Goal: Task Accomplishment & Management: Use online tool/utility

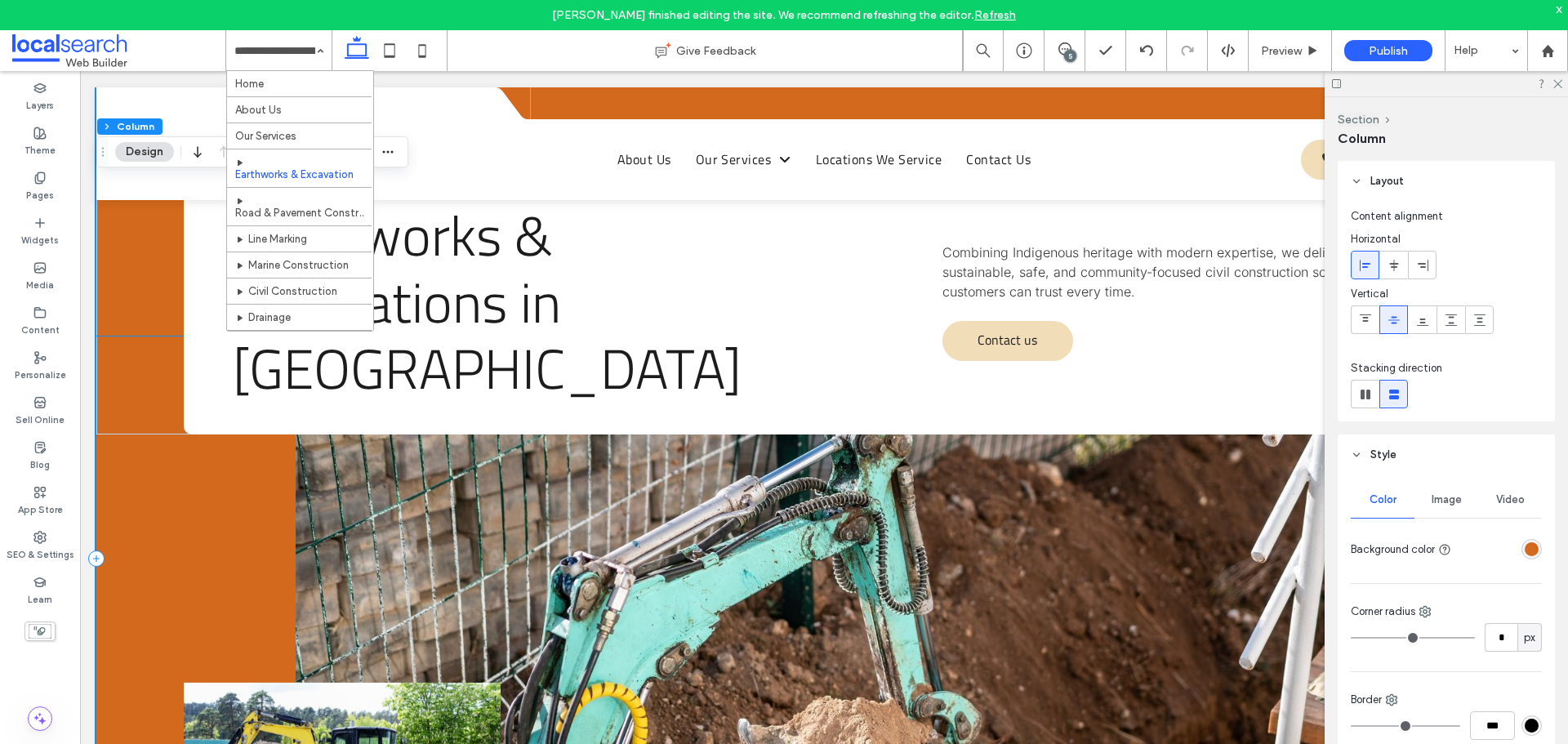
scroll to position [163, 0]
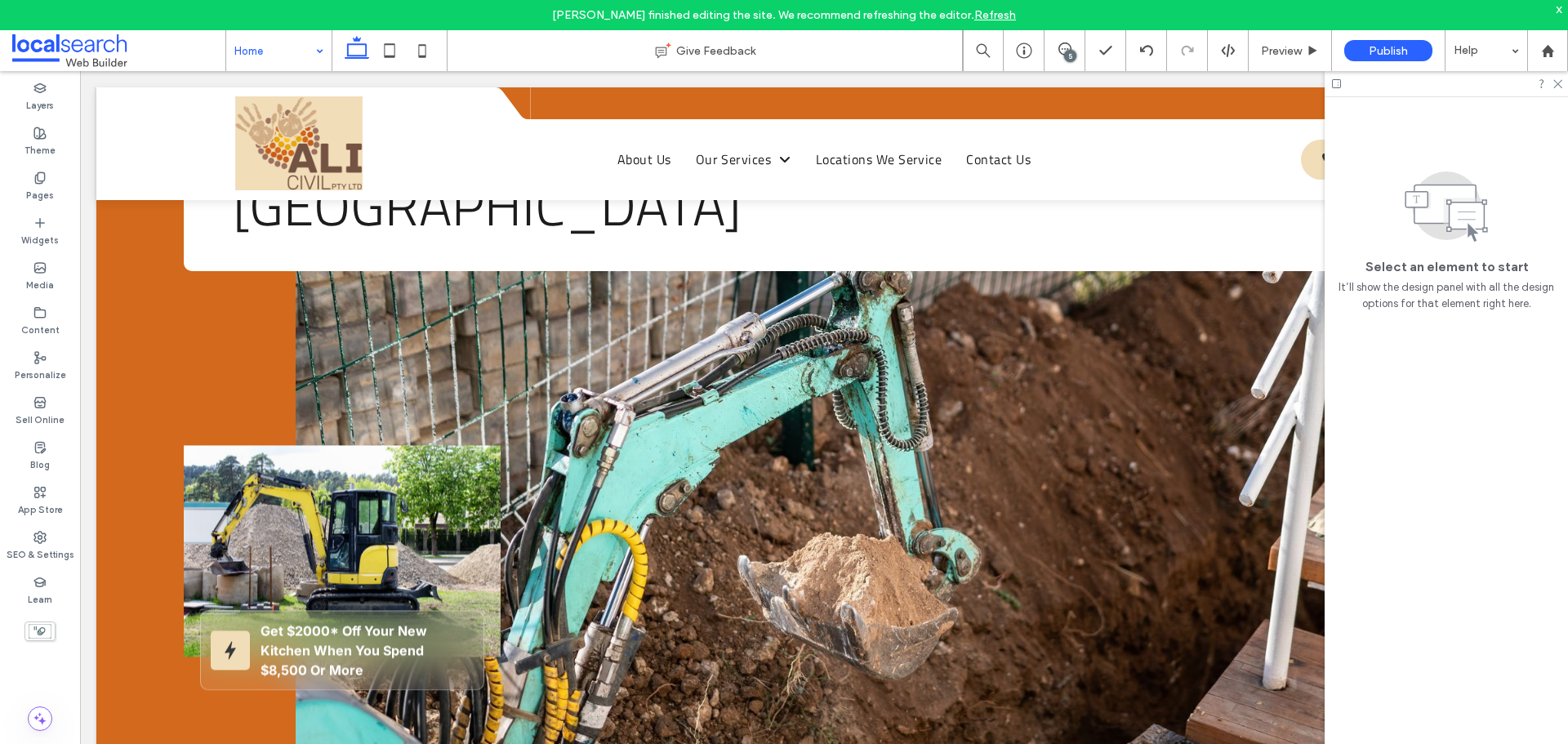
click at [305, 49] on input at bounding box center [274, 50] width 81 height 41
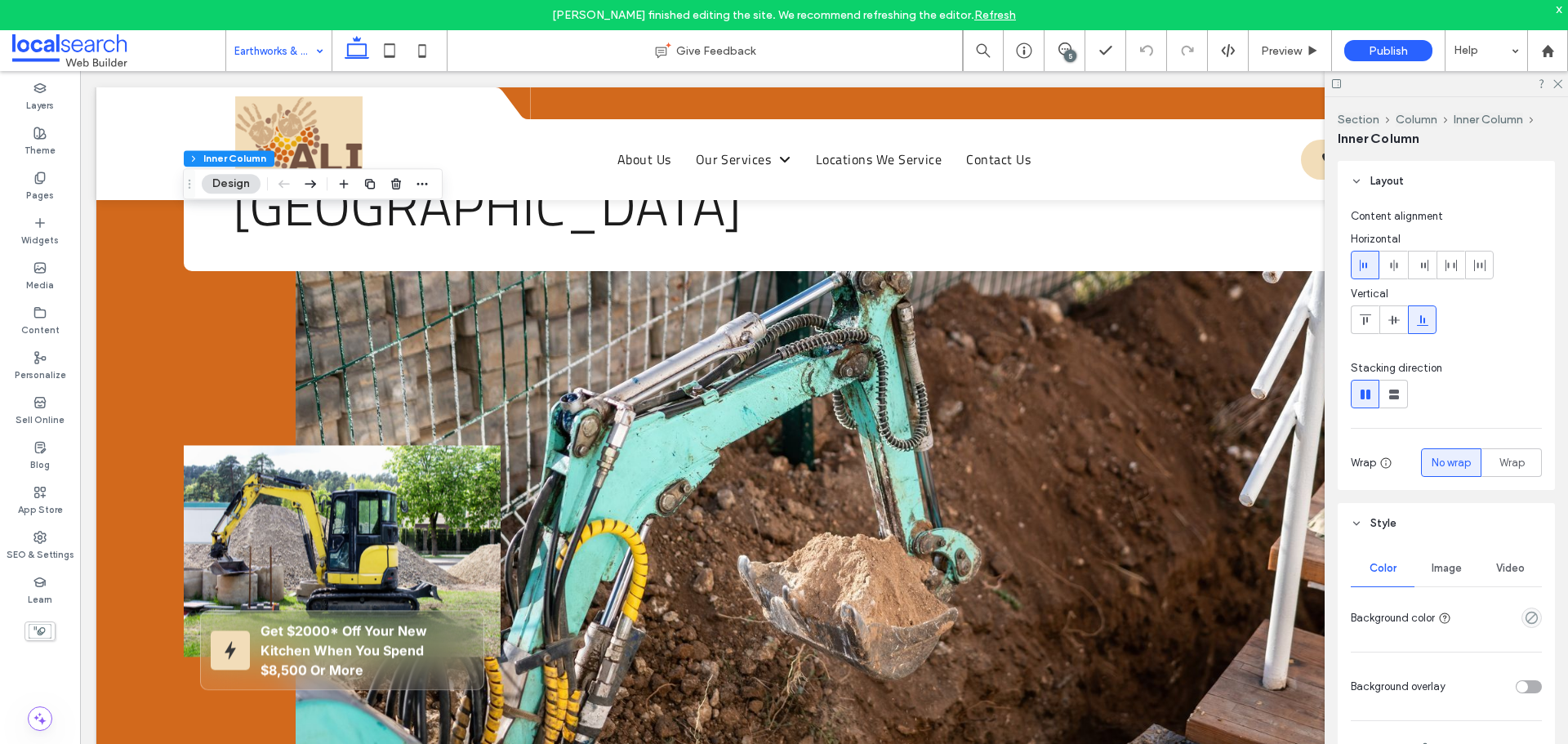
click at [1447, 563] on span "Image" at bounding box center [1447, 569] width 30 height 13
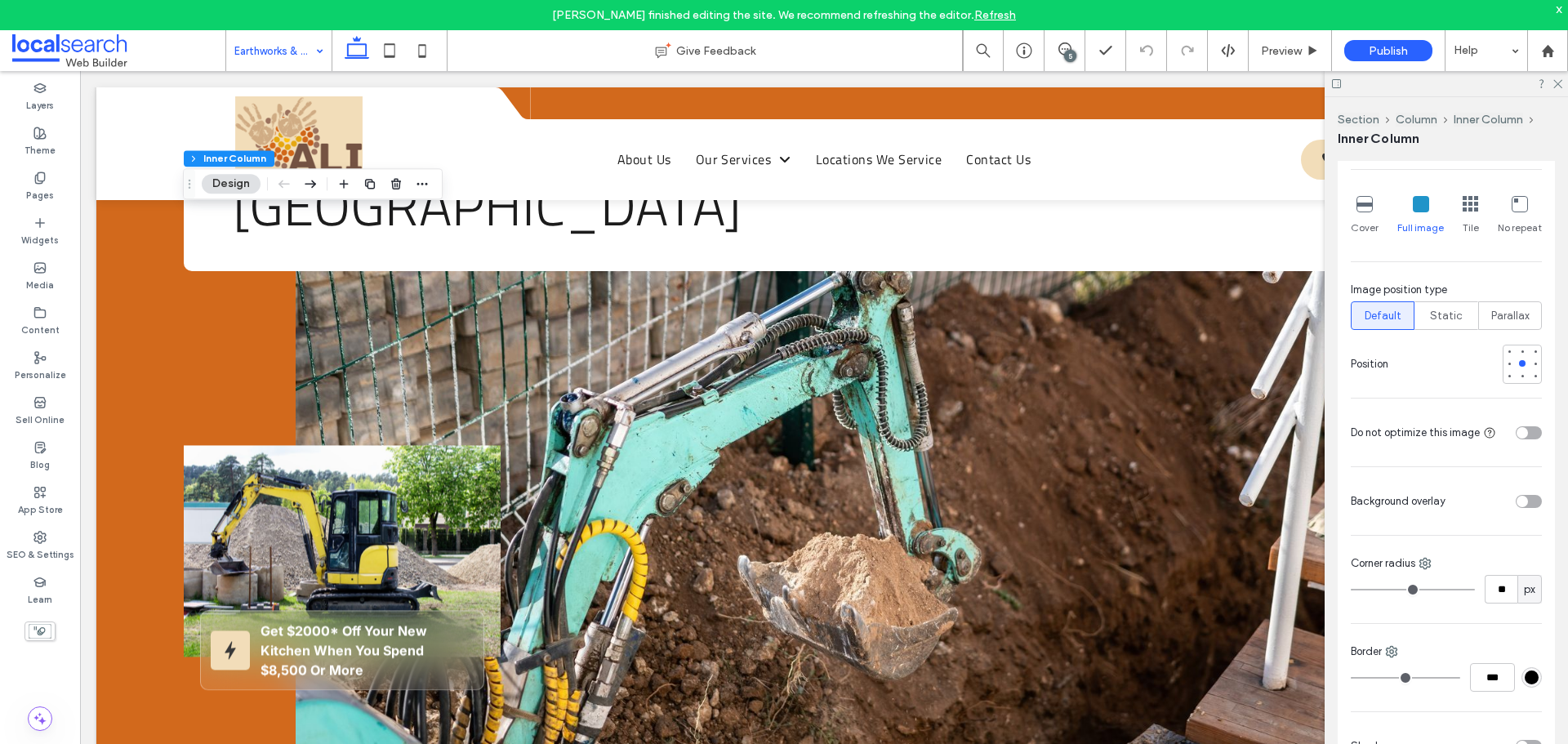
scroll to position [1063, 0]
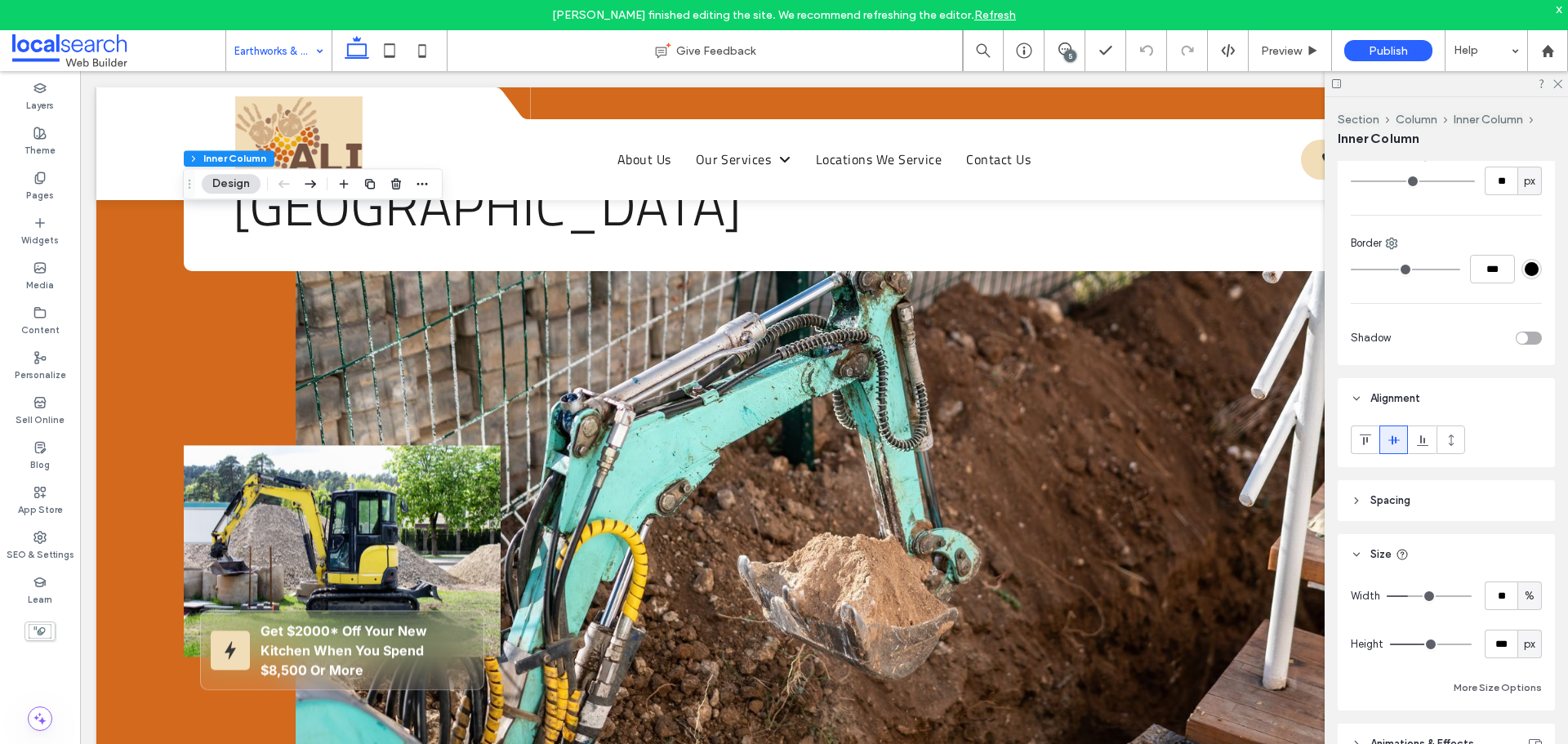
click at [1442, 501] on header "Spacing" at bounding box center [1447, 500] width 217 height 41
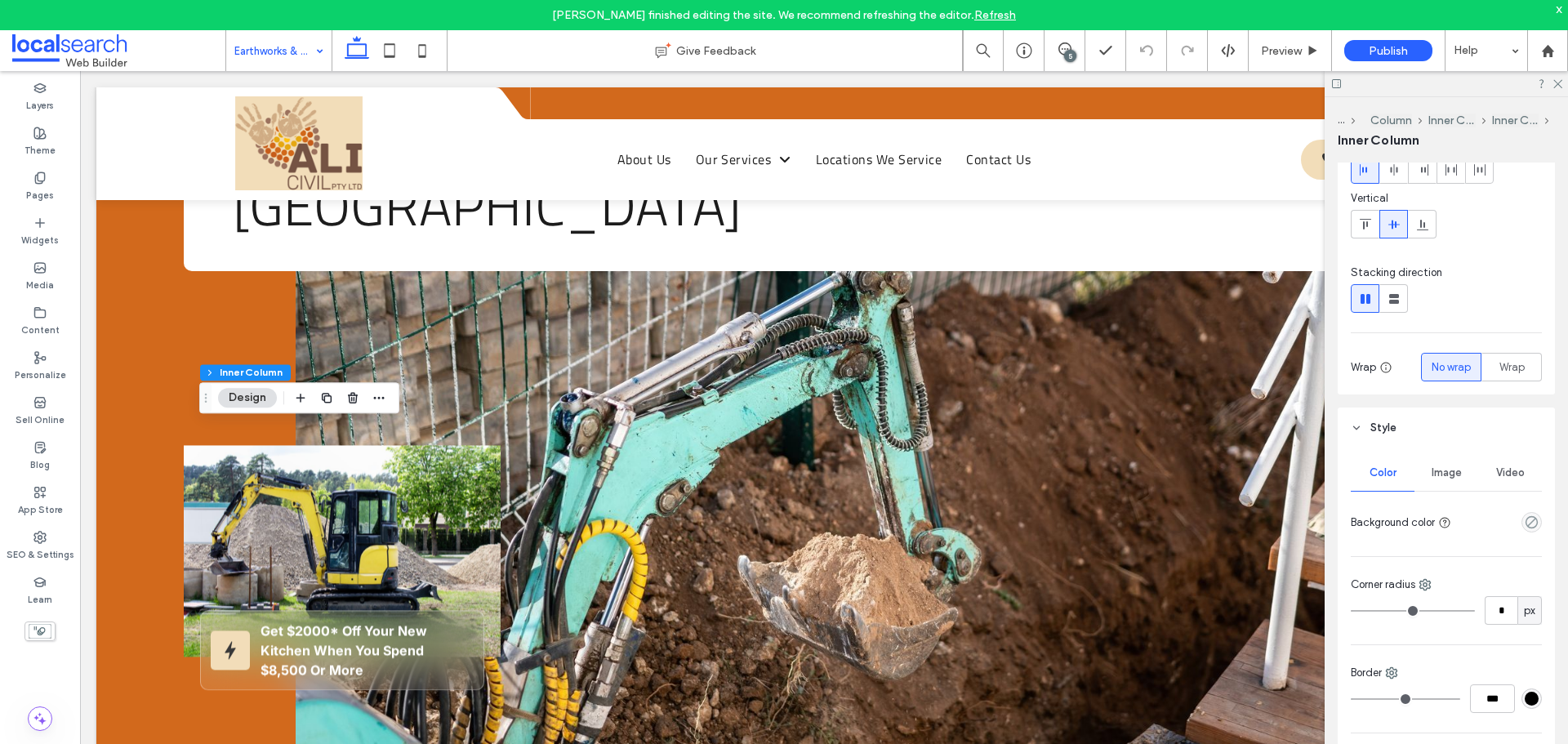
scroll to position [90, 0]
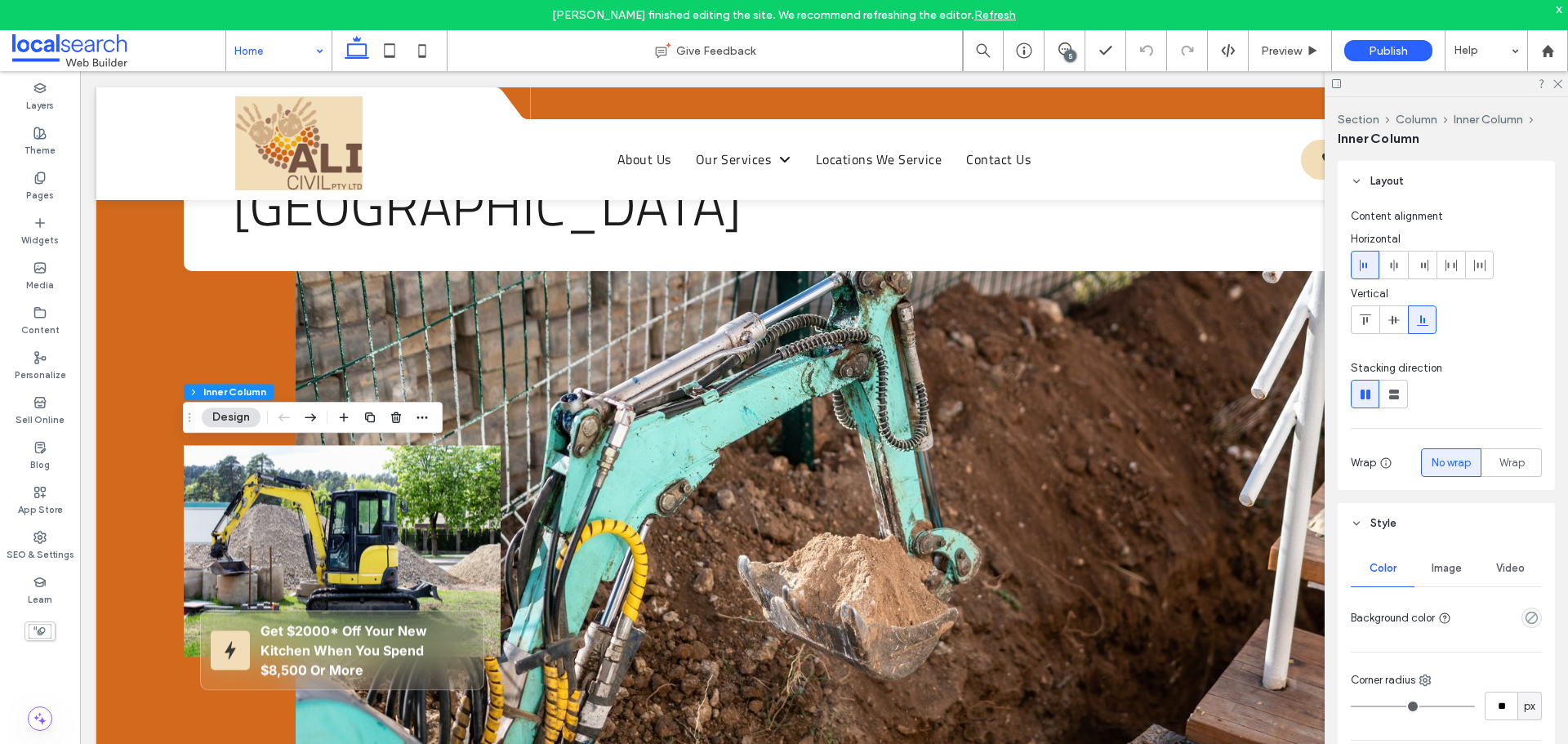
click at [253, 53] on input at bounding box center [274, 50] width 81 height 41
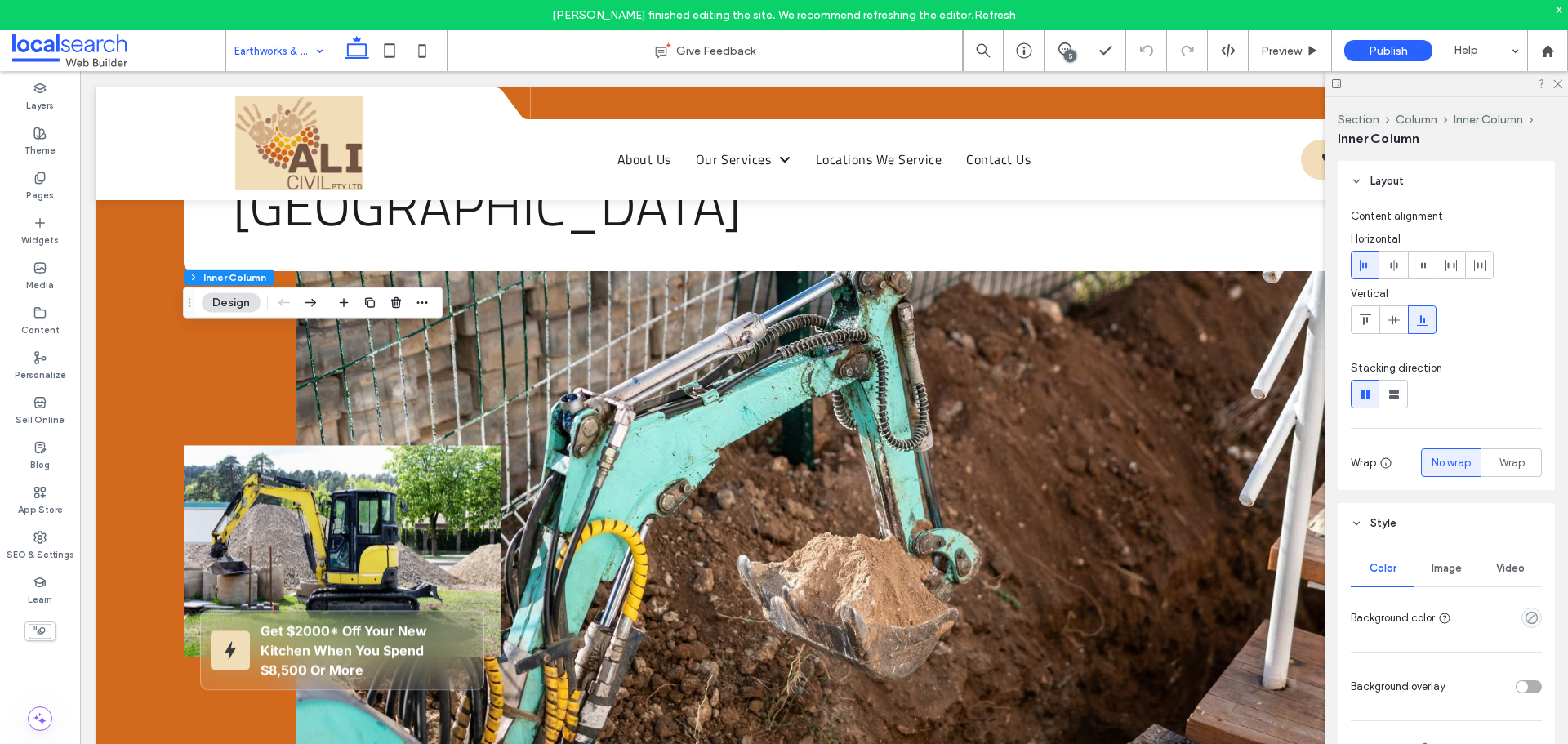
type input "**"
type input "****"
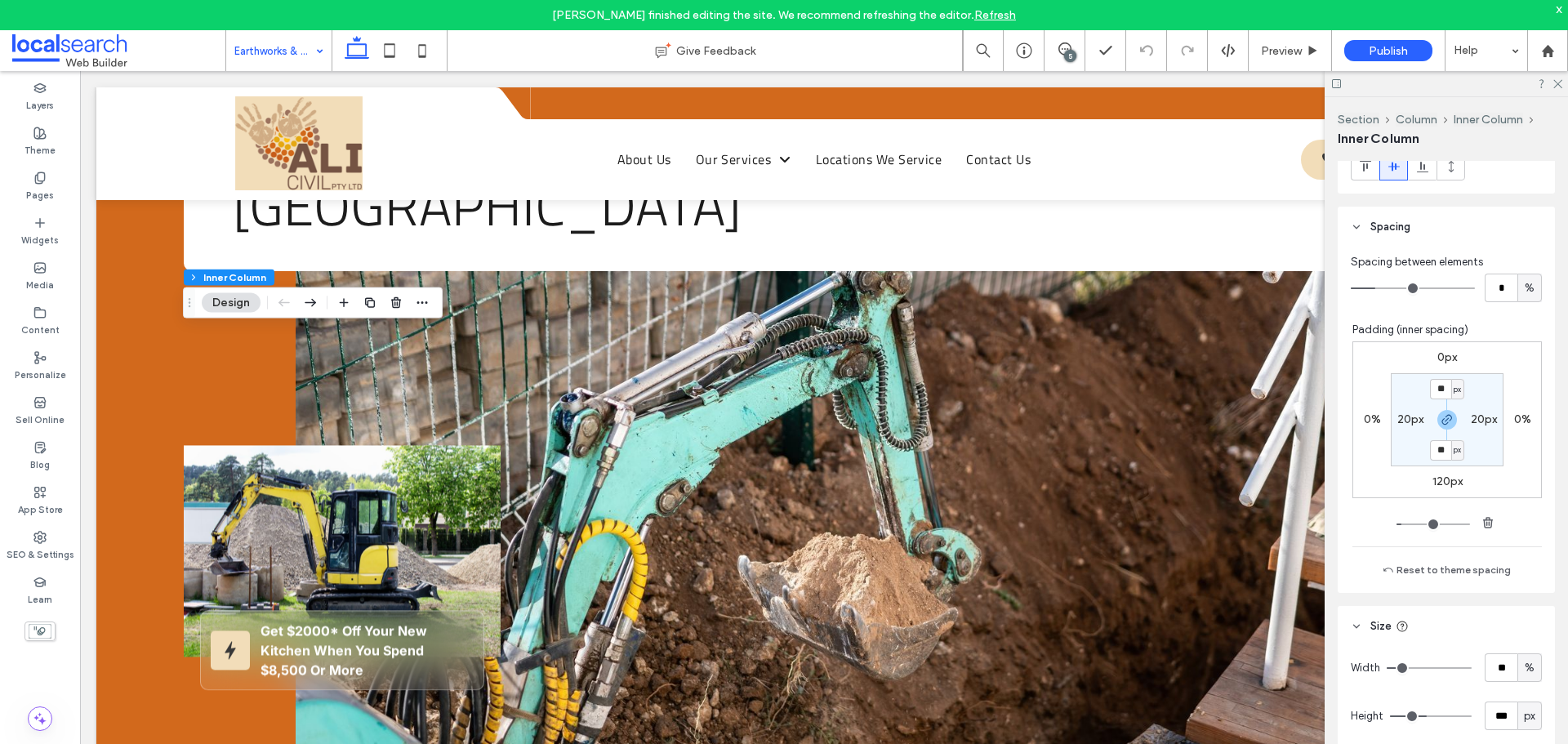
scroll to position [899, 0]
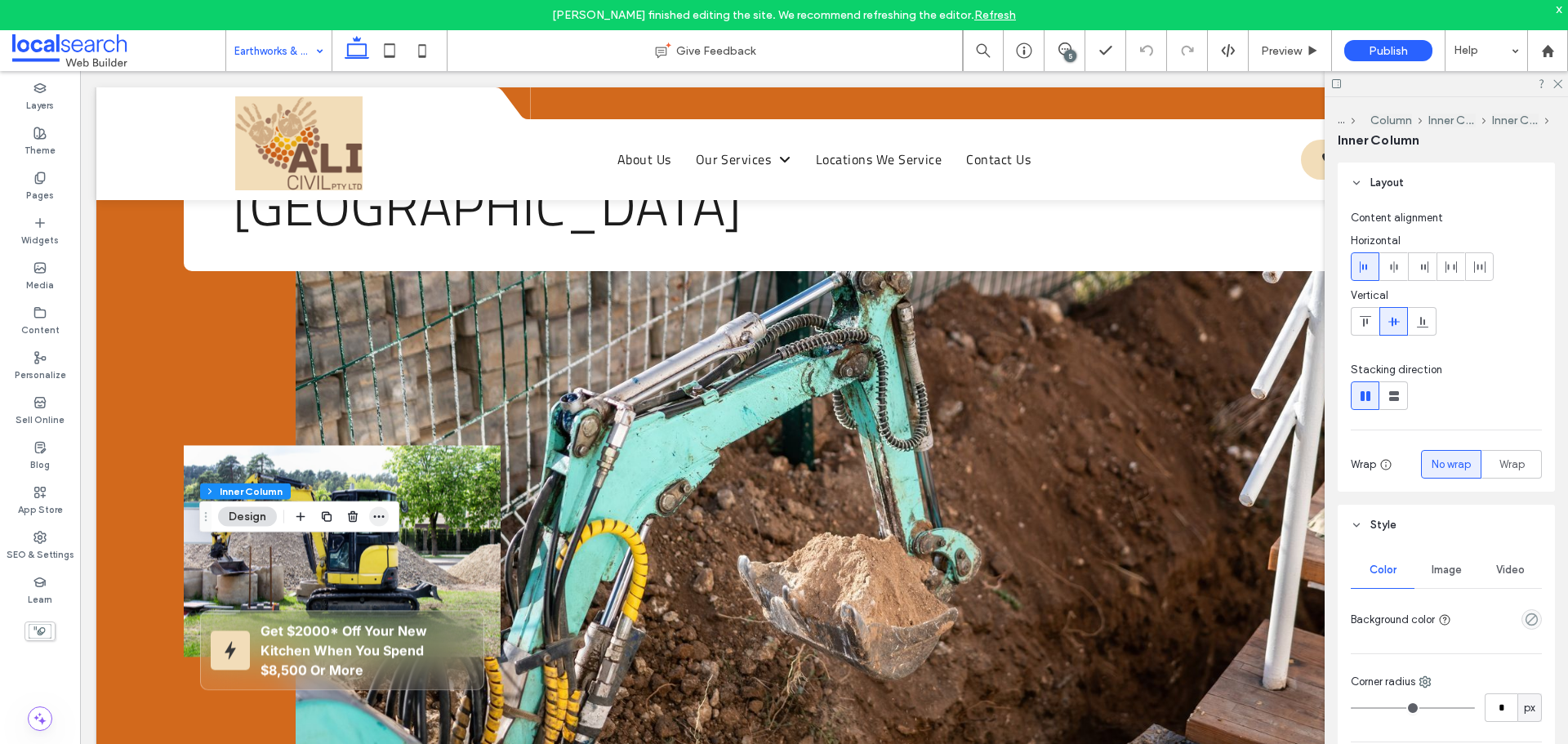
click at [385, 519] on icon "button" at bounding box center [378, 517] width 13 height 13
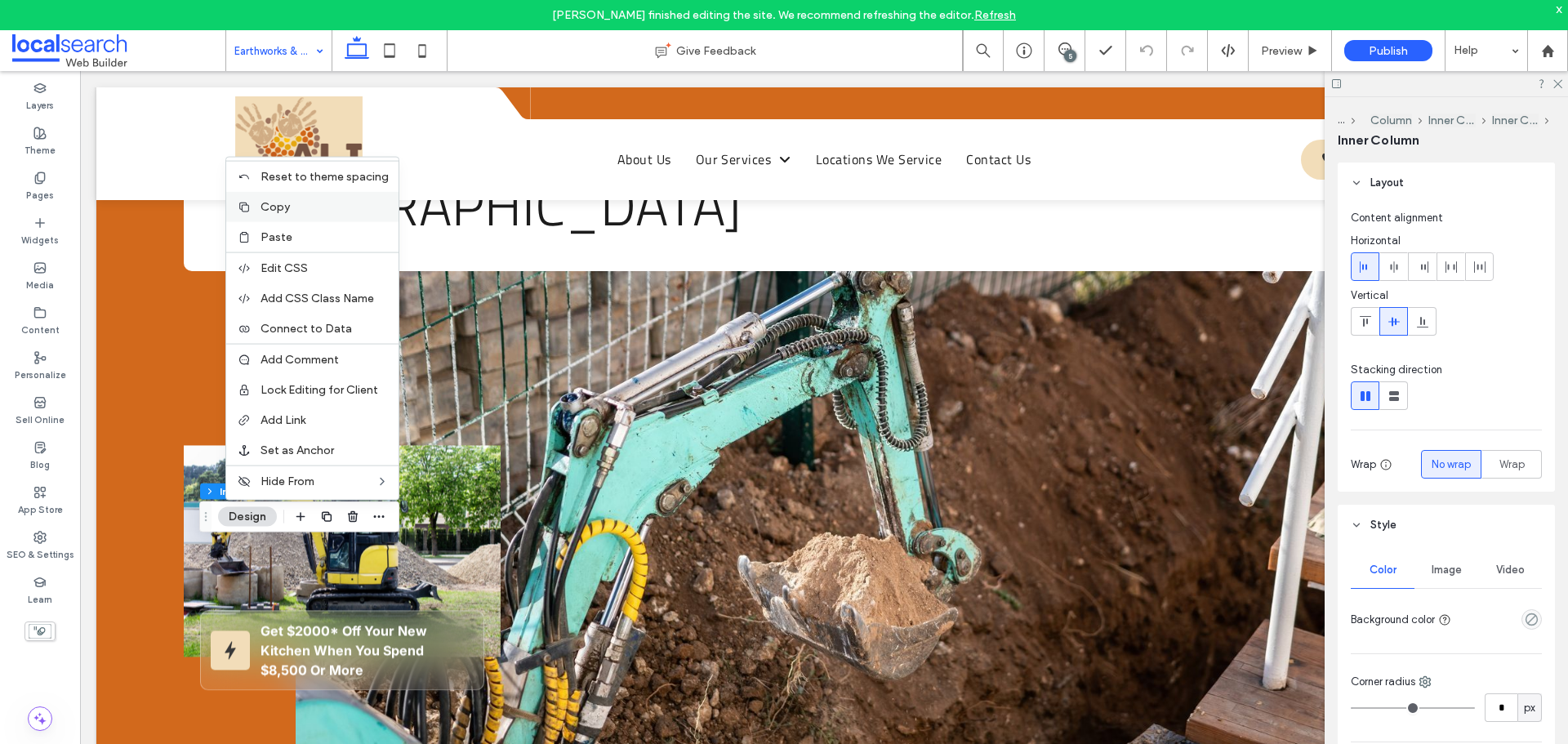
click at [326, 212] on label "Copy" at bounding box center [325, 207] width 128 height 14
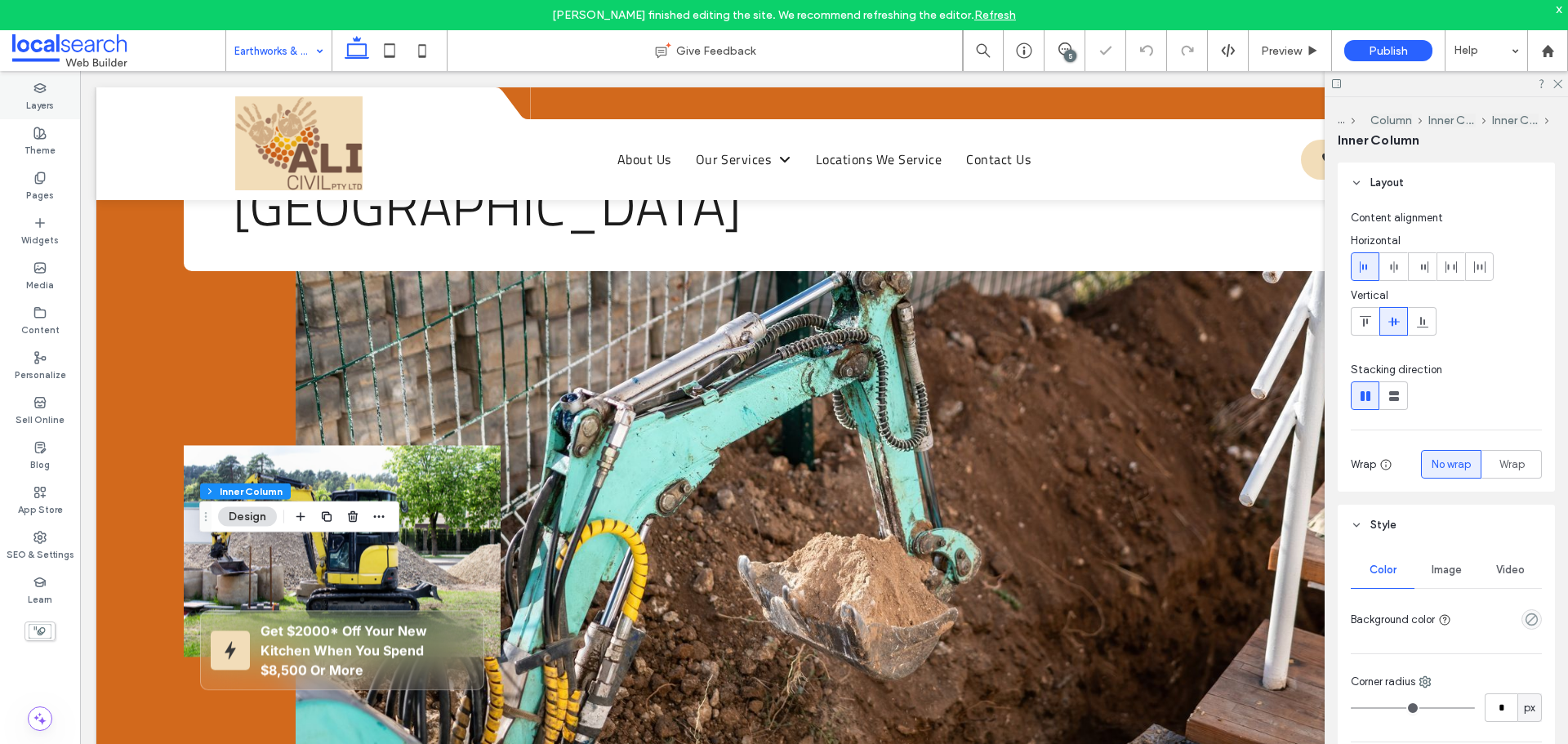
click at [35, 92] on icon at bounding box center [40, 88] width 13 height 13
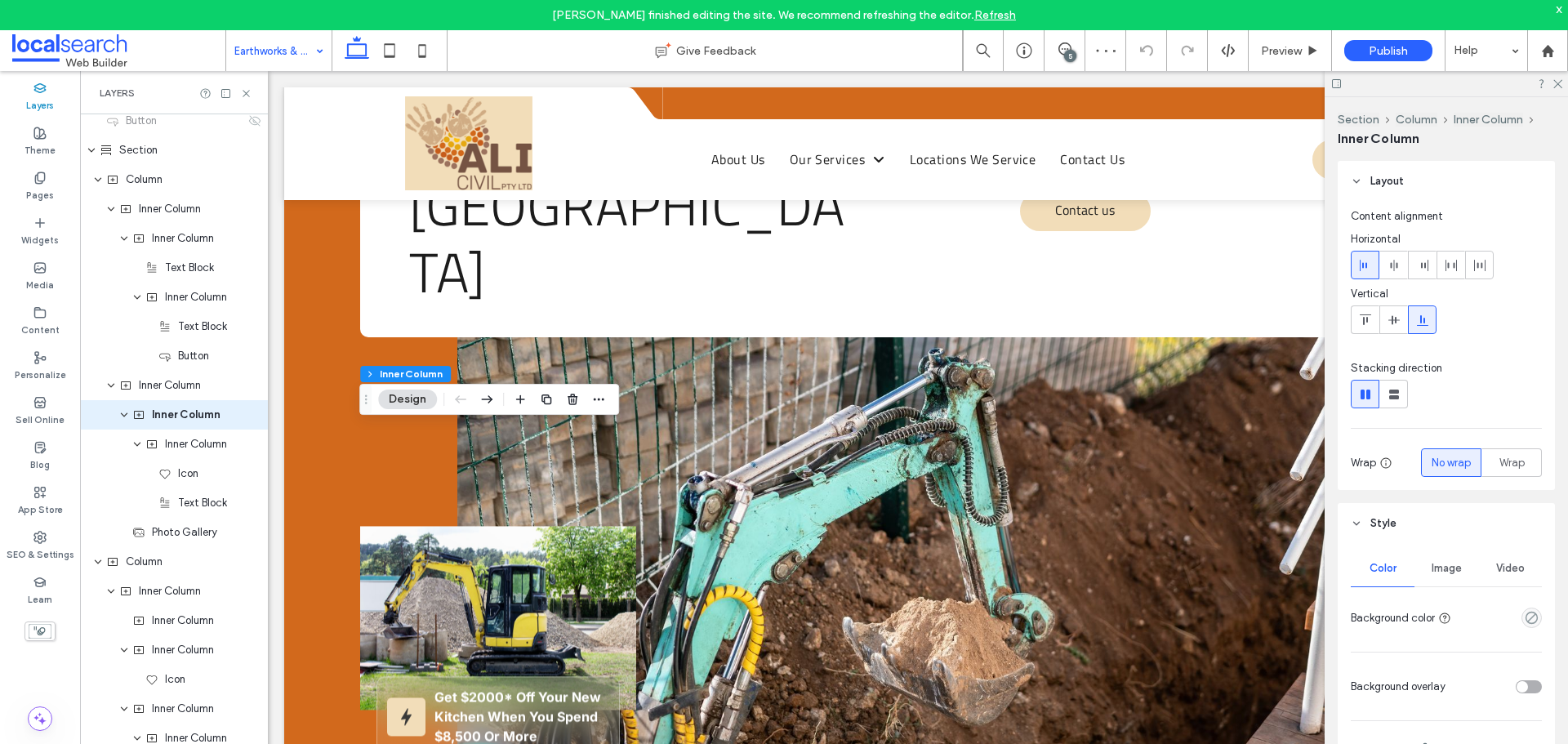
type input "**"
type input "****"
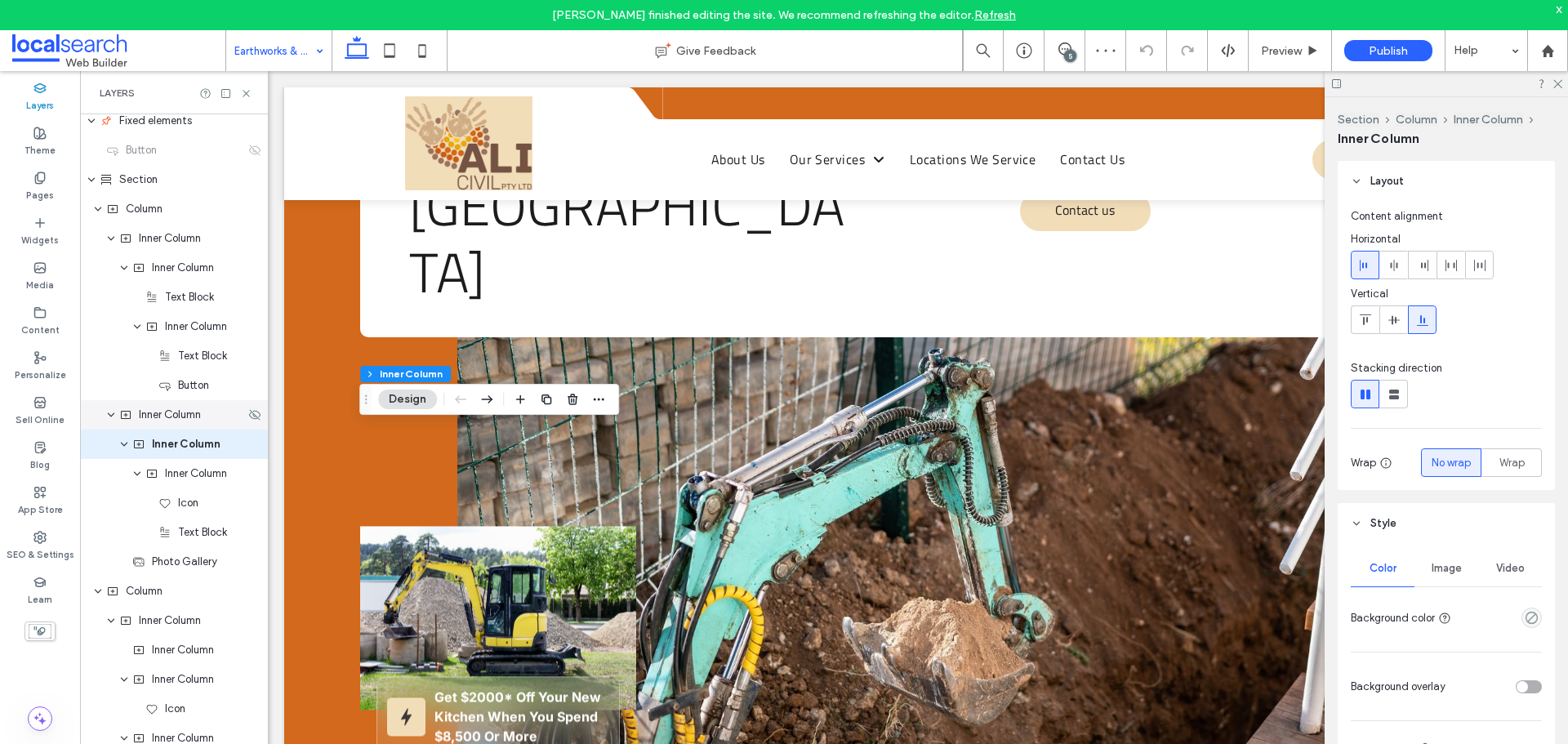
click at [182, 418] on span "Inner Column" at bounding box center [170, 415] width 62 height 16
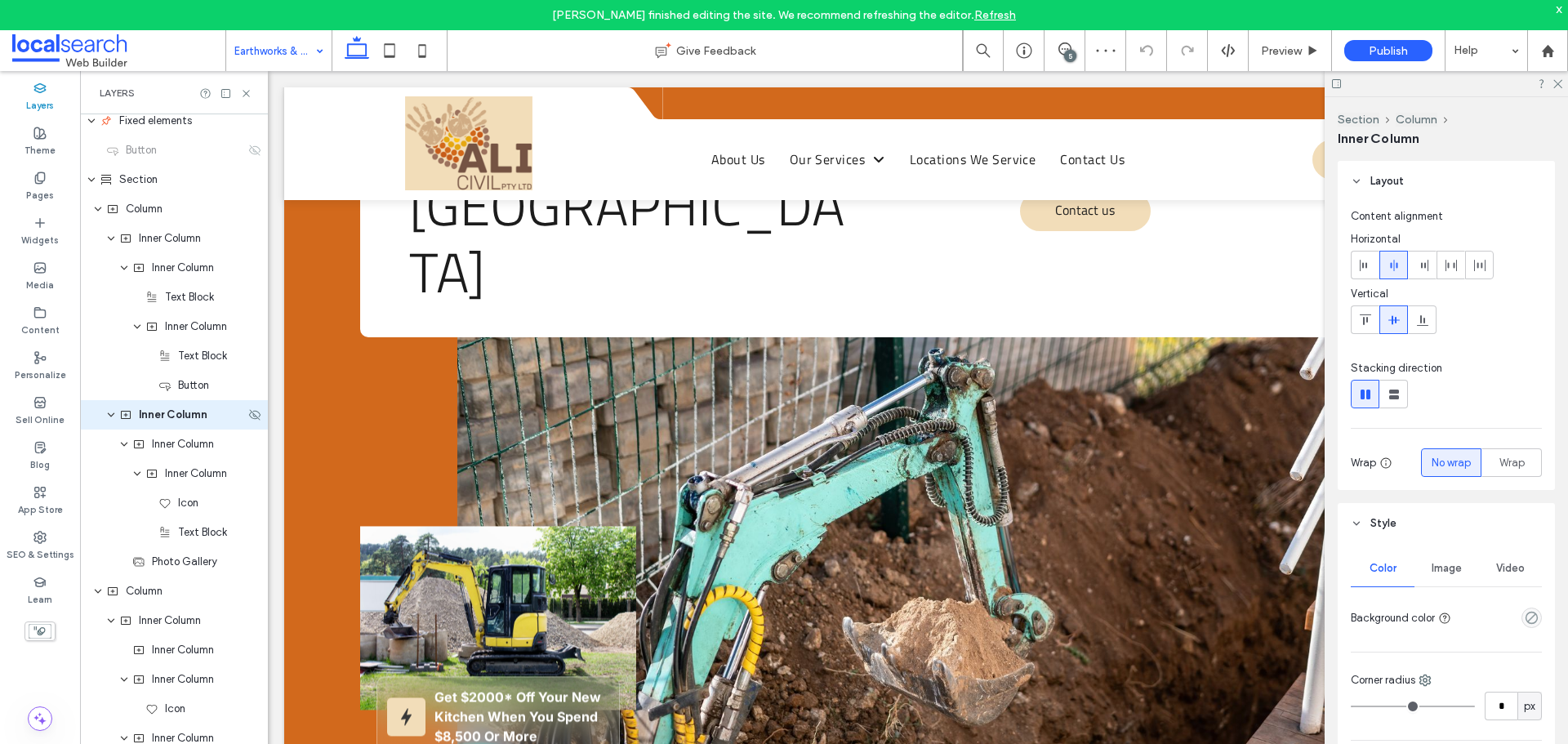
scroll to position [508, 0]
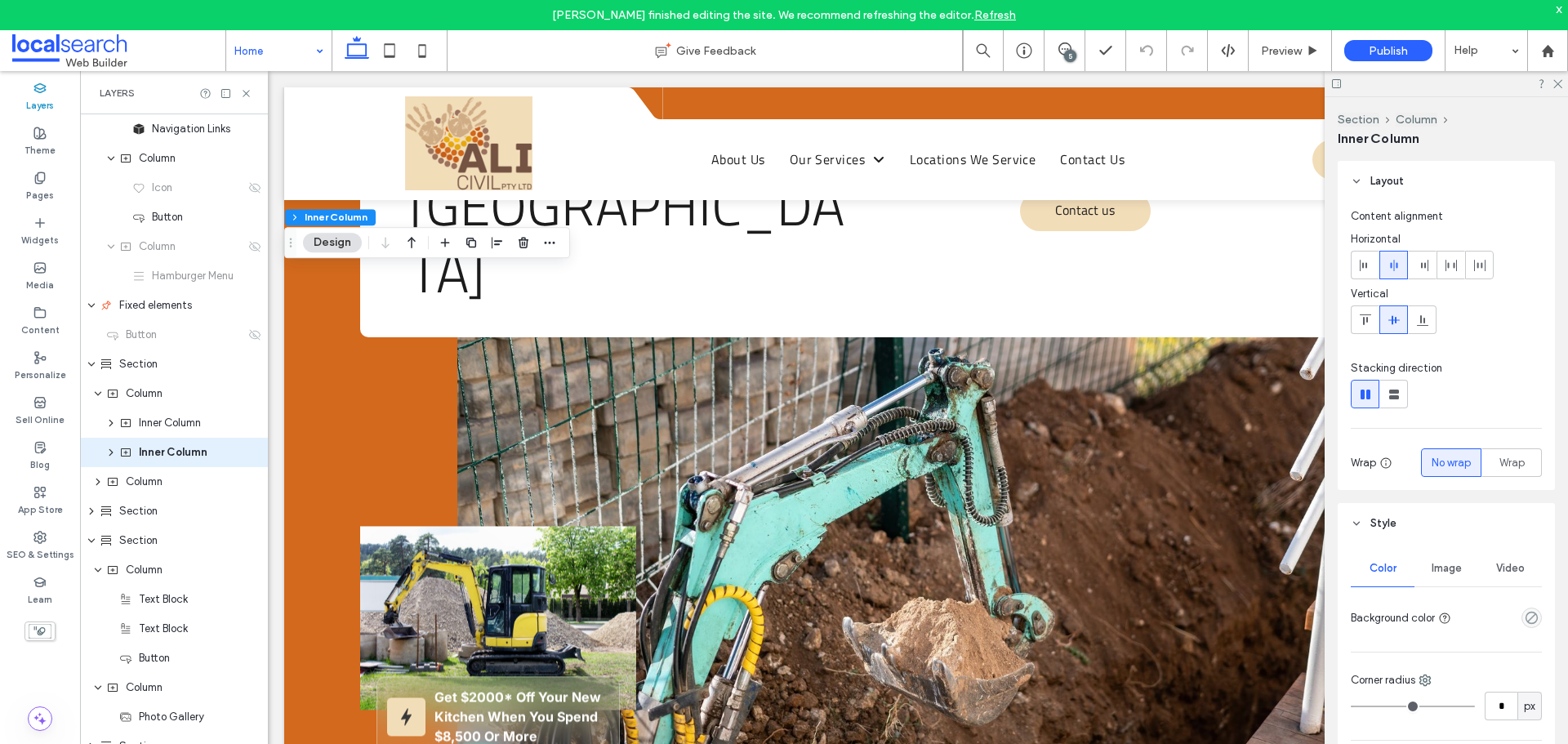
scroll to position [361, 0]
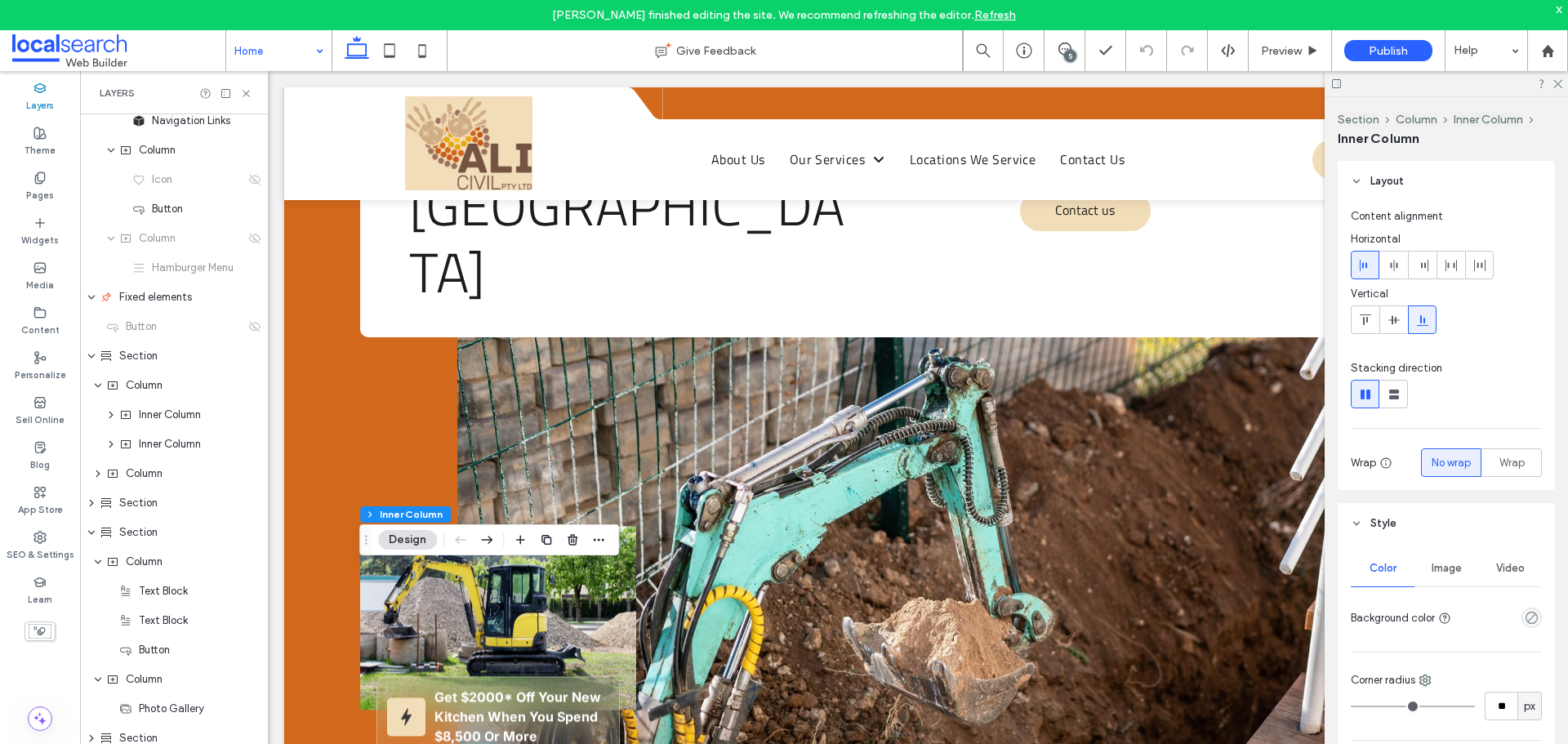
type input "**"
type input "****"
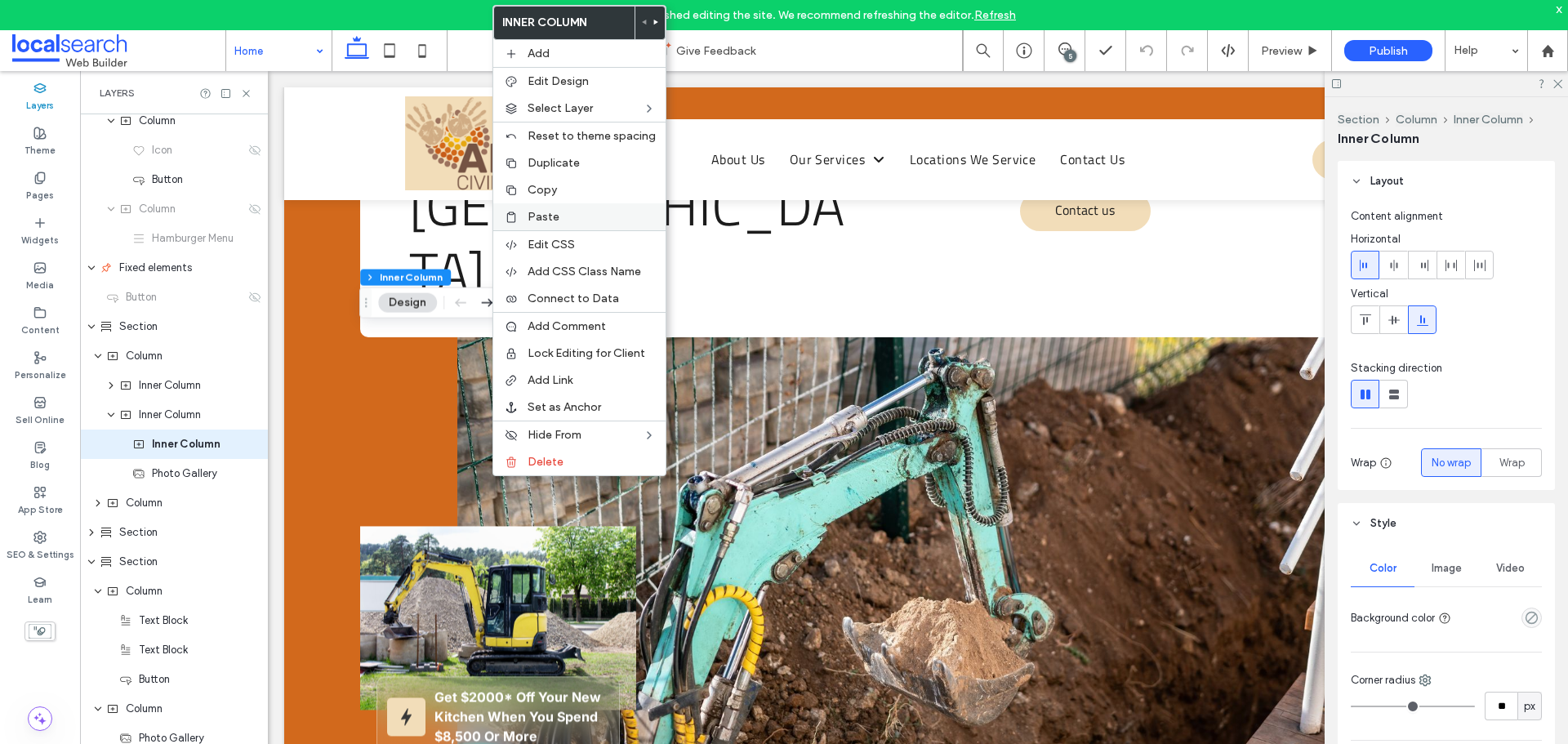
click at [551, 212] on span "Paste" at bounding box center [543, 217] width 32 height 14
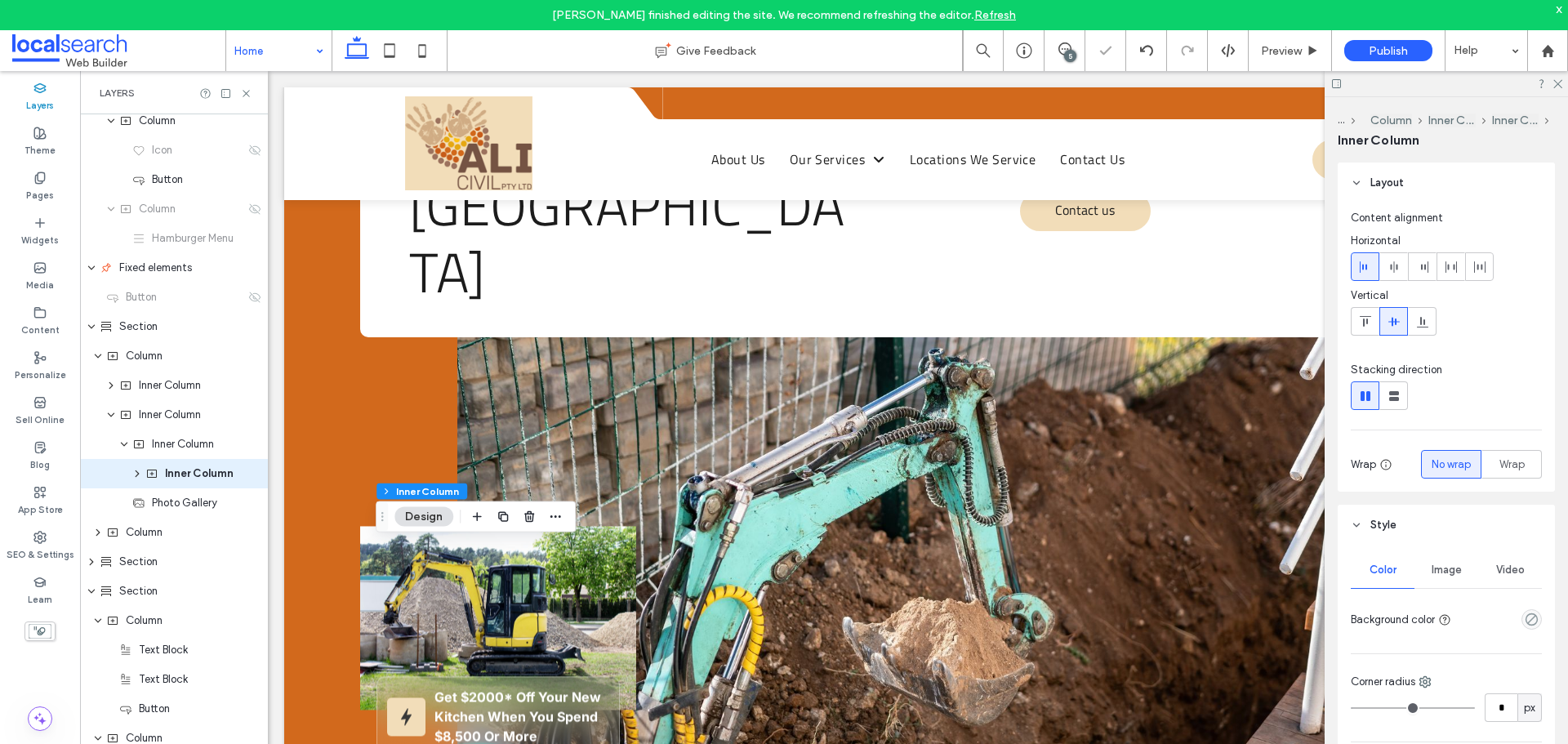
scroll to position [420, 0]
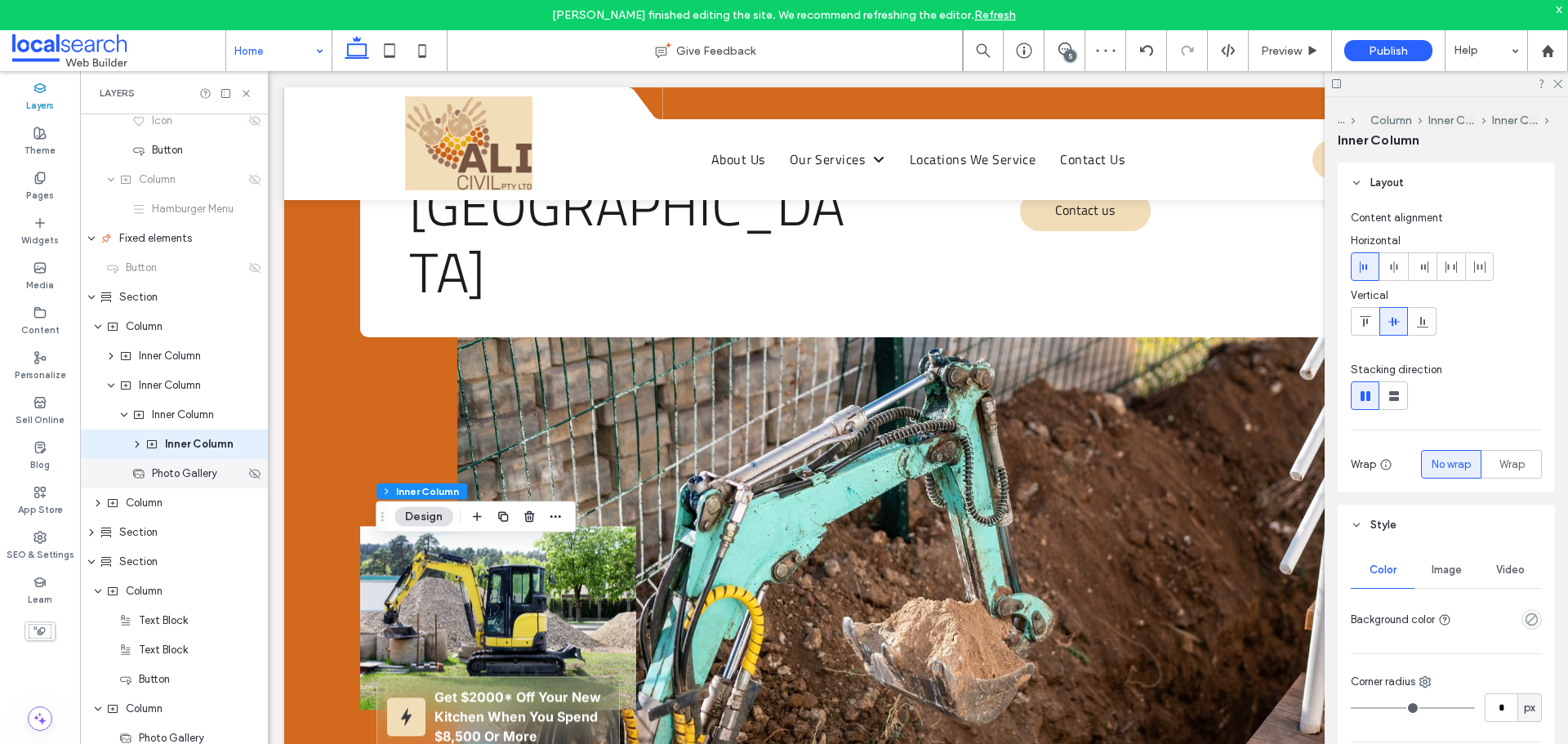
click at [201, 471] on span "Photo Gallery" at bounding box center [184, 473] width 65 height 16
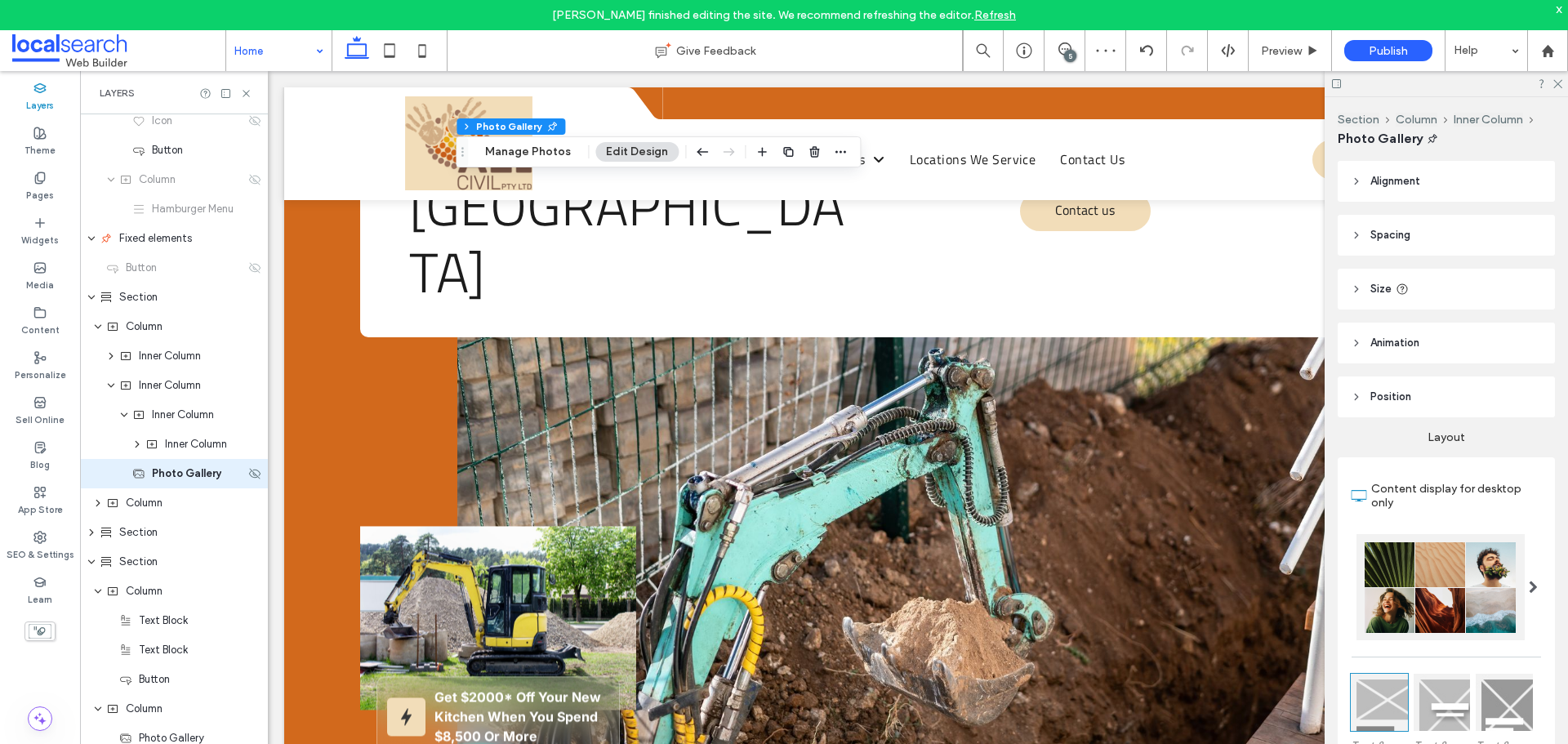
scroll to position [450, 0]
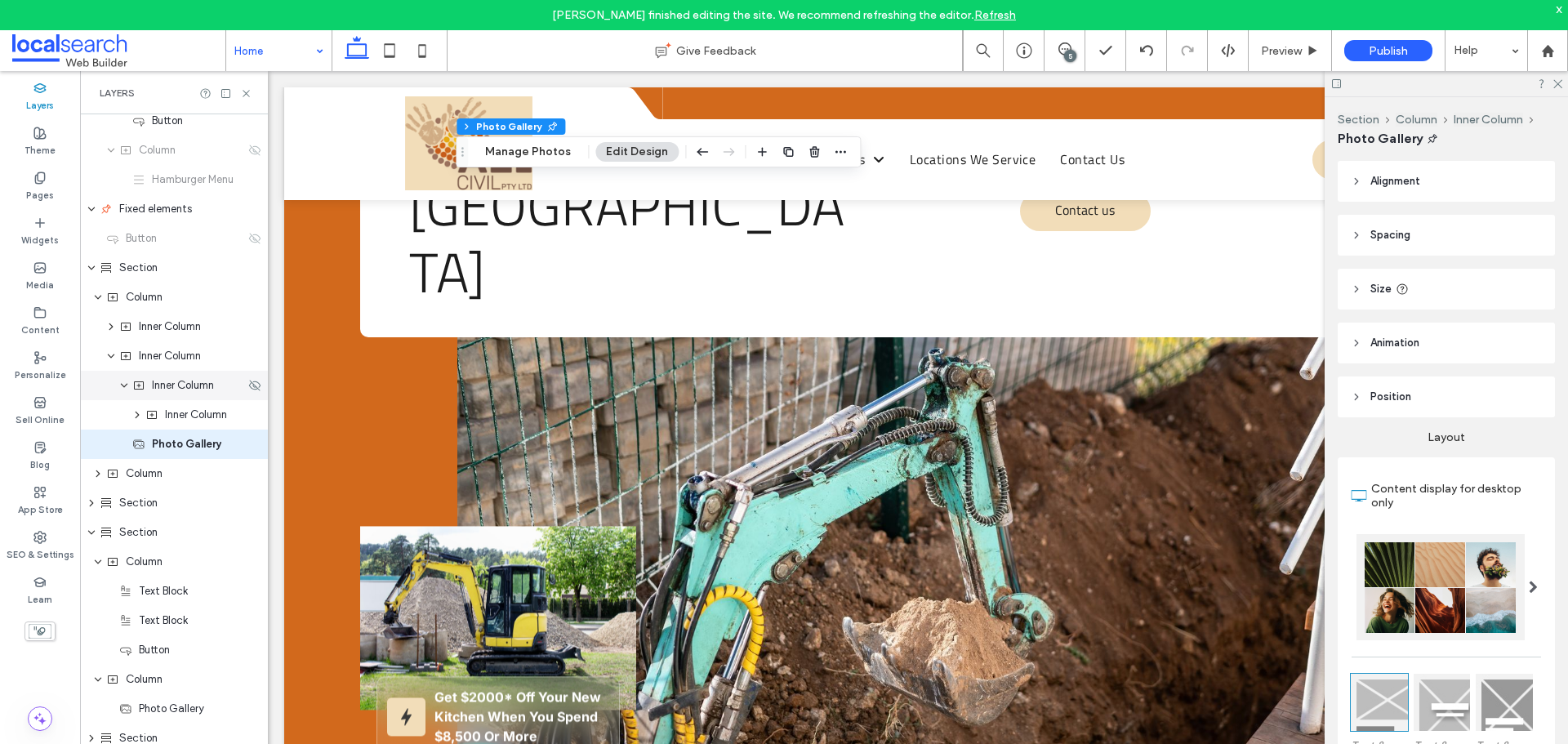
click at [203, 391] on span "Inner Column" at bounding box center [183, 385] width 62 height 16
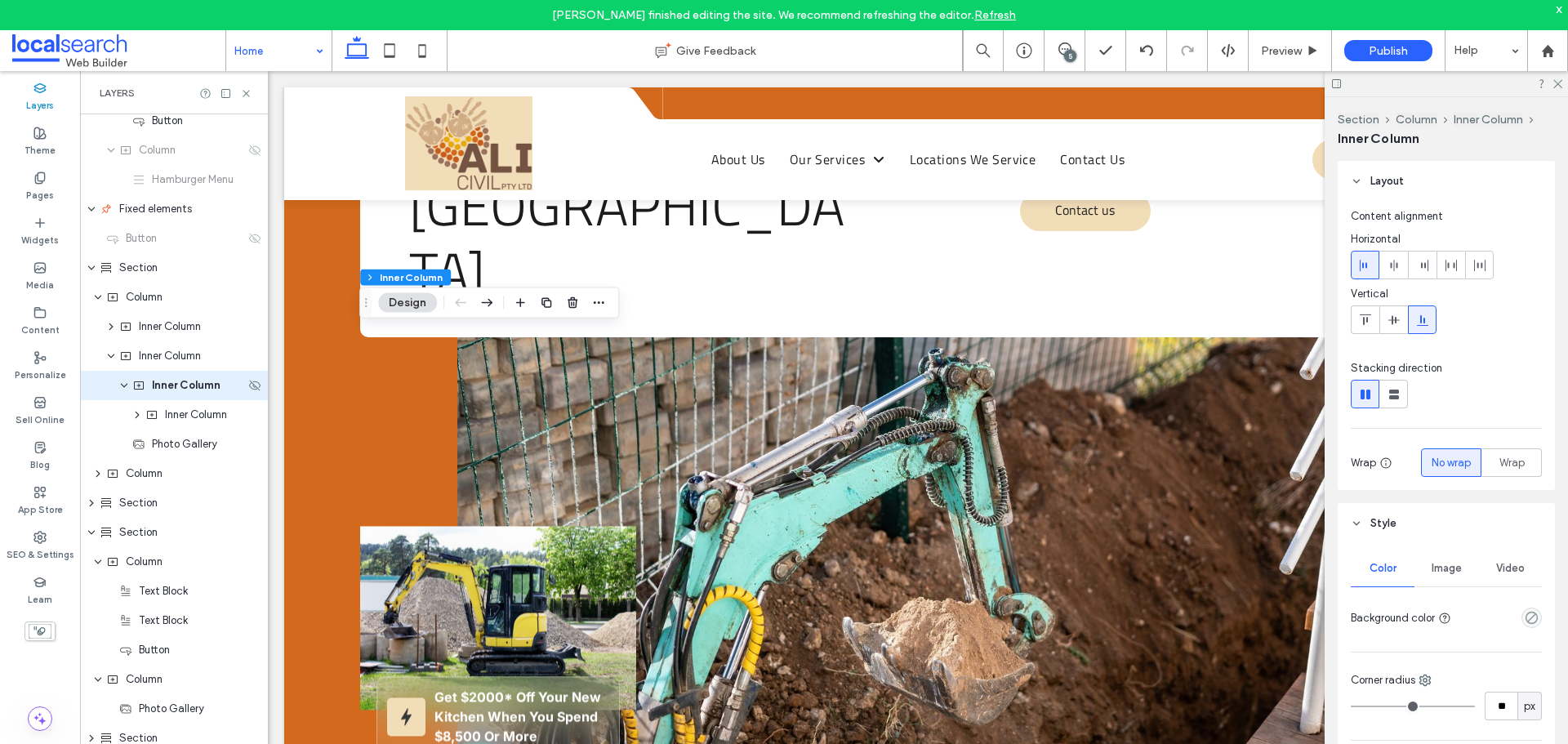
scroll to position [391, 0]
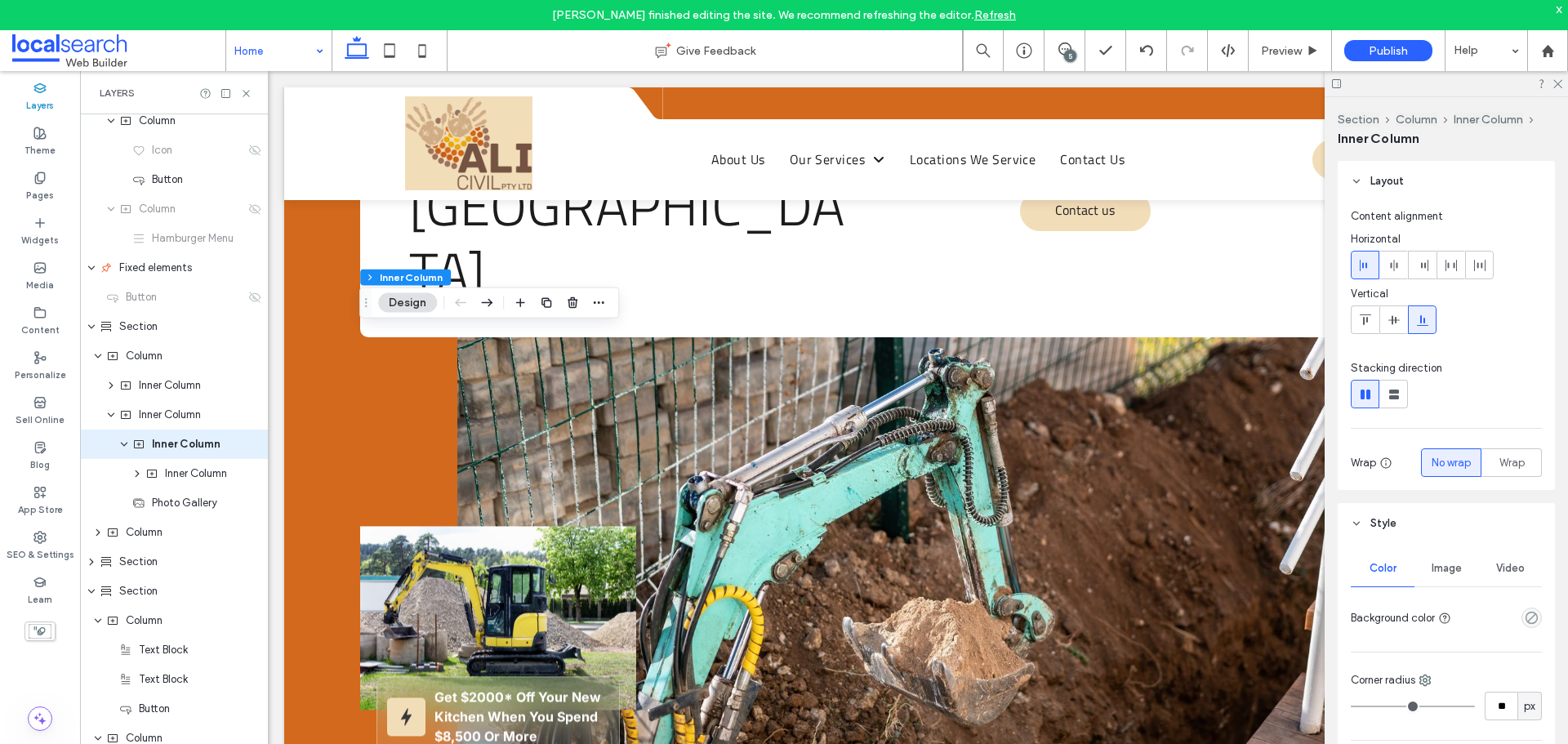
click at [1444, 570] on span "Image" at bounding box center [1447, 569] width 30 height 13
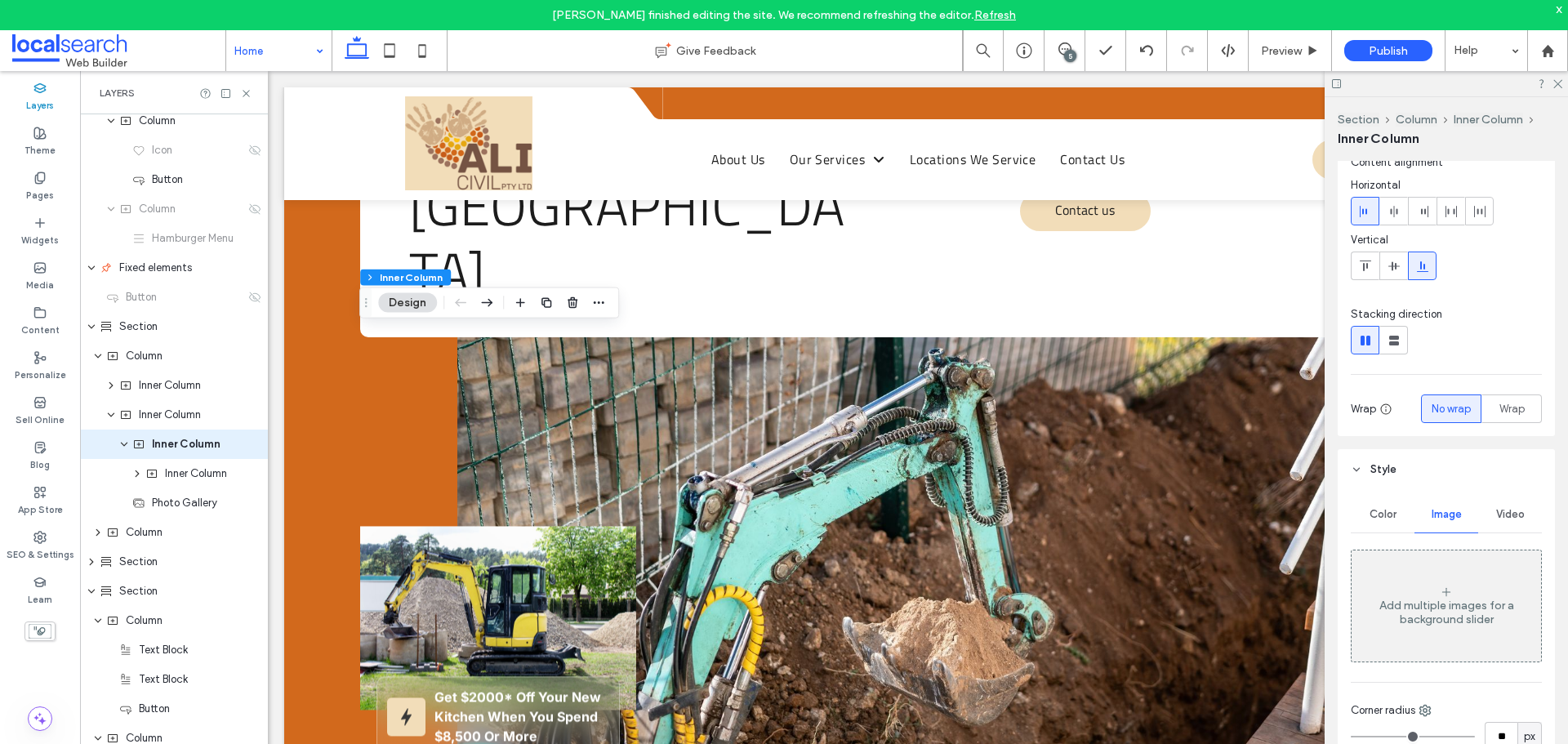
scroll to position [82, 0]
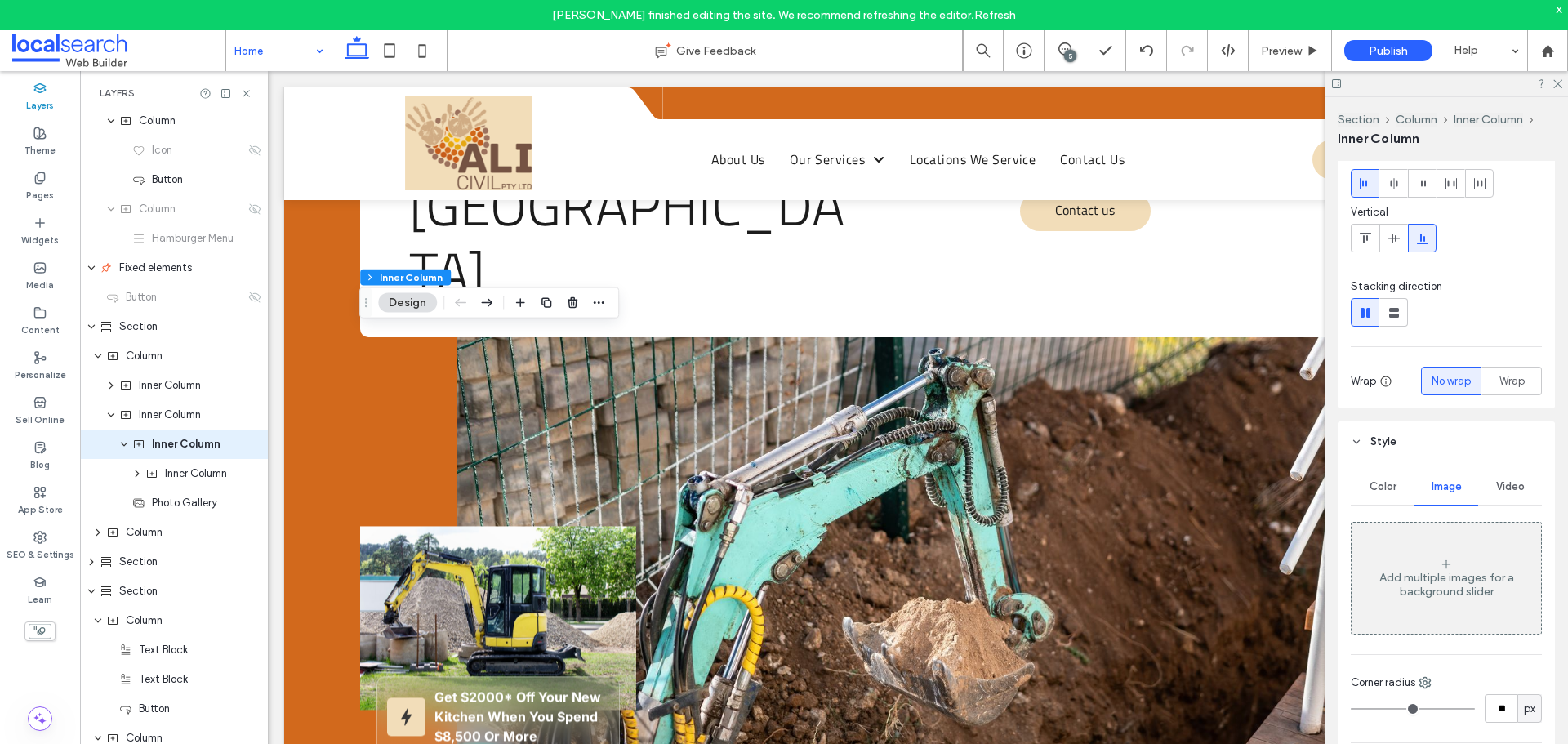
click at [1423, 576] on div "Add multiple images for a background slider" at bounding box center [1447, 585] width 189 height 28
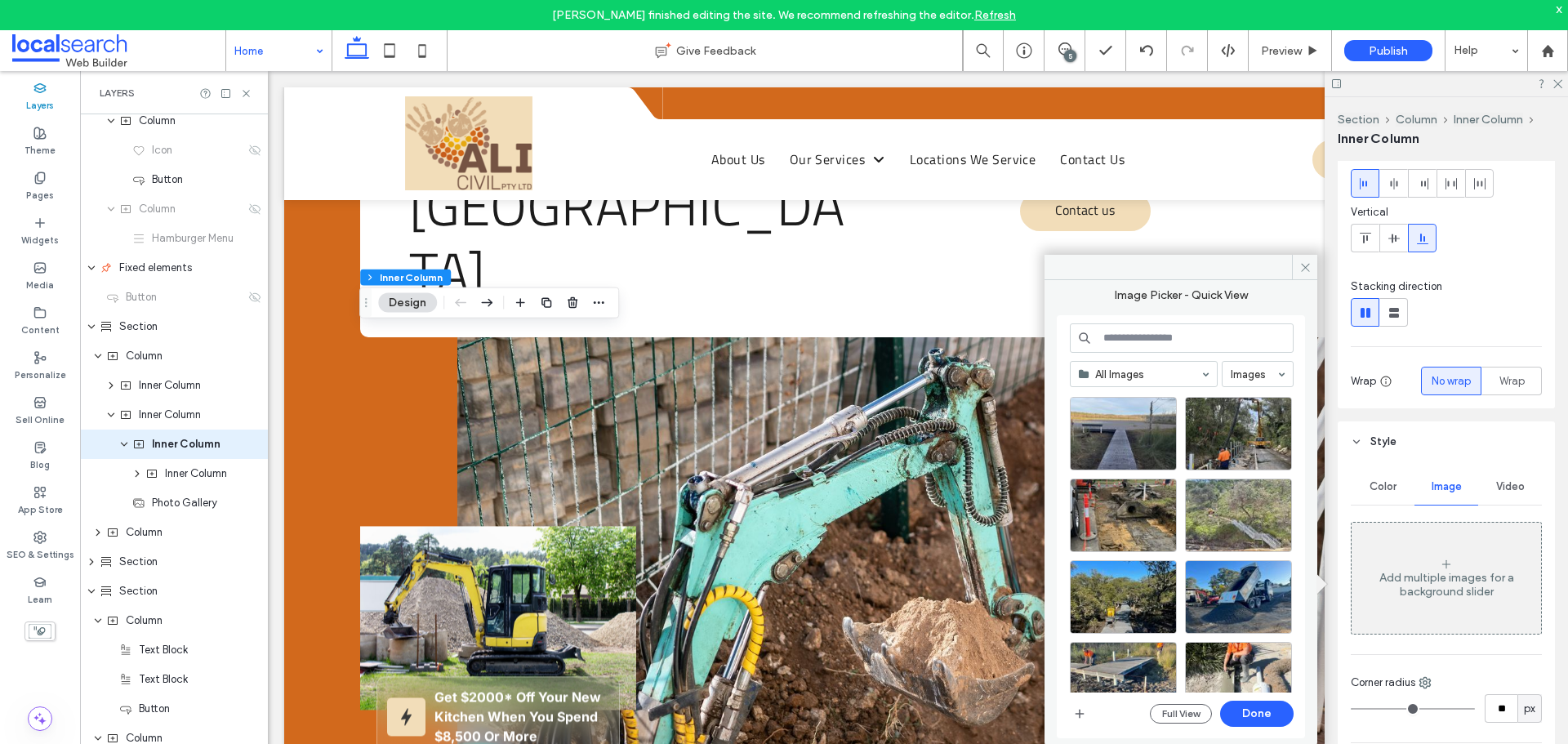
scroll to position [326, 0]
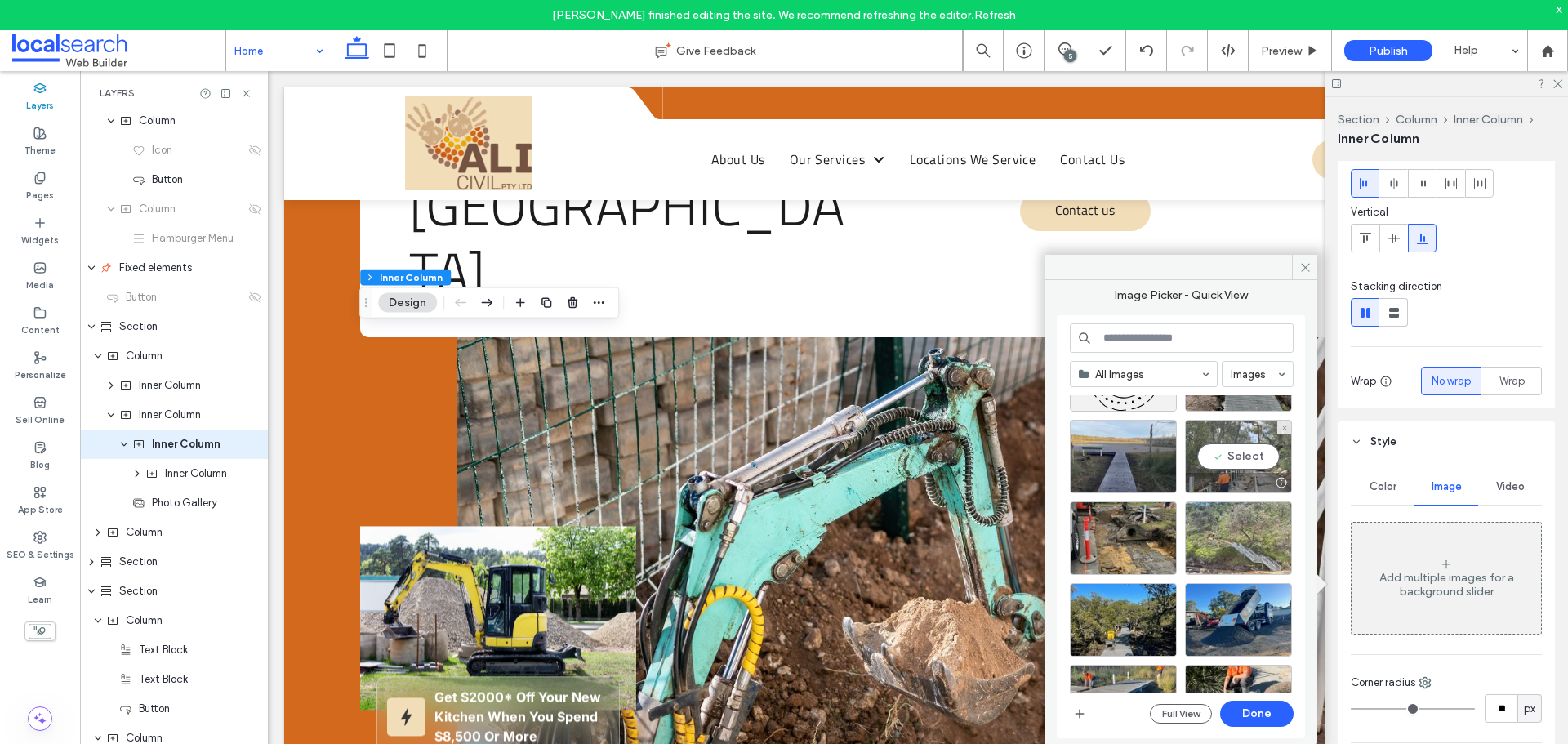
click at [1244, 448] on div "Select" at bounding box center [1238, 457] width 107 height 74
click at [1269, 713] on button "Done" at bounding box center [1256, 714] width 74 height 26
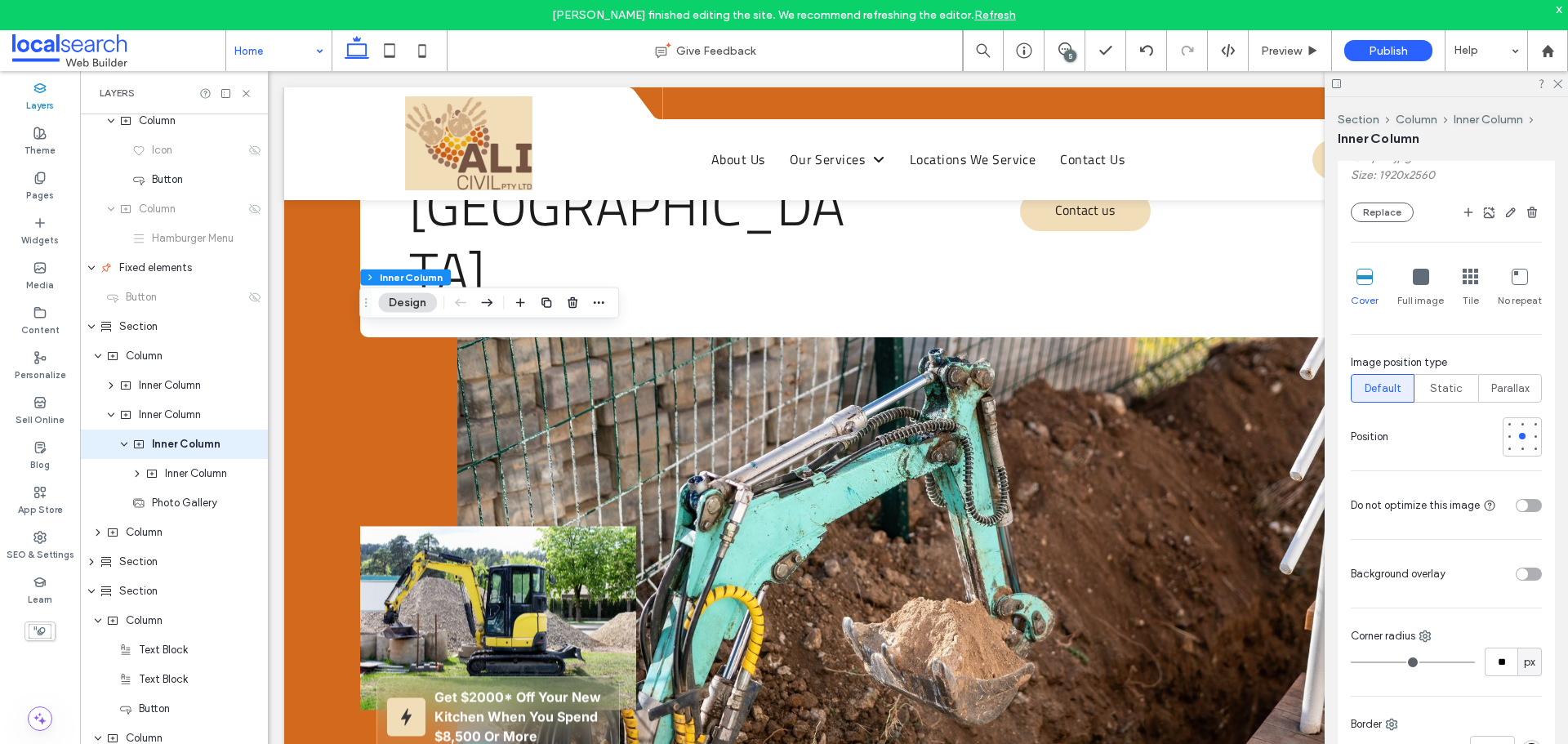
scroll to position [572, 0]
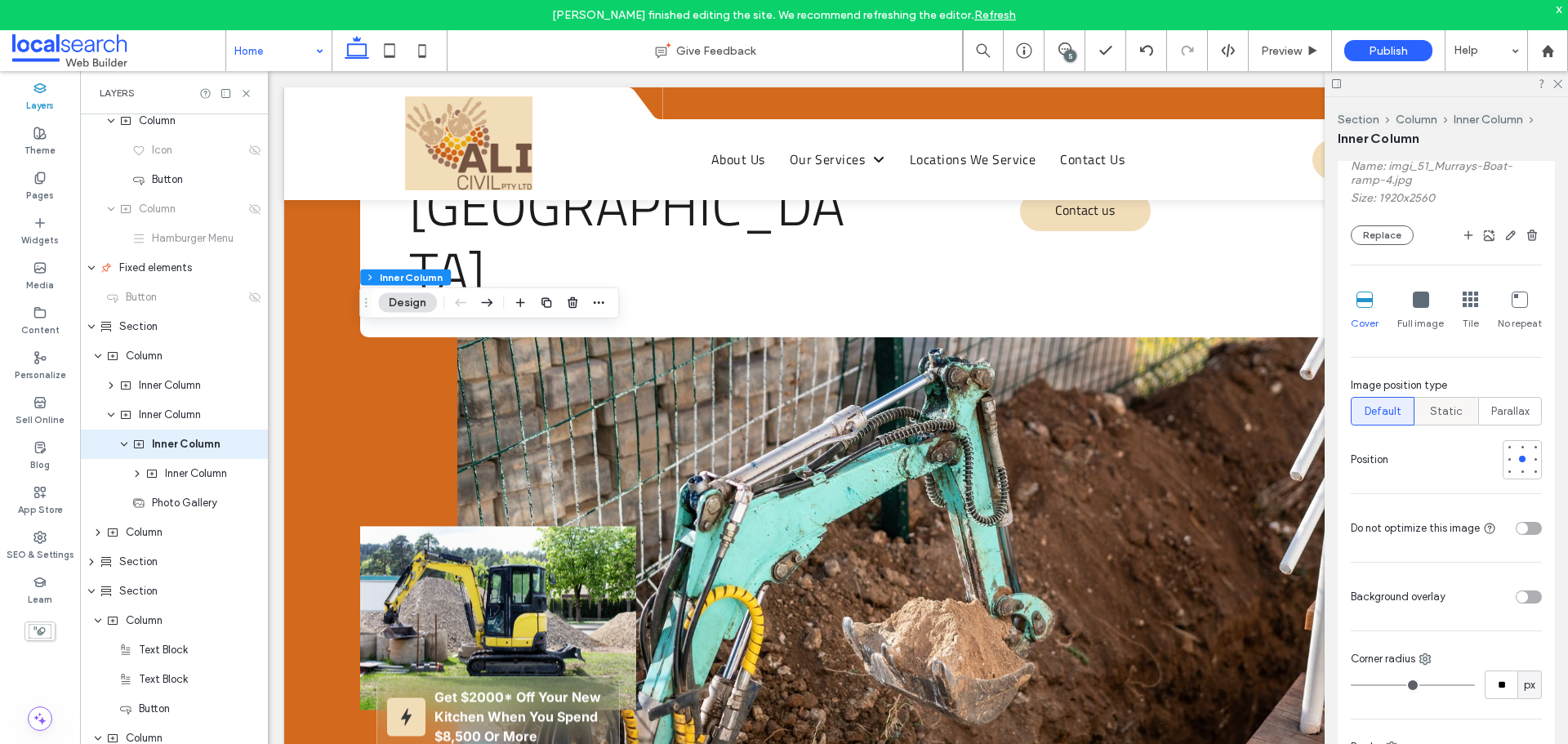
click at [1445, 411] on span "Static" at bounding box center [1447, 412] width 33 height 16
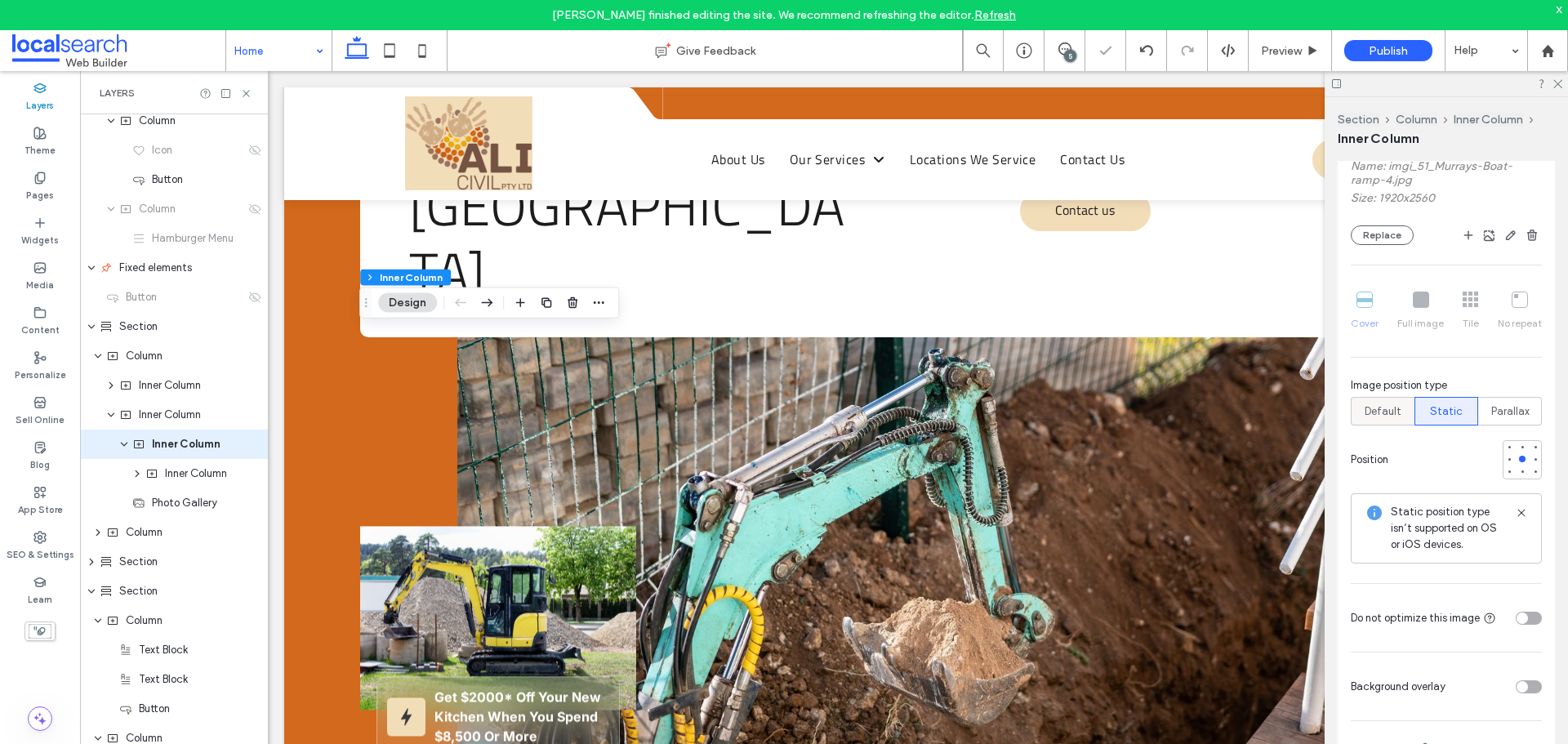
click at [1382, 401] on div "Default" at bounding box center [1382, 411] width 43 height 27
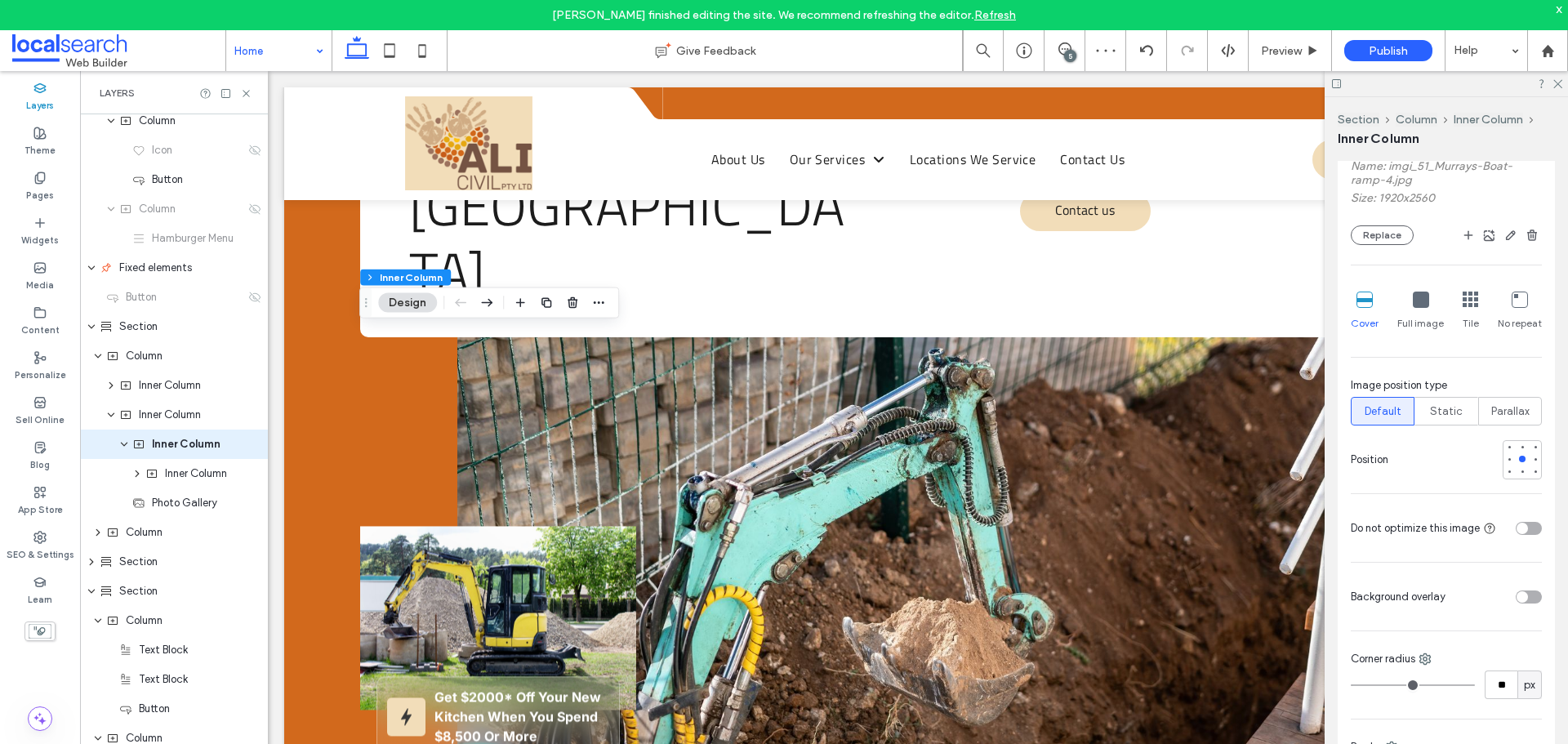
click at [1426, 302] on div "Full image" at bounding box center [1420, 311] width 47 height 52
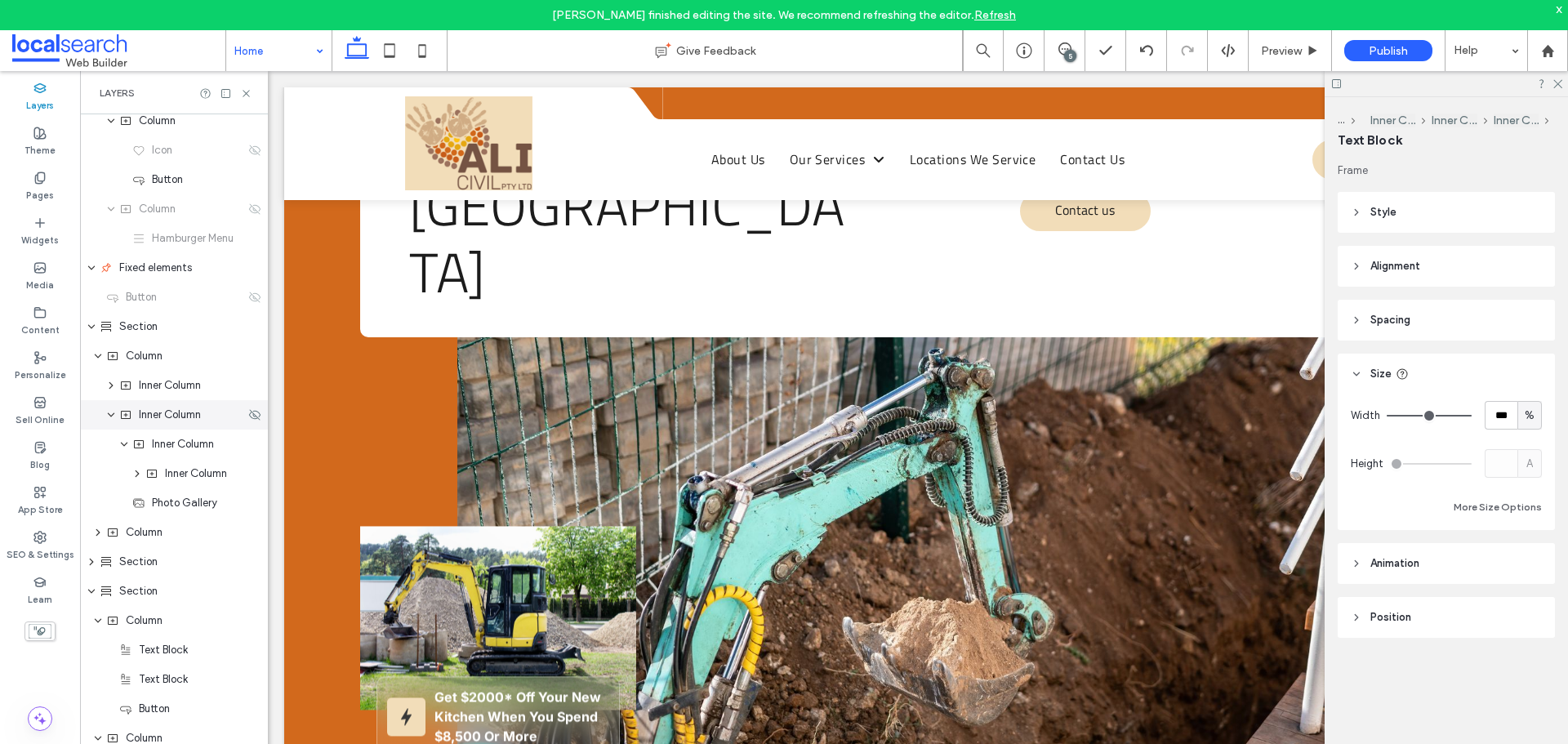
type input "*****"
type input "**"
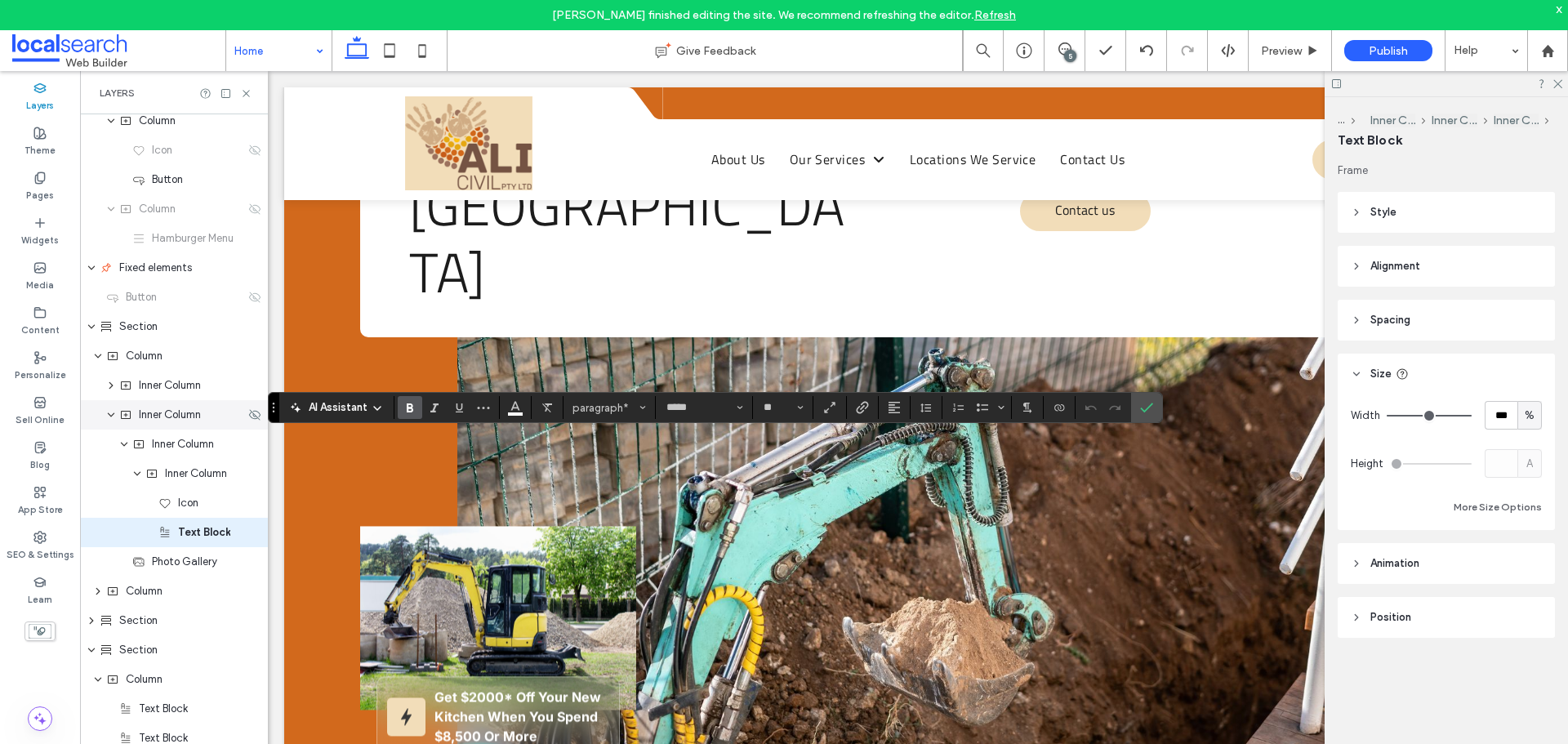
scroll to position [479, 0]
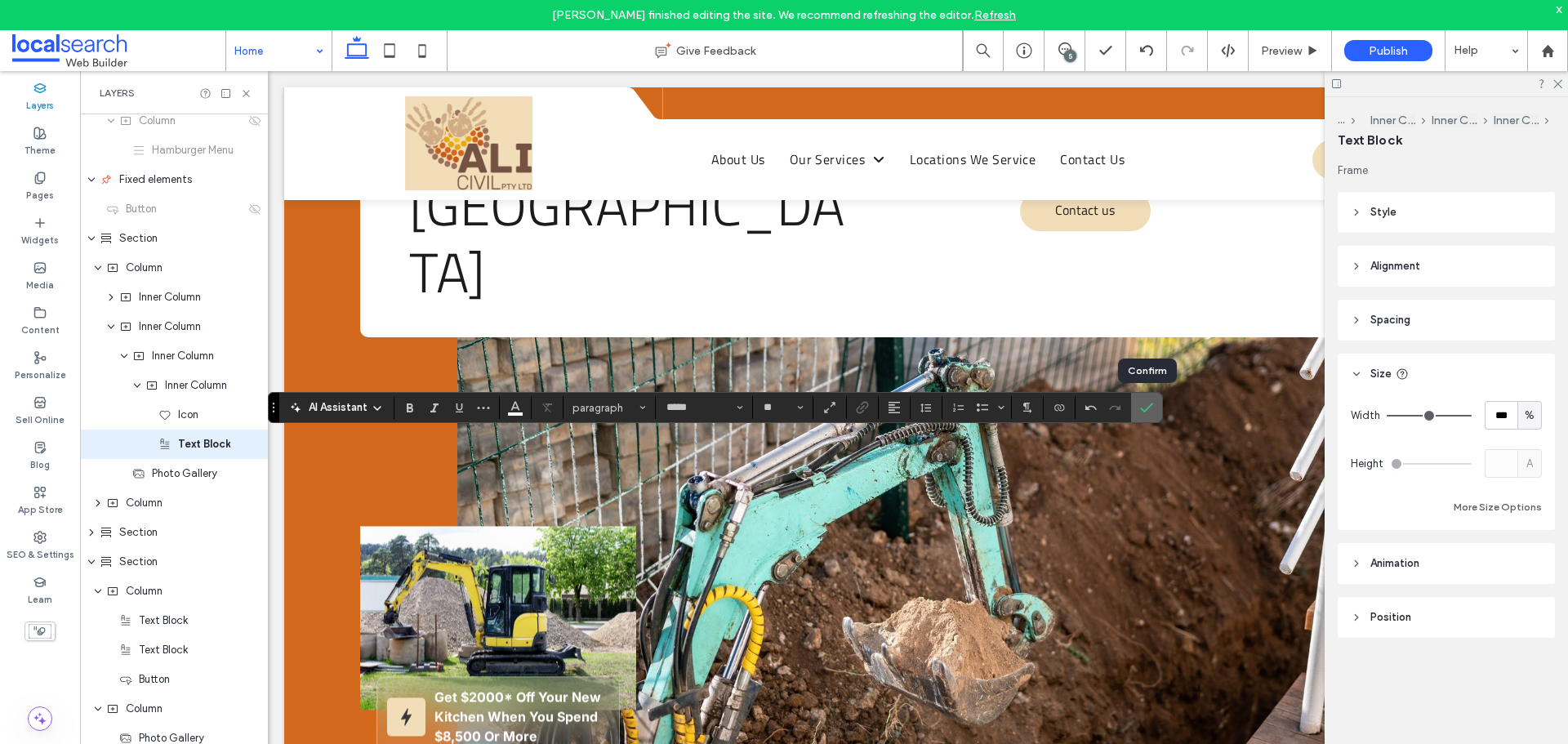
click at [1151, 410] on icon "Confirm" at bounding box center [1146, 407] width 13 height 13
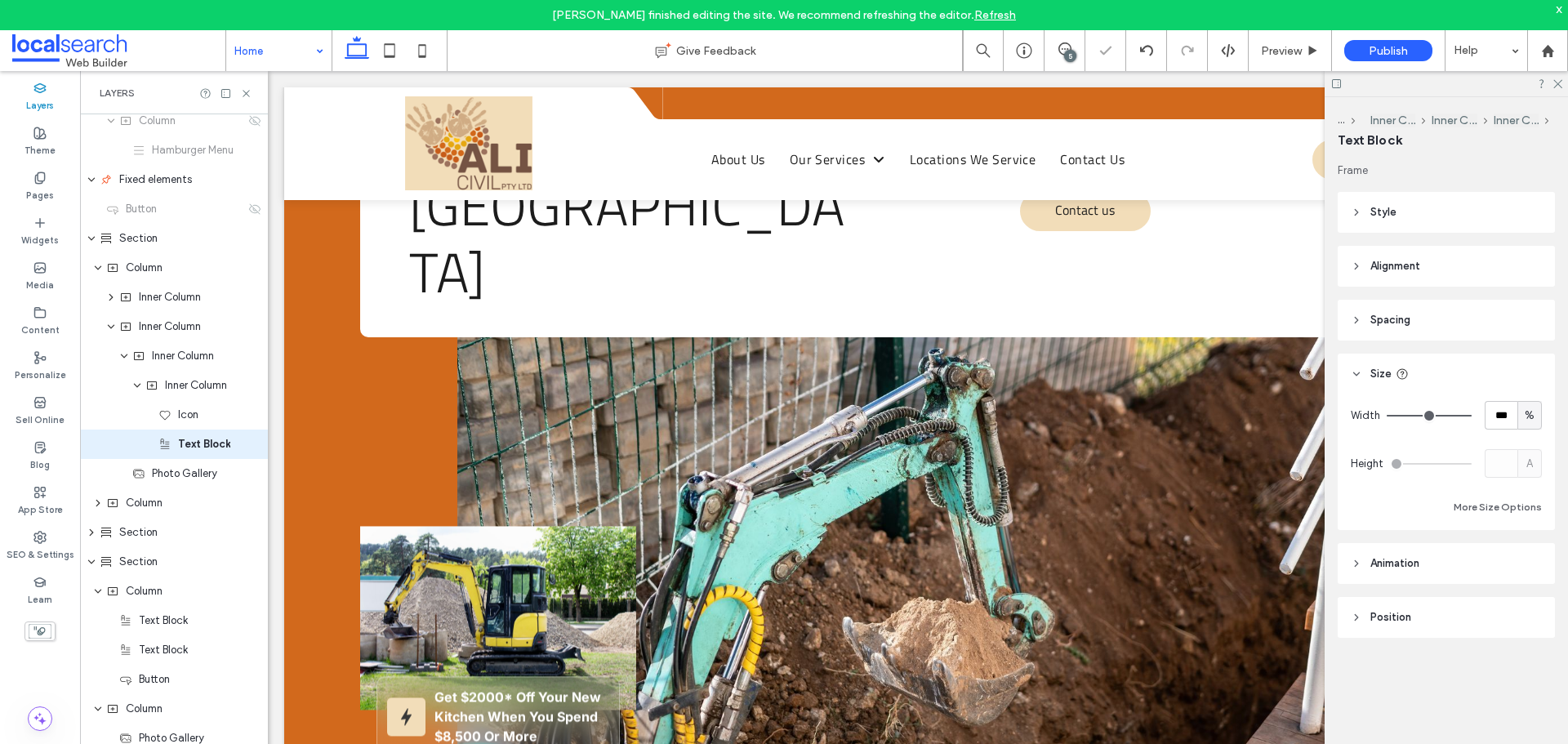
type input "*****"
type input "**"
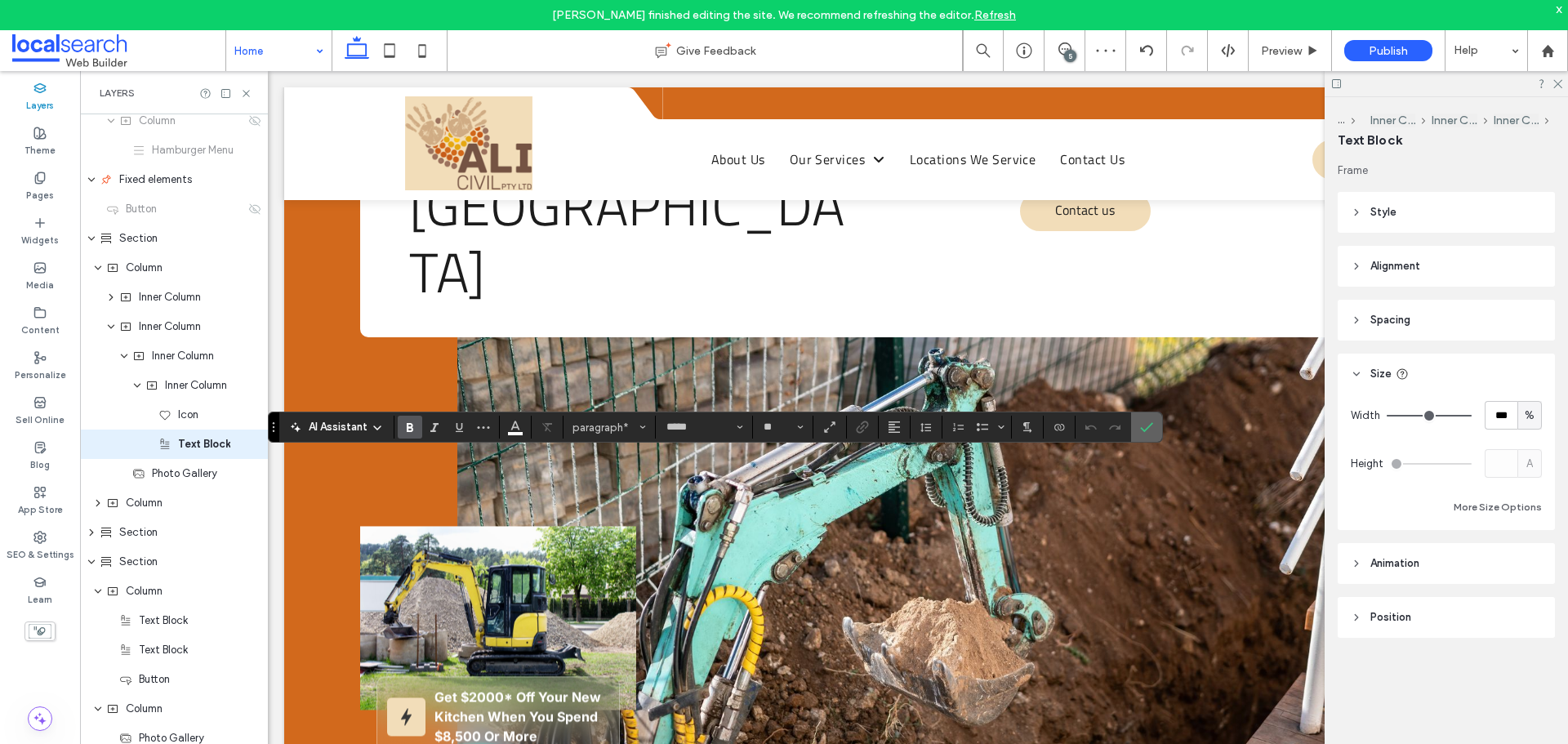
click at [1144, 427] on icon "Confirm" at bounding box center [1146, 427] width 13 height 13
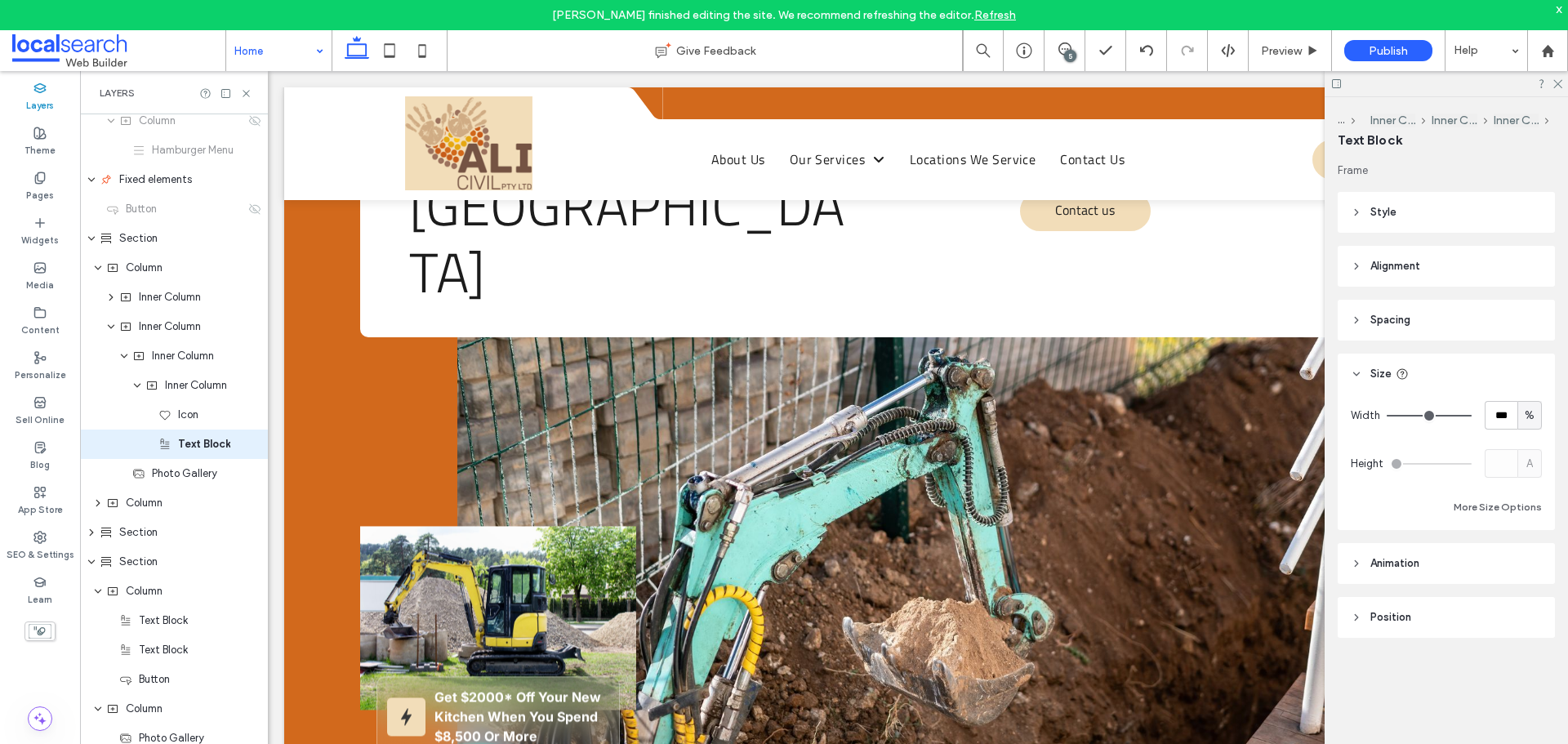
type input "**"
type input "****"
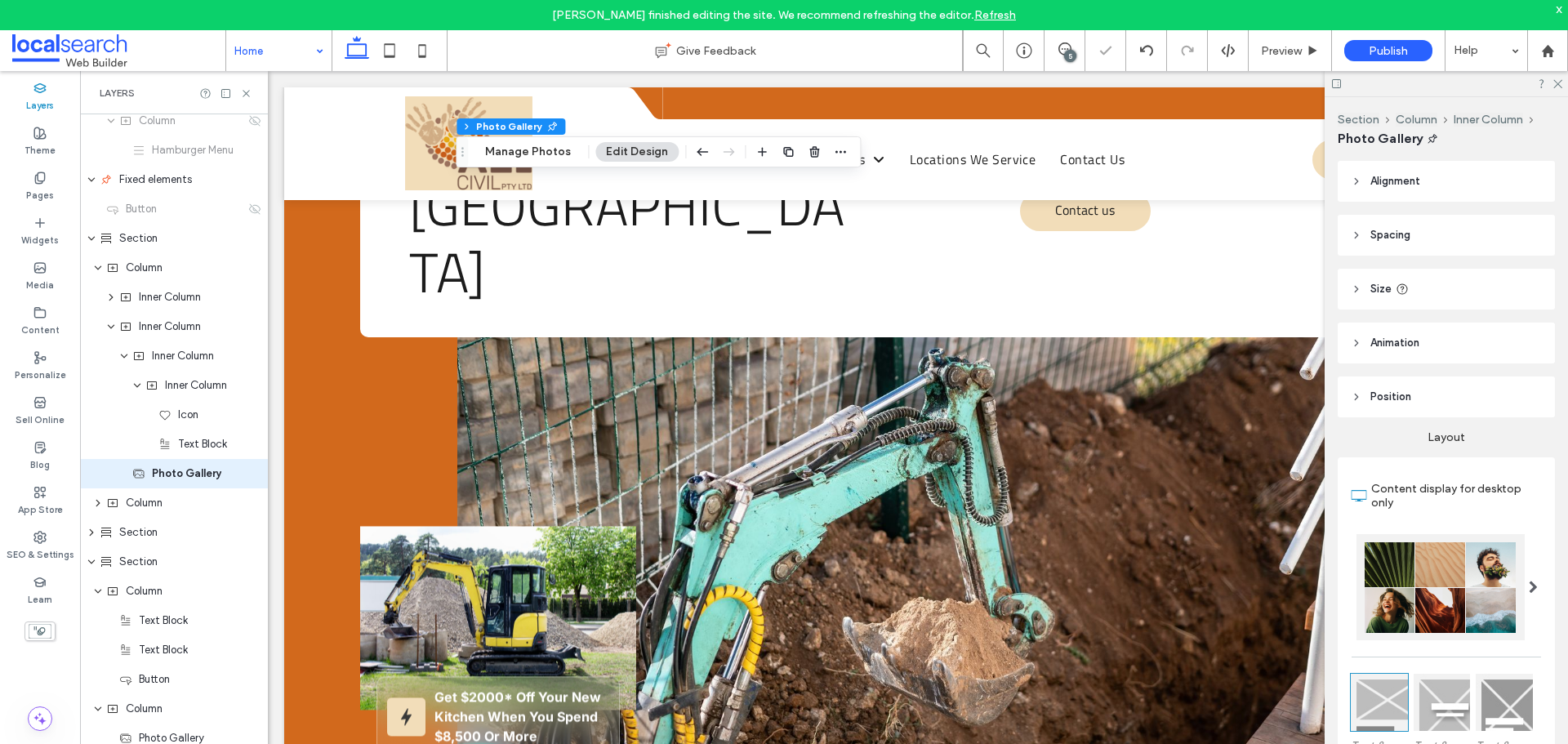
scroll to position [508, 0]
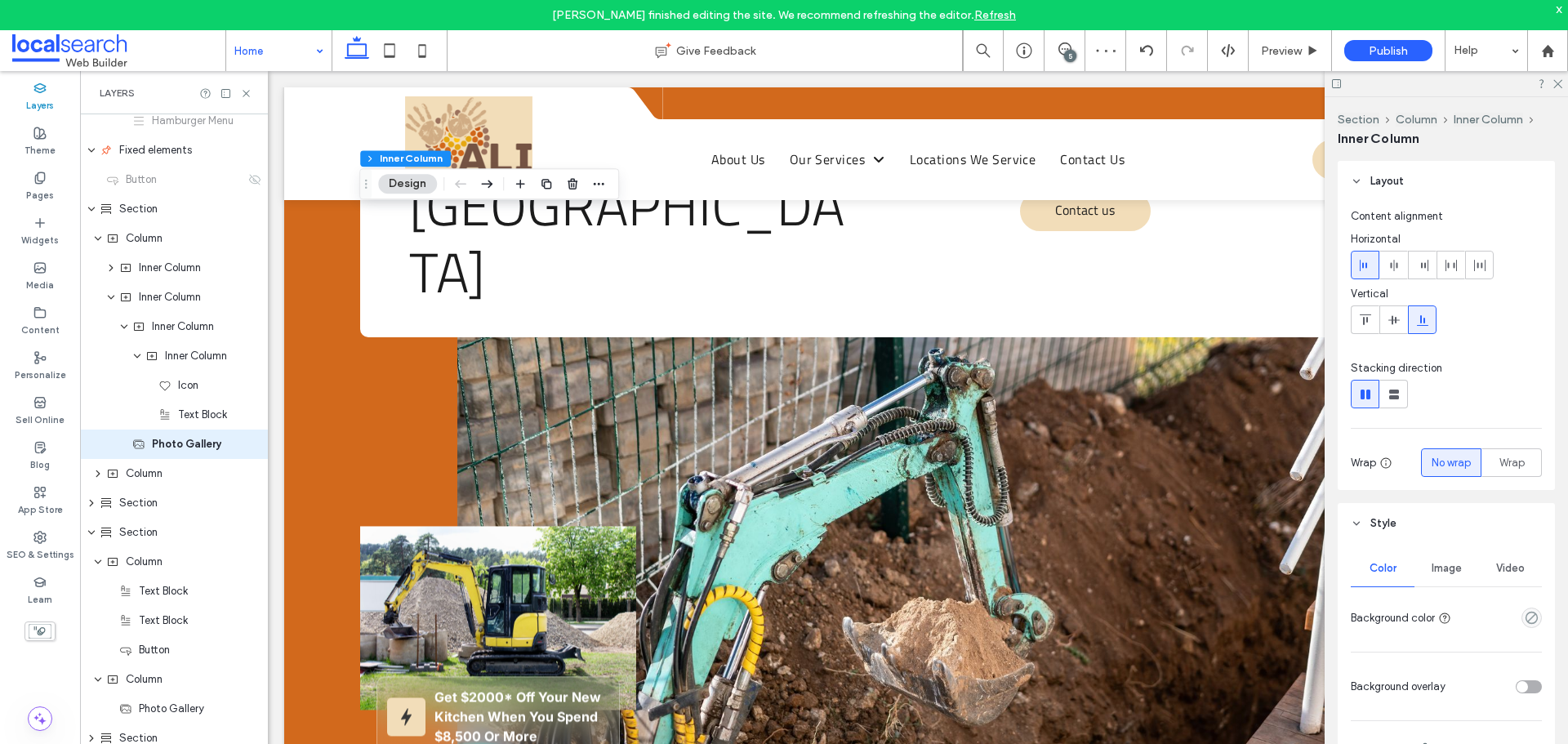
type input "**"
type input "****"
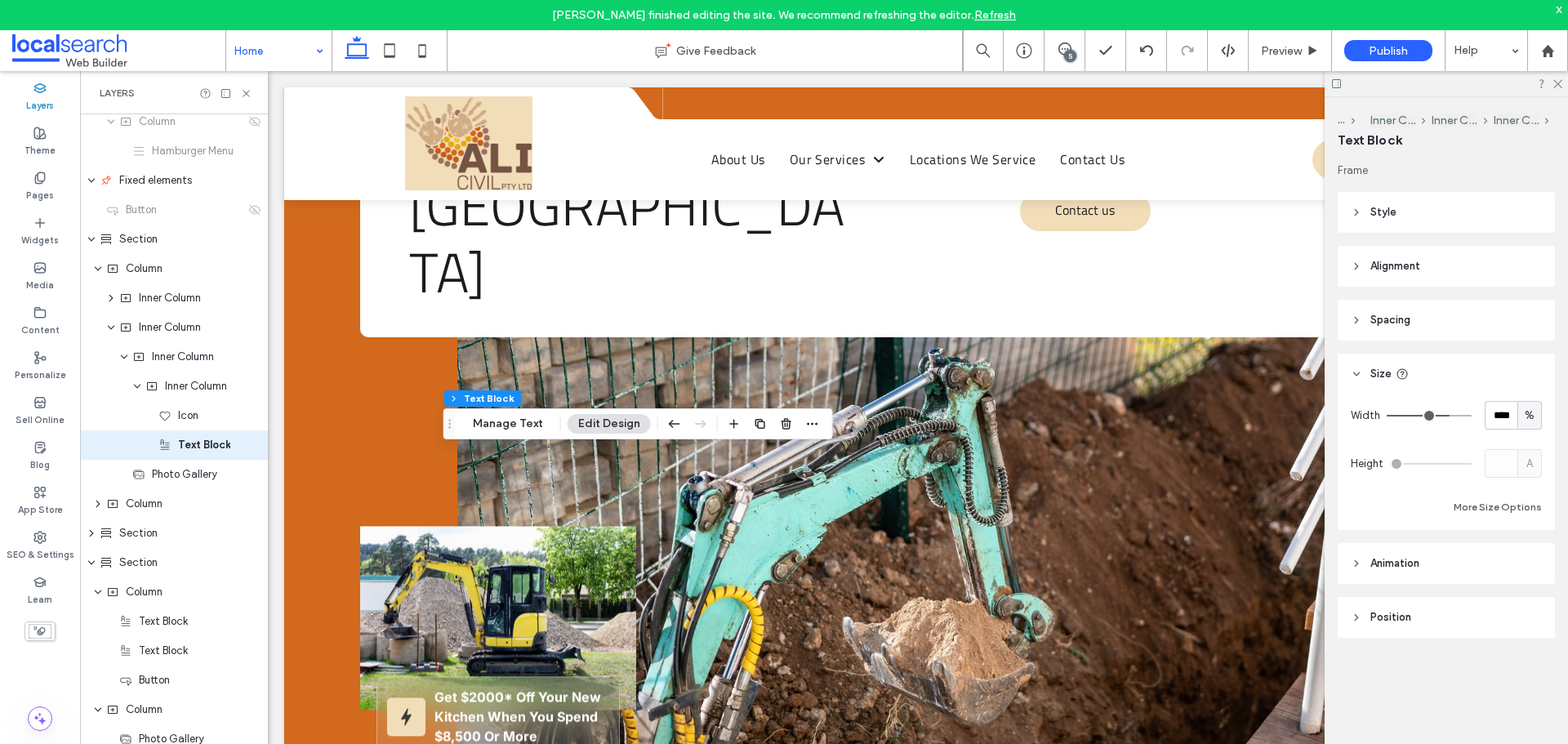
scroll to position [479, 0]
type input "**"
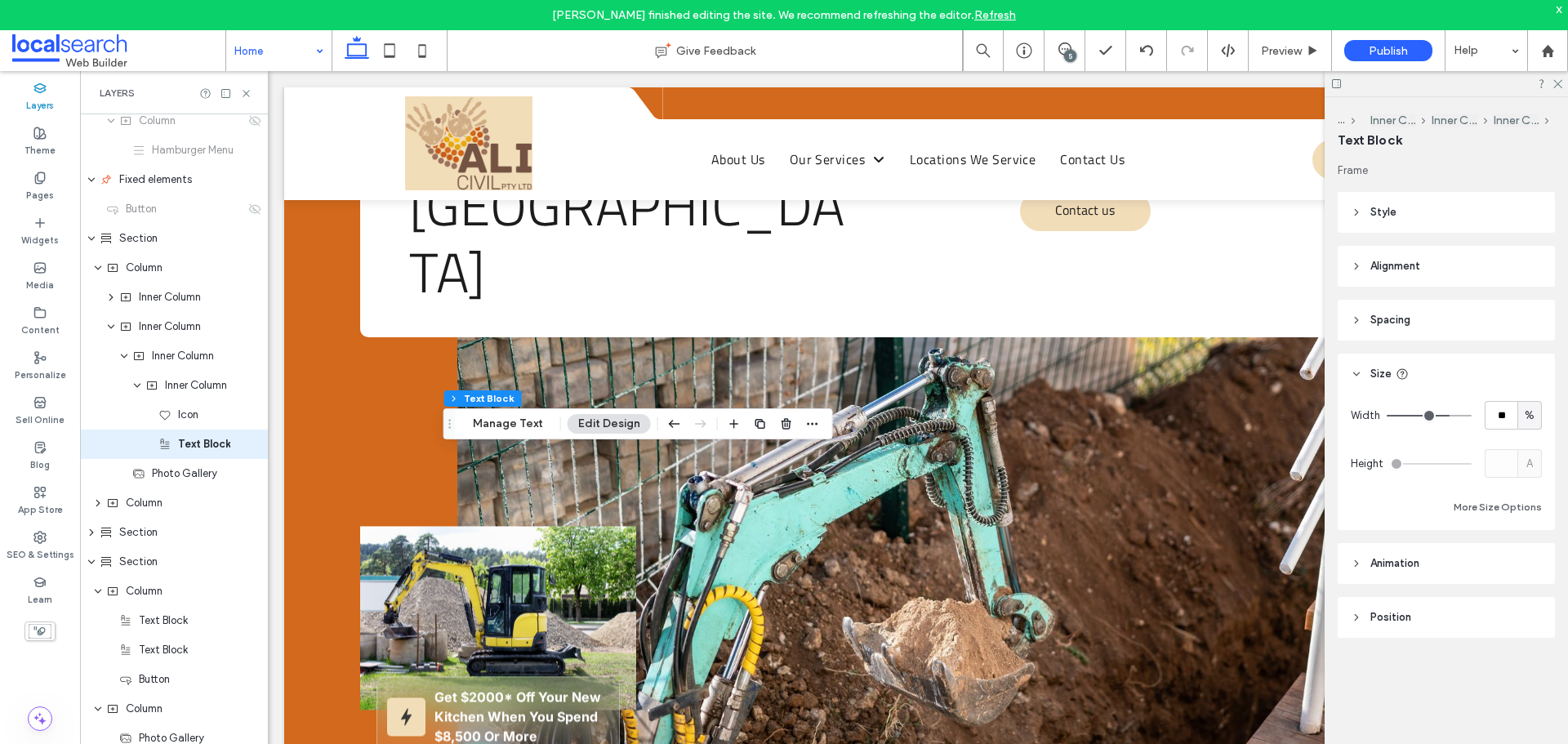
type input "**"
type input "***"
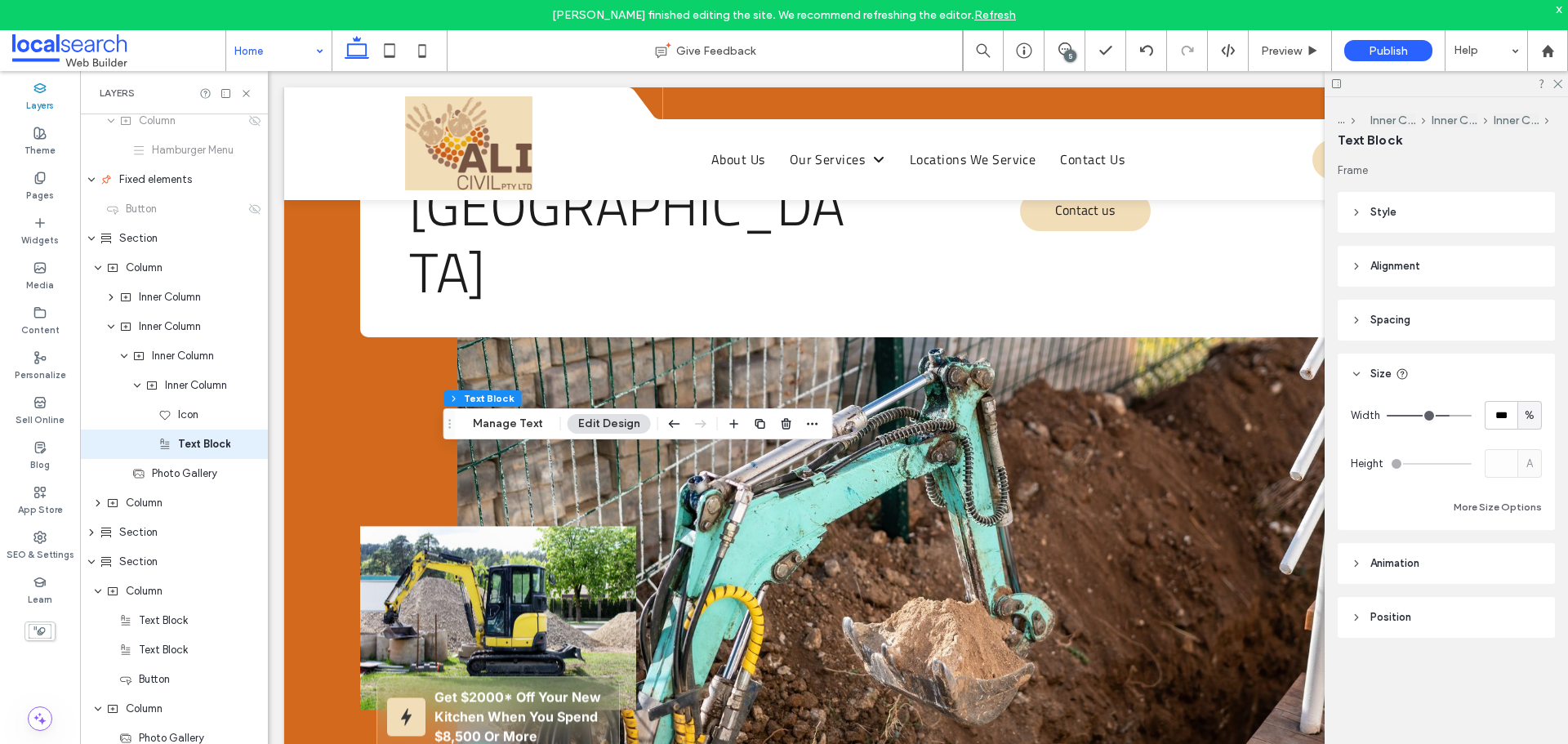
click at [1472, 417] on input "range" at bounding box center [1429, 416] width 85 height 2
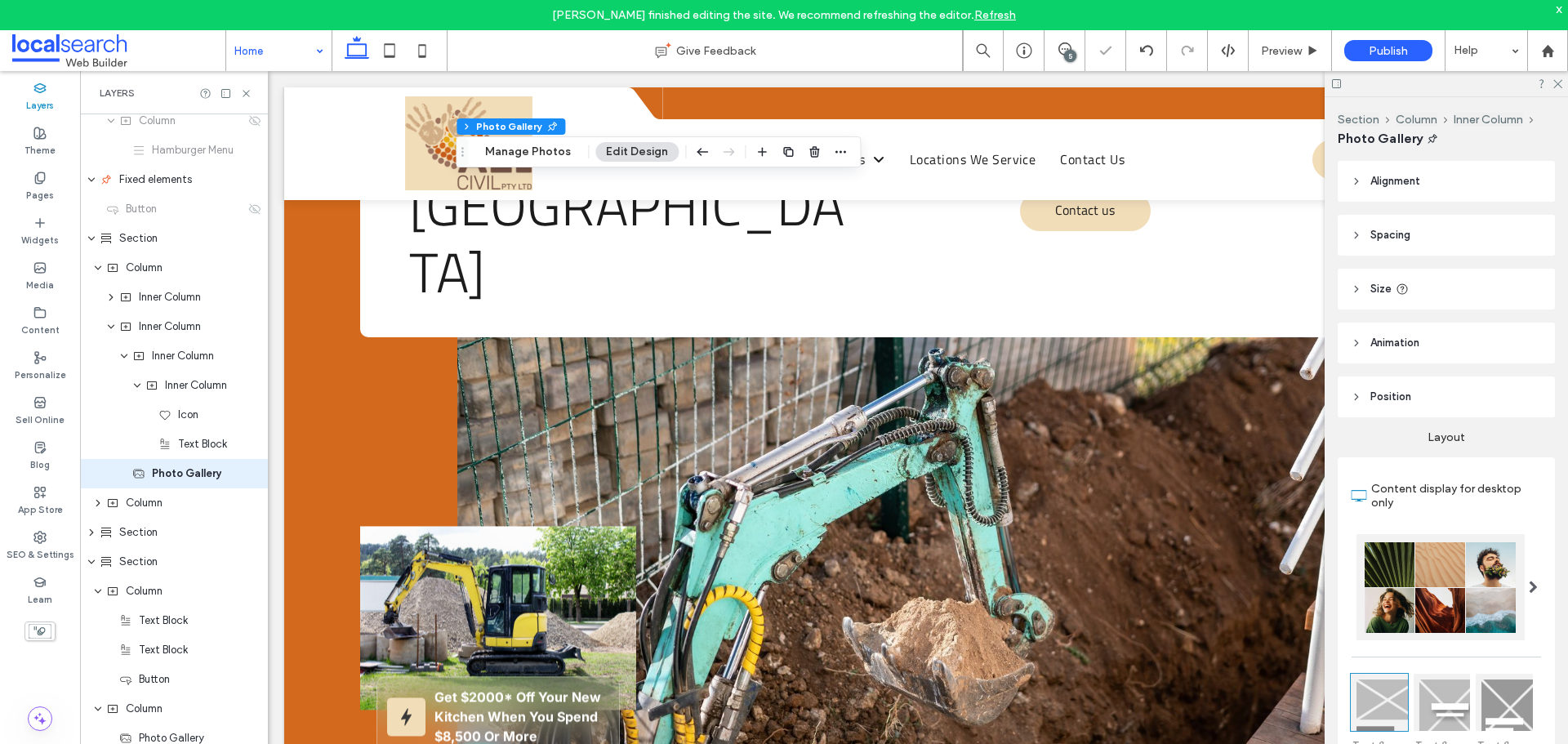
scroll to position [508, 0]
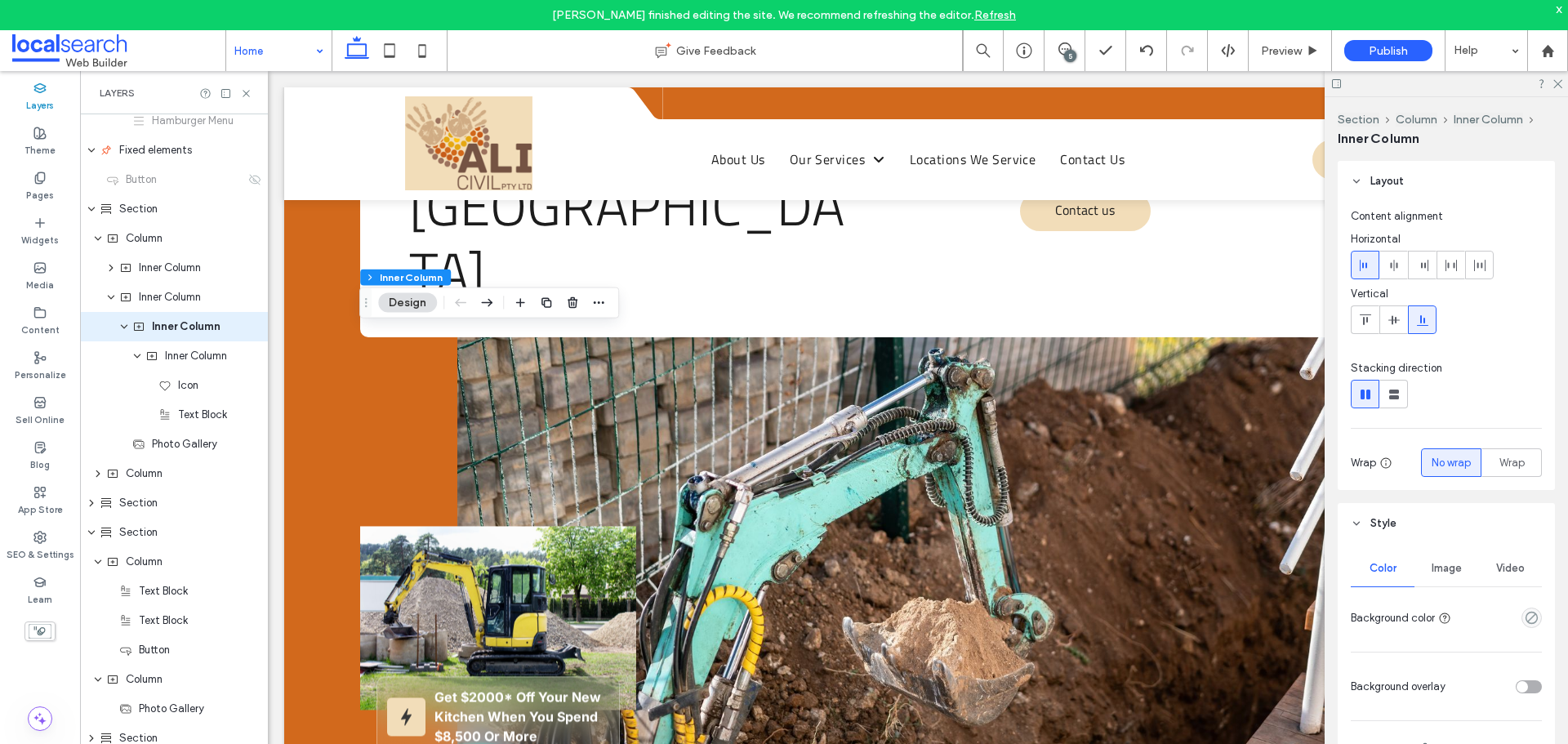
type input "**"
type input "****"
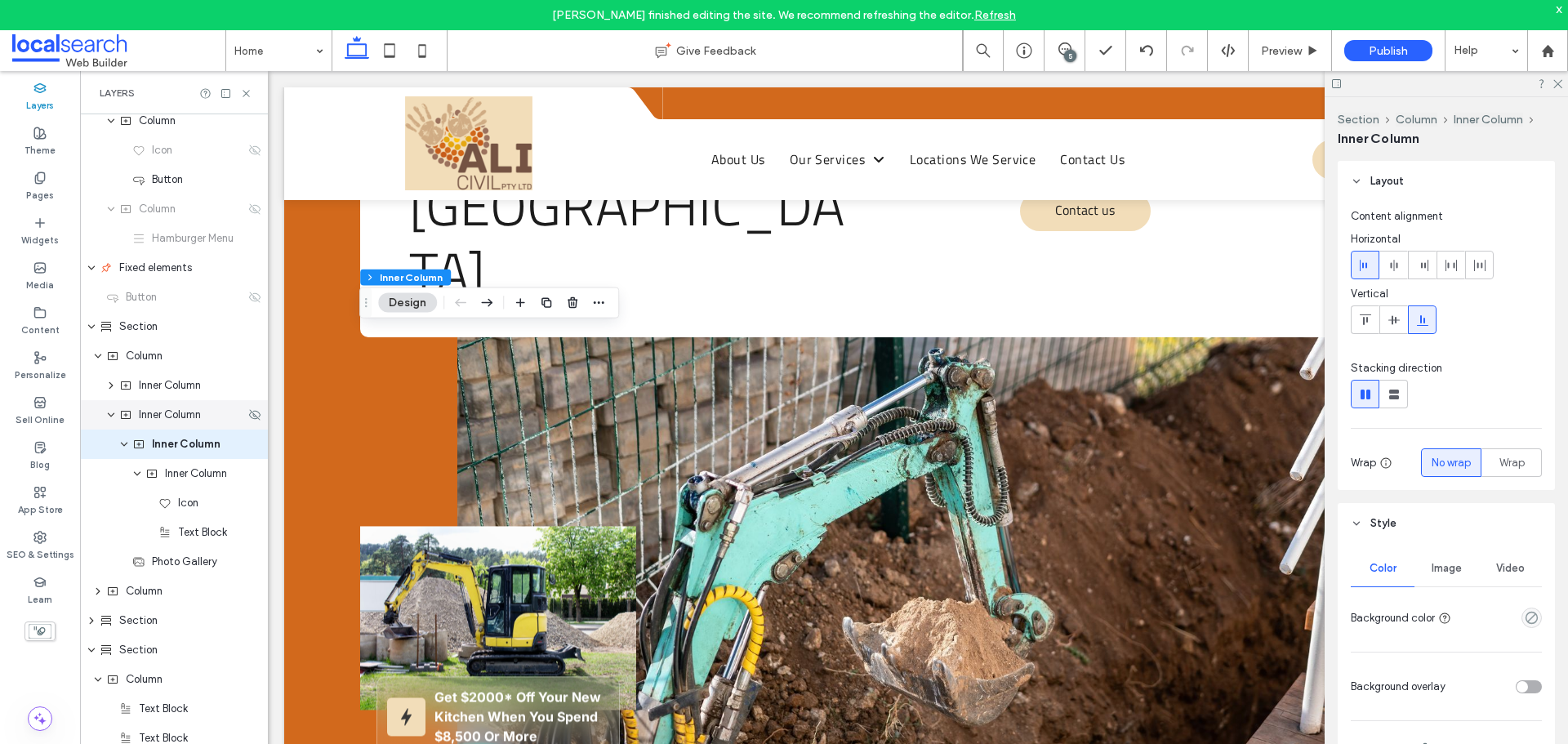
click at [194, 424] on div "Inner Column" at bounding box center [174, 415] width 187 height 30
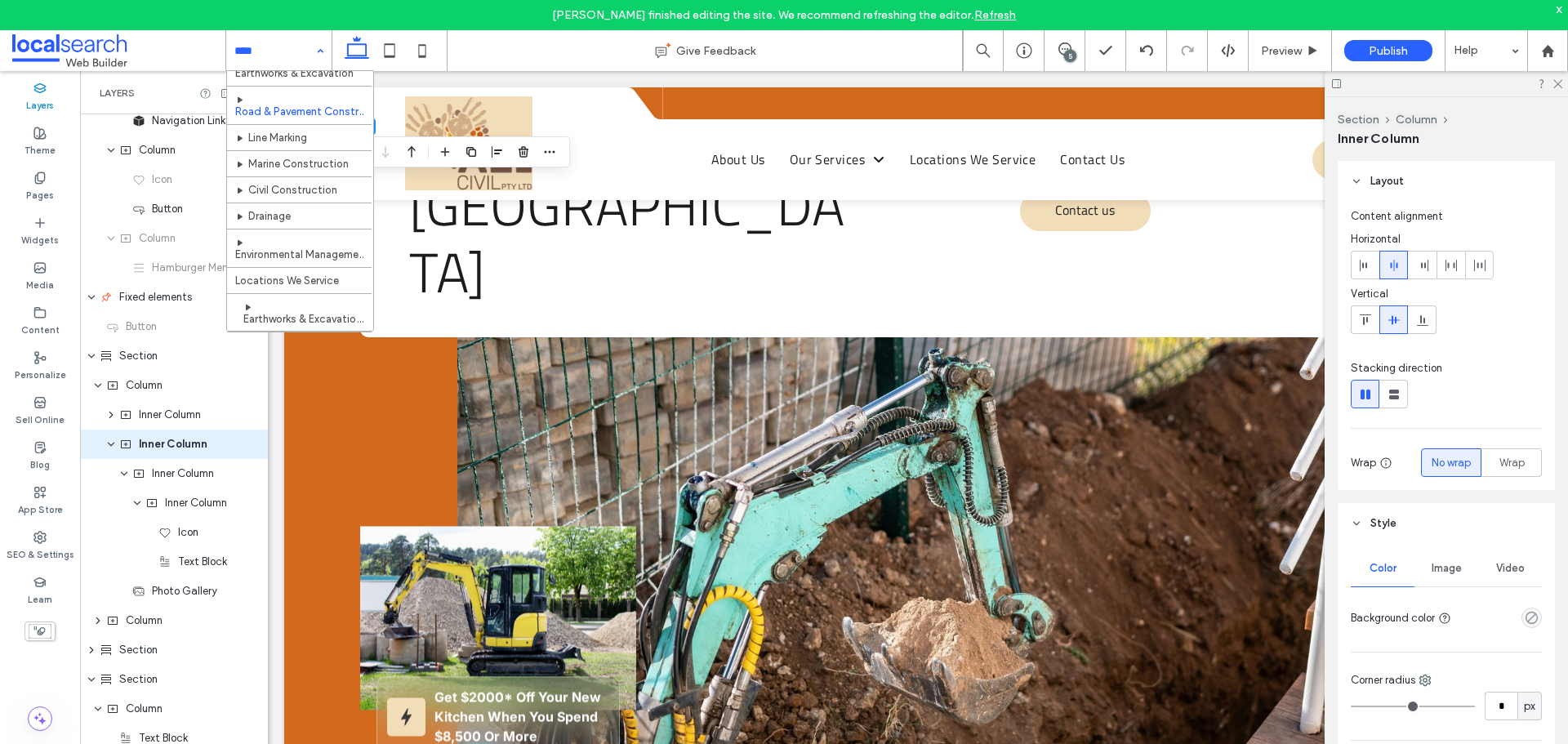
scroll to position [0, 0]
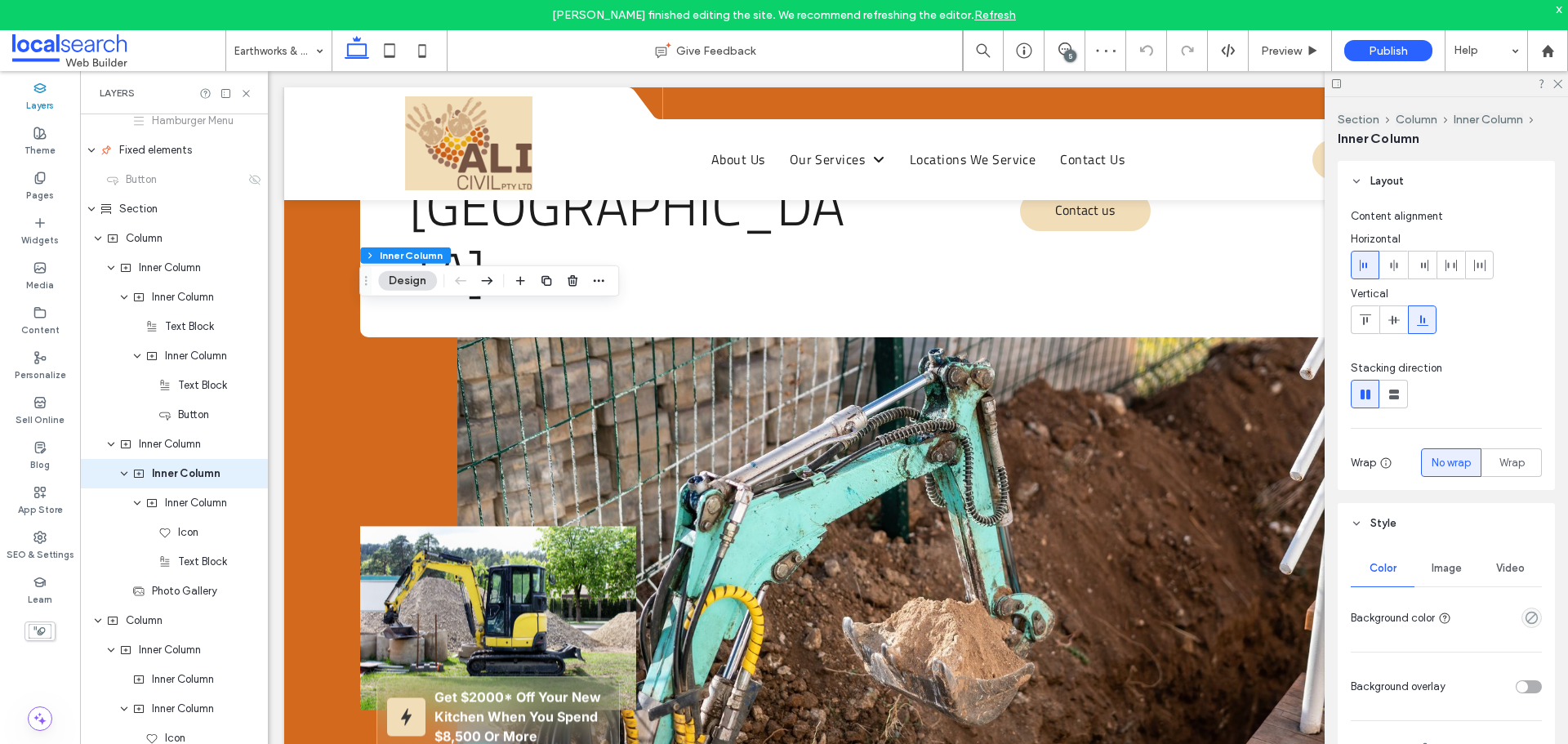
scroll to position [537, 0]
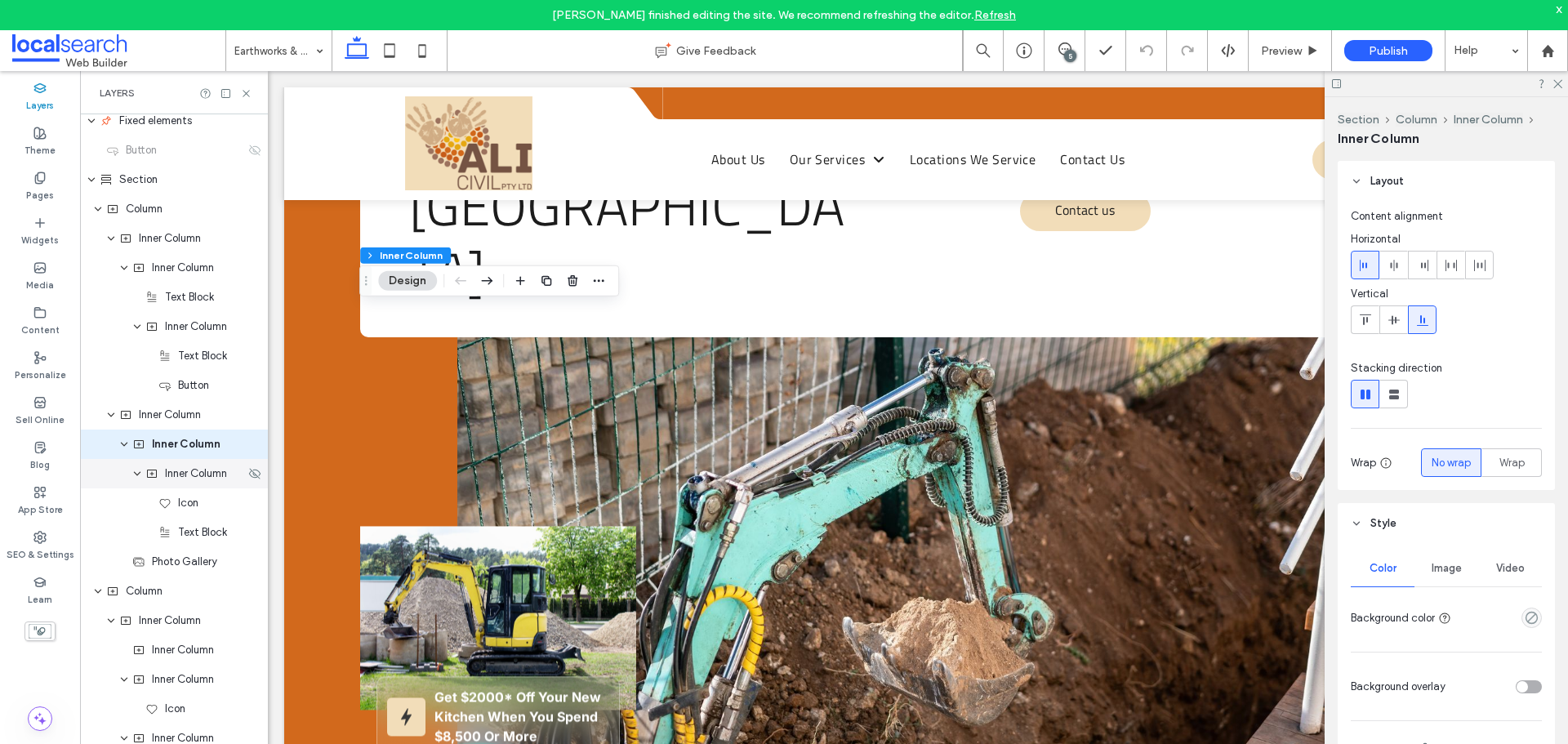
click at [221, 472] on span "Inner Column" at bounding box center [196, 473] width 62 height 16
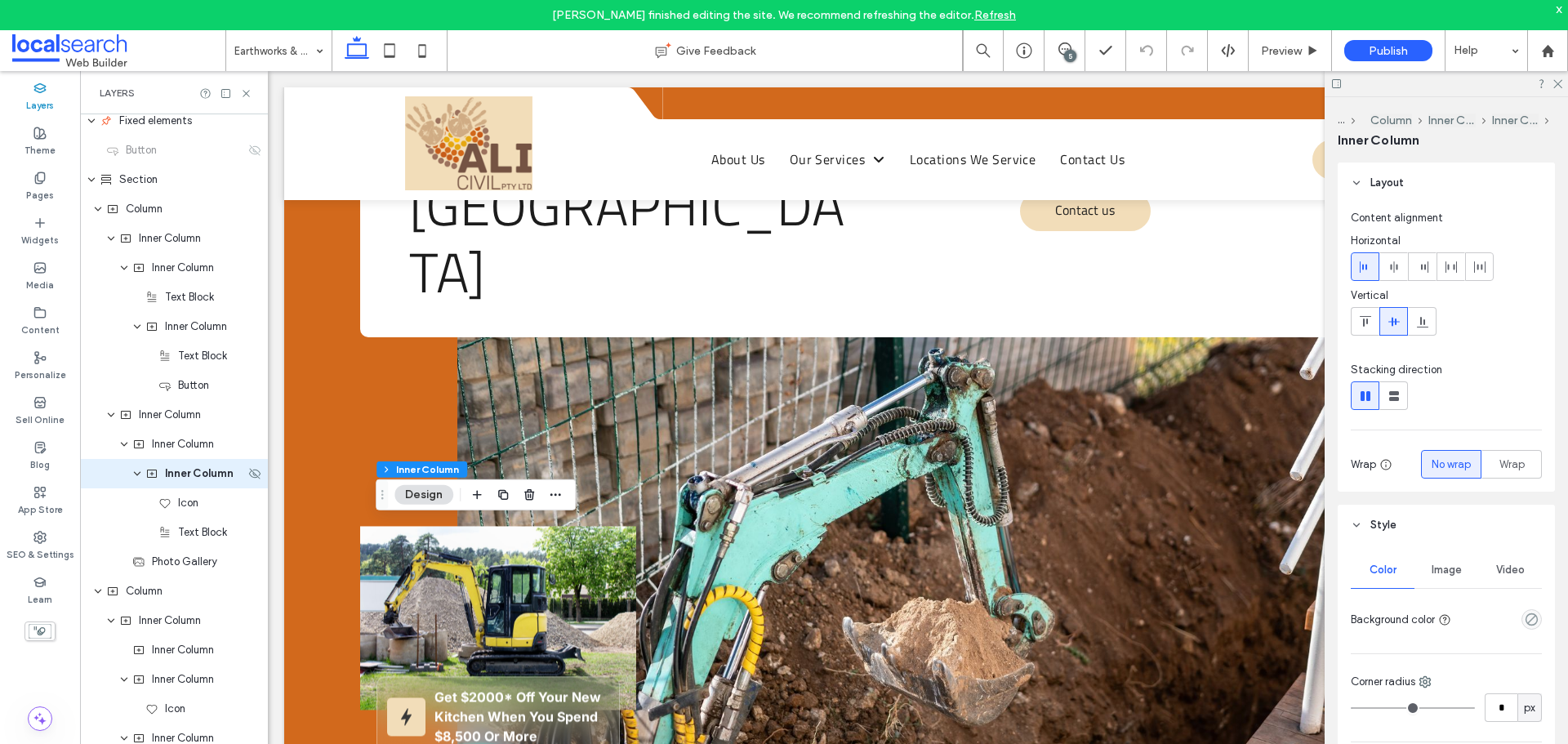
scroll to position [567, 0]
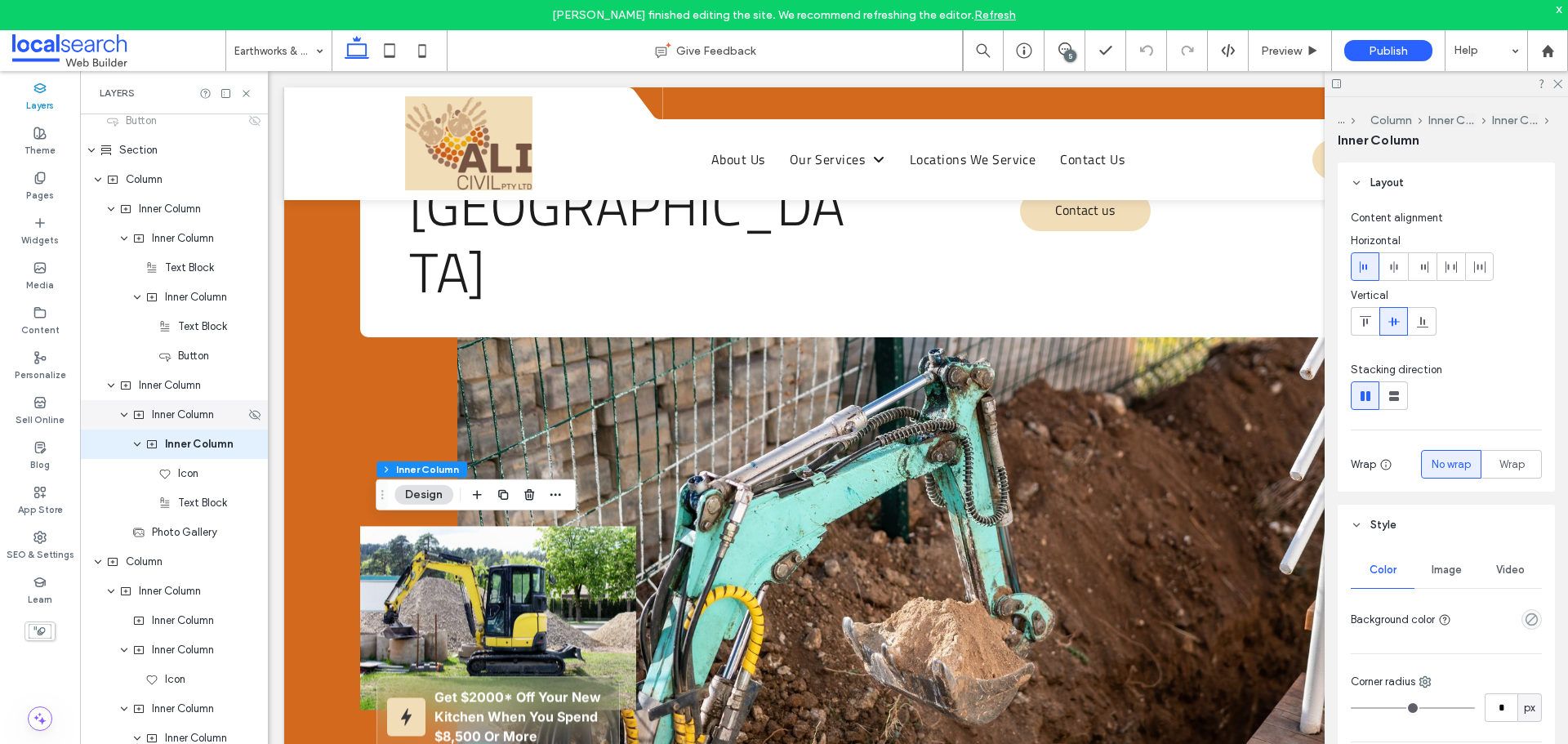
click at [216, 424] on div "Inner Column" at bounding box center [174, 415] width 187 height 30
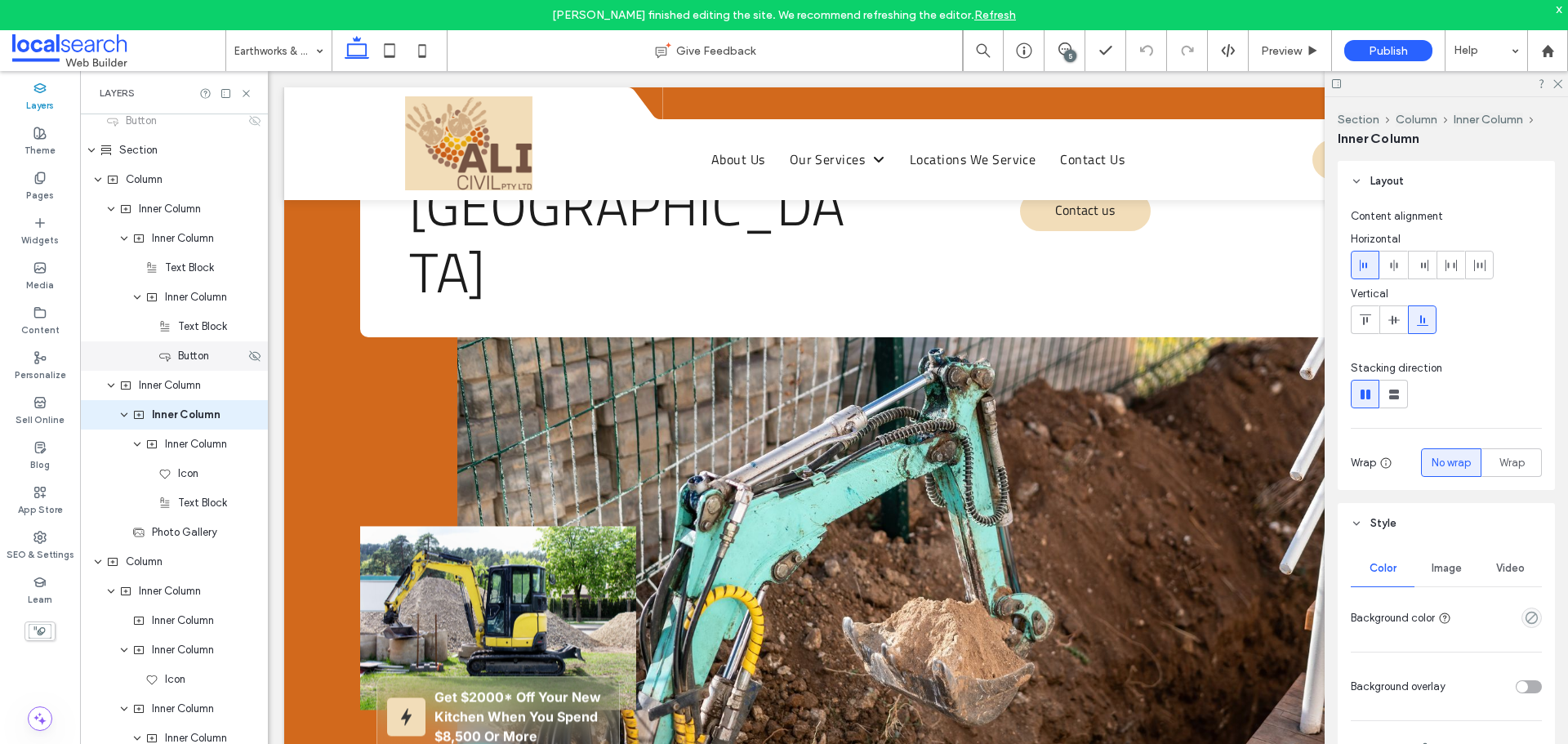
scroll to position [537, 0]
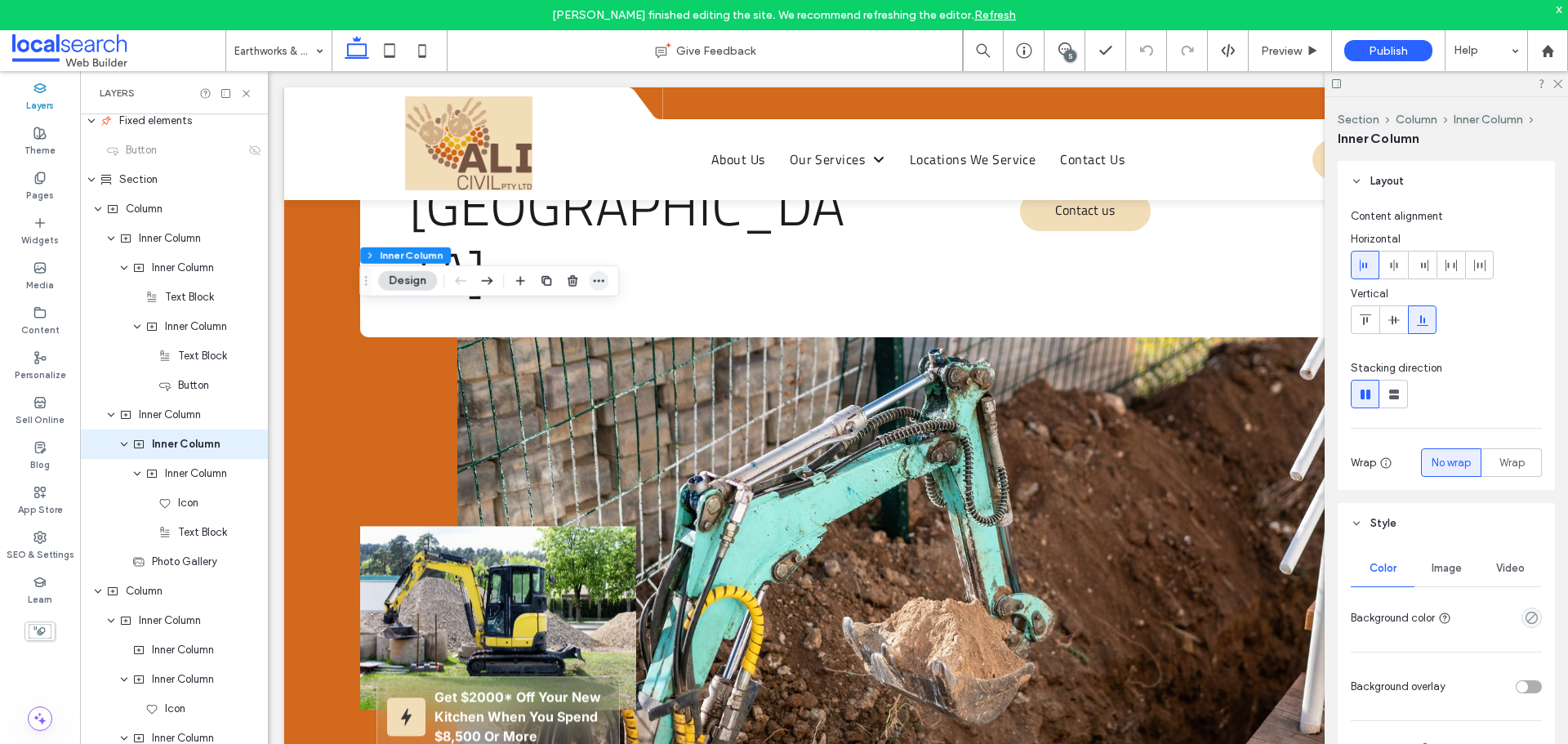
click at [601, 278] on icon "button" at bounding box center [598, 280] width 13 height 13
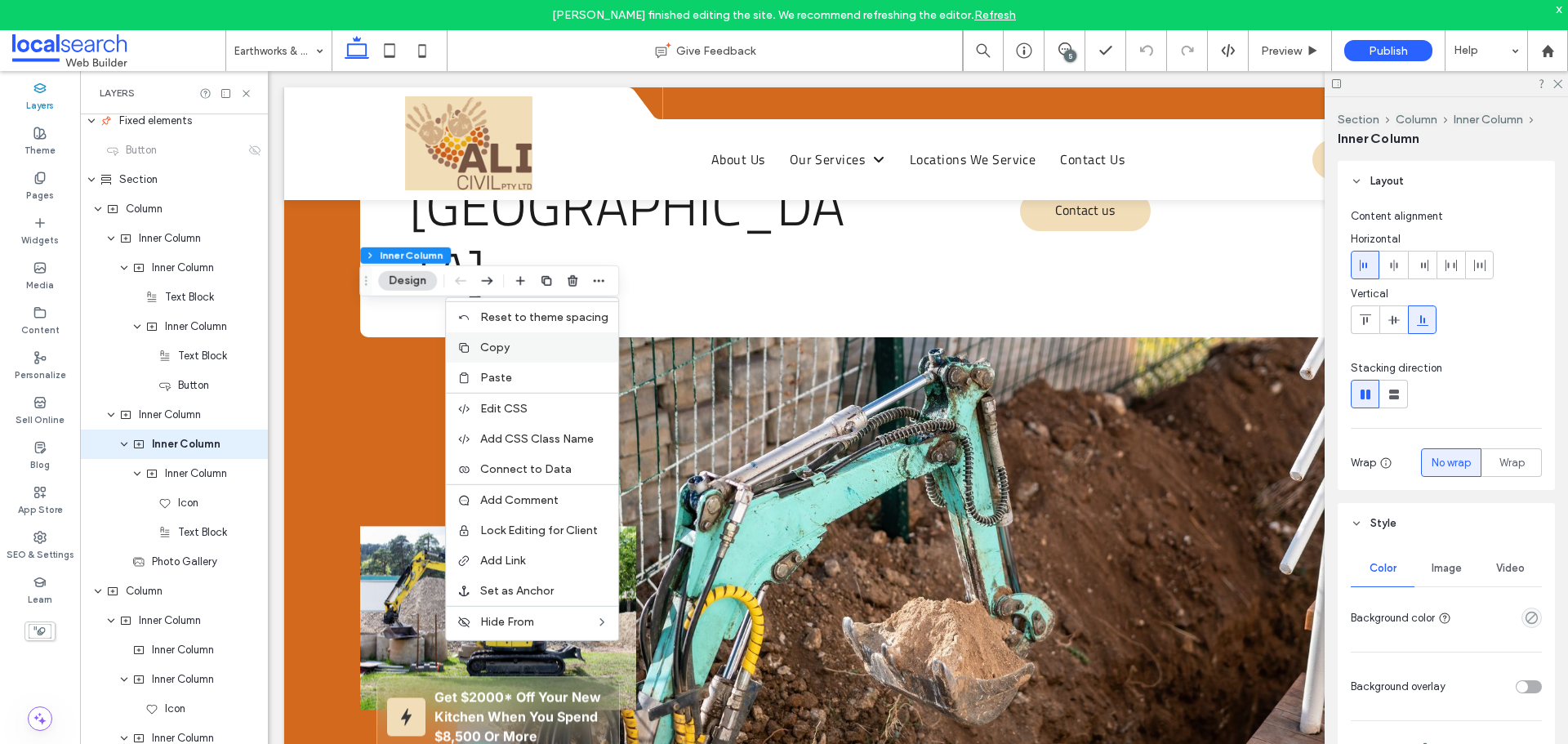
click at [549, 346] on label "Copy" at bounding box center [544, 347] width 128 height 14
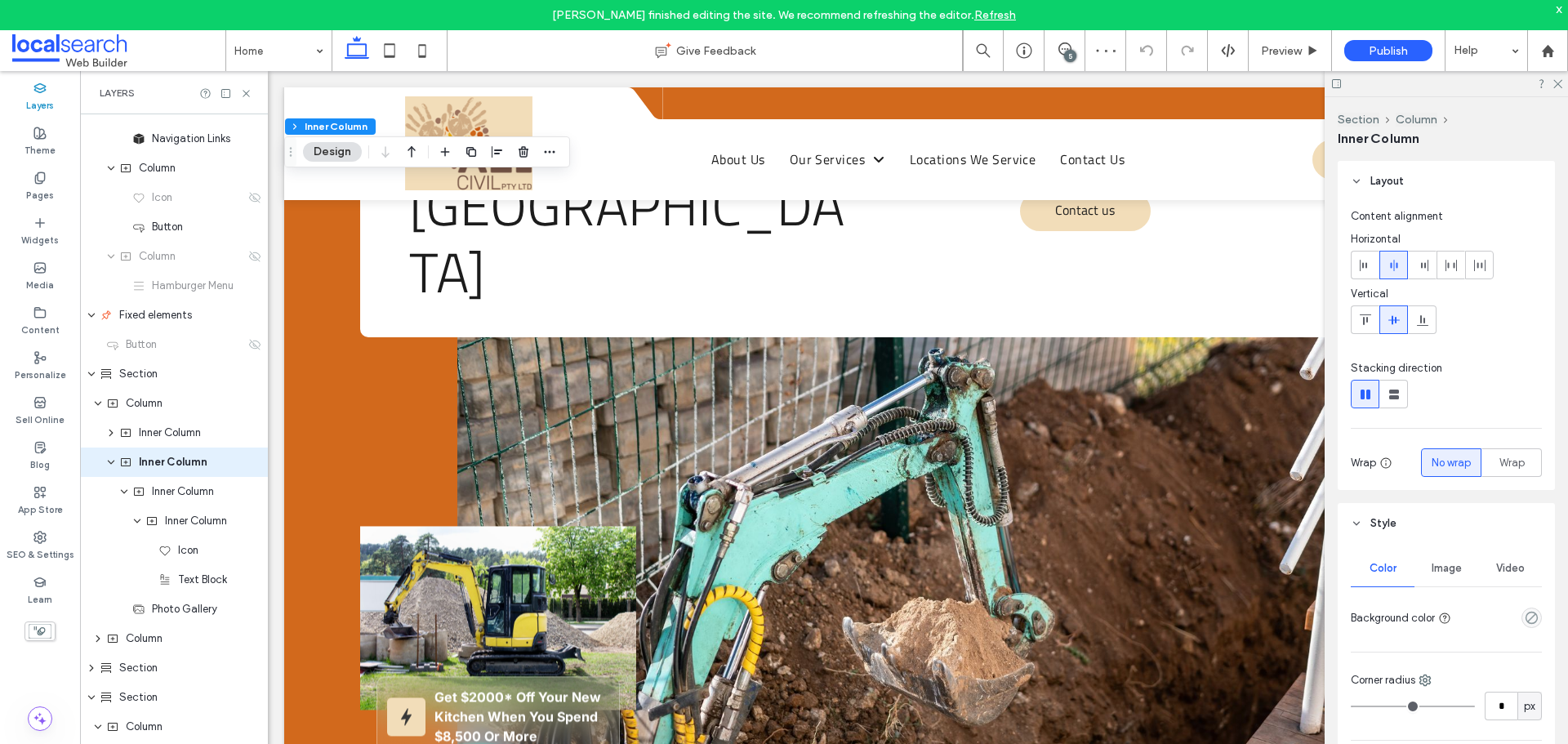
scroll to position [361, 0]
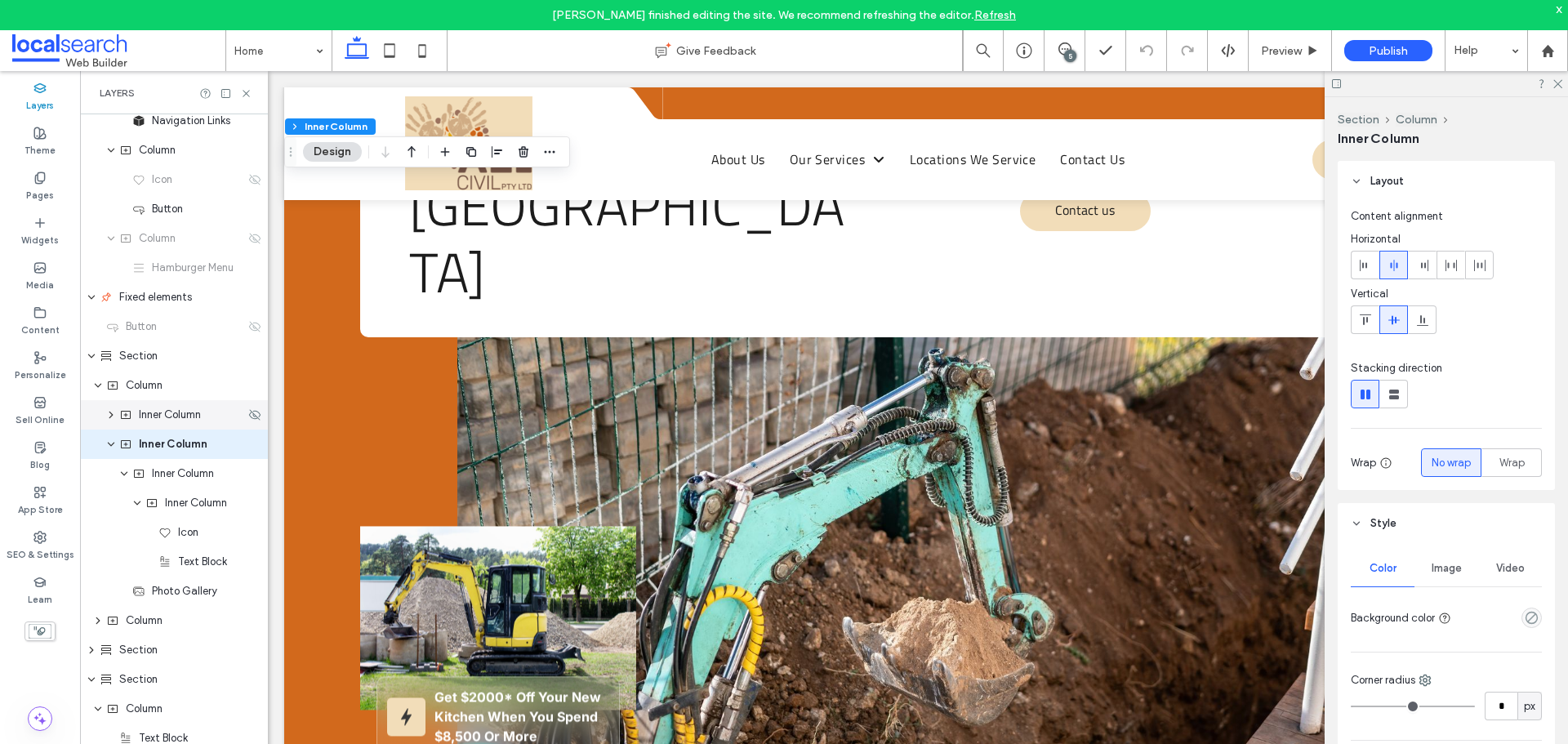
click at [216, 425] on div "Inner Column" at bounding box center [174, 415] width 187 height 30
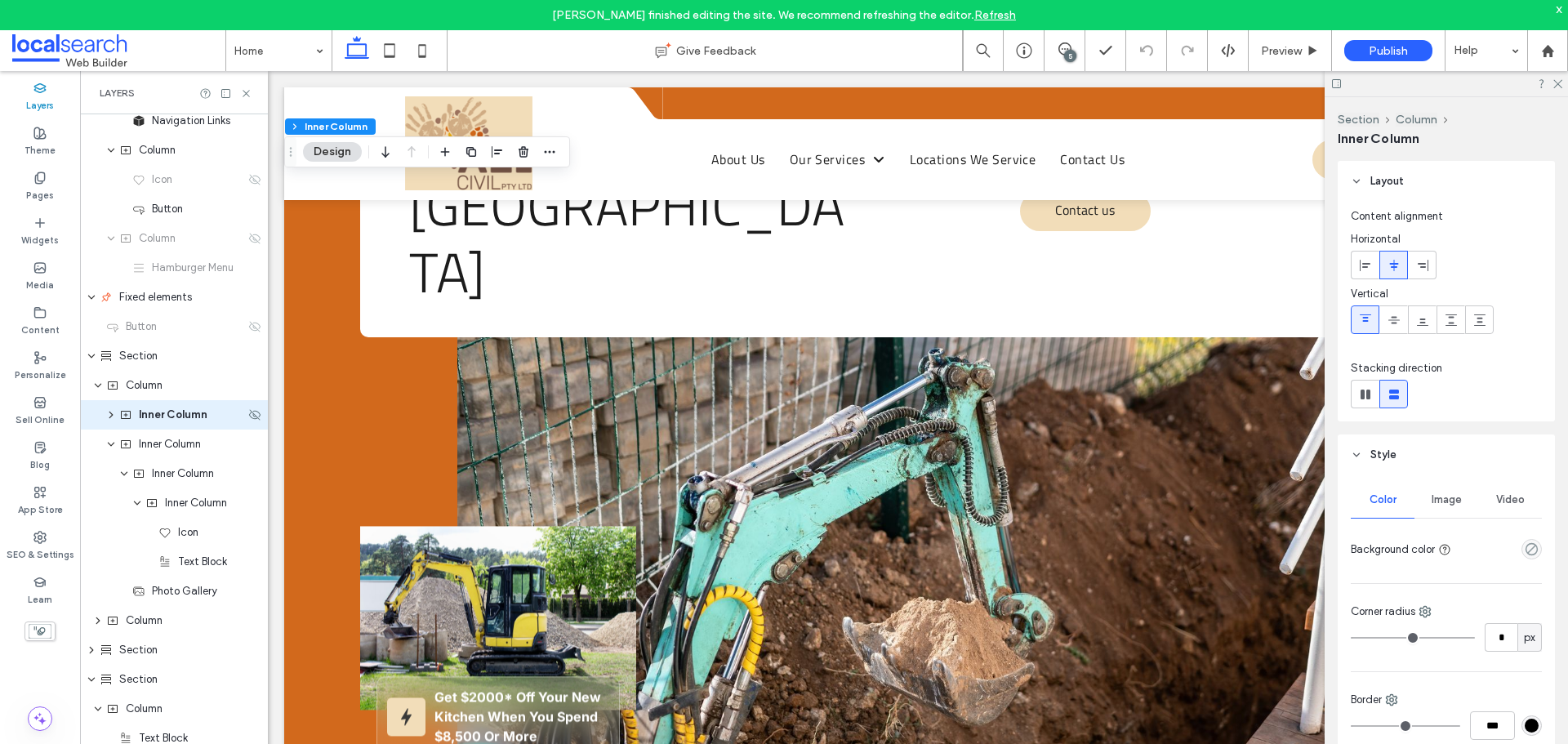
scroll to position [332, 0]
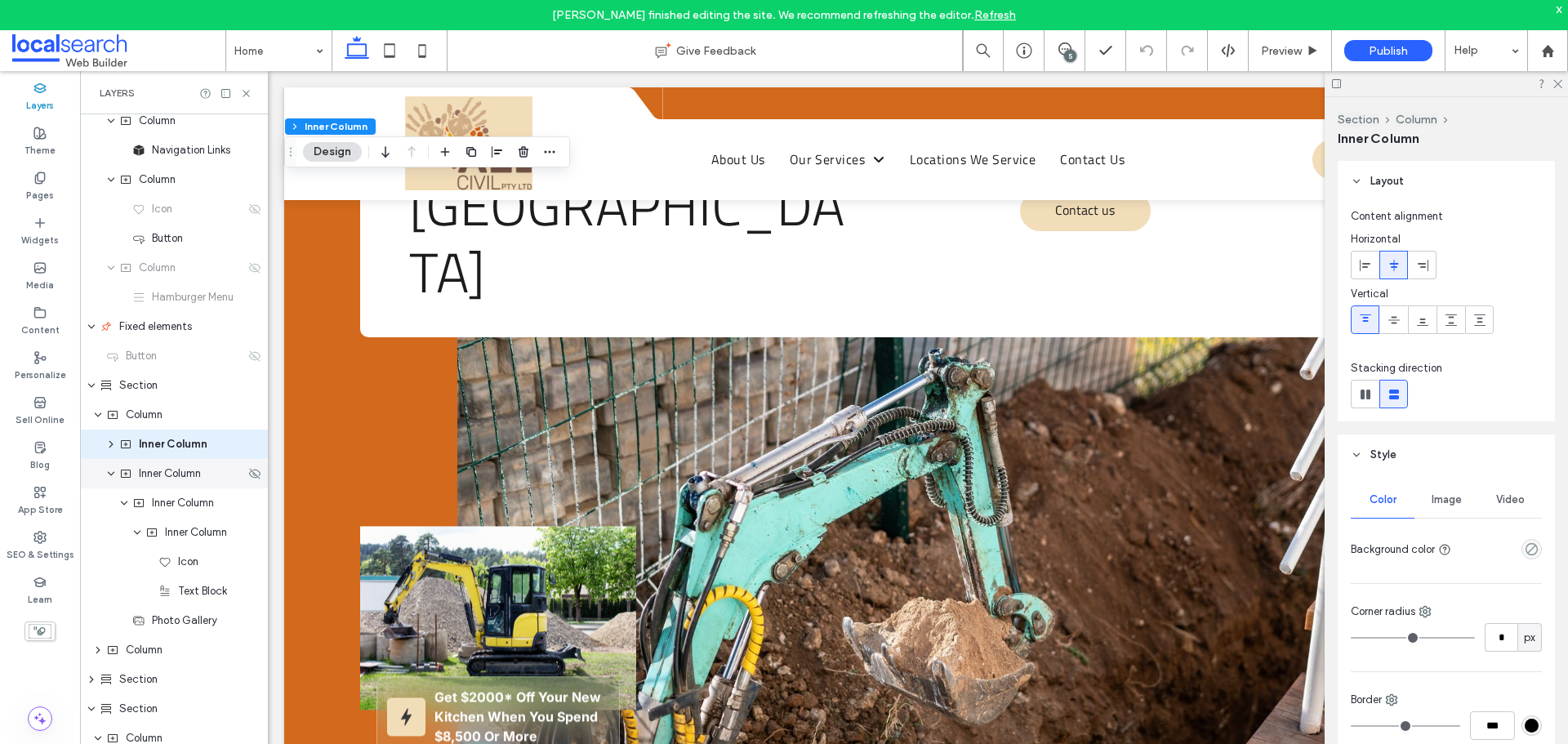
click at [175, 484] on div "Inner Column" at bounding box center [174, 474] width 187 height 30
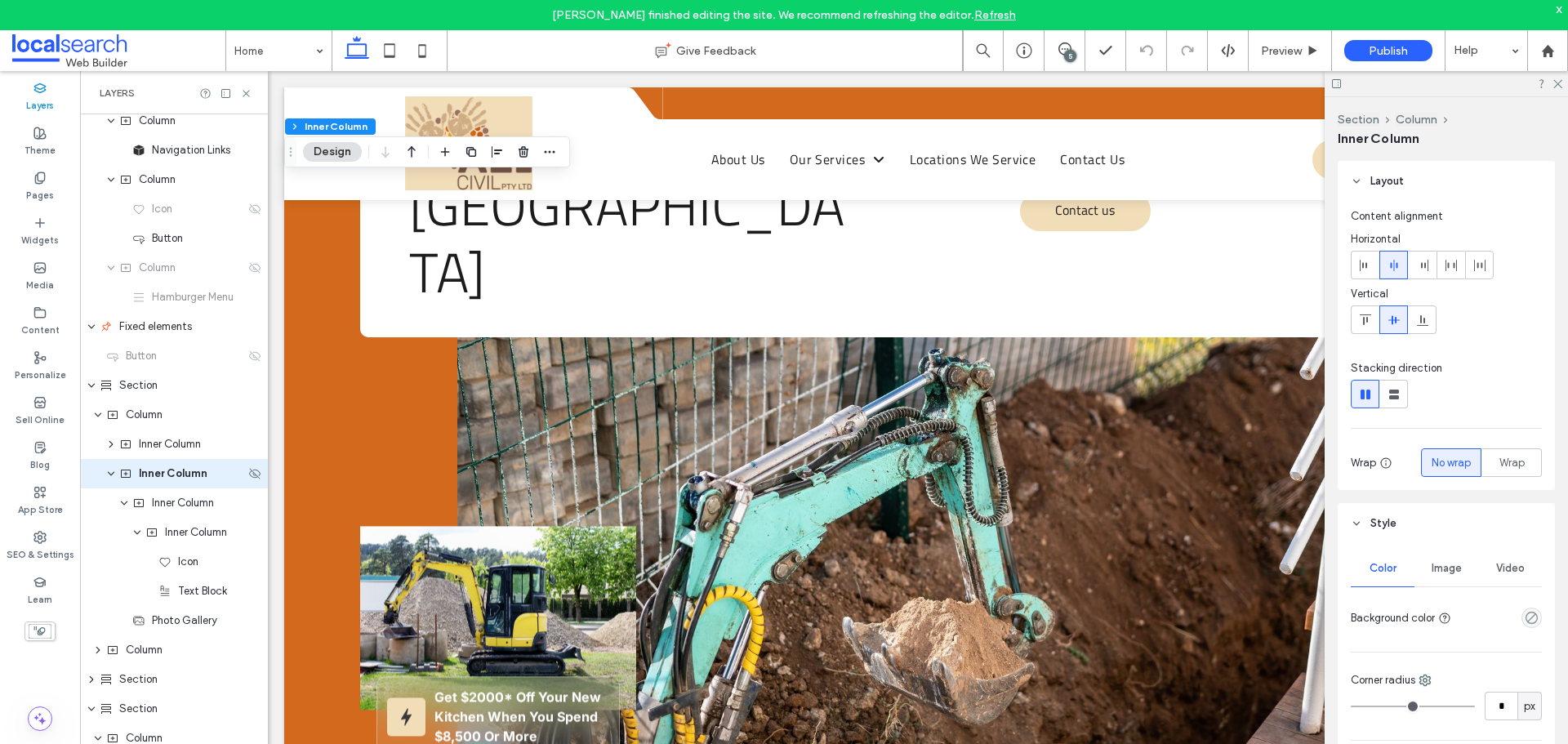
scroll to position [361, 0]
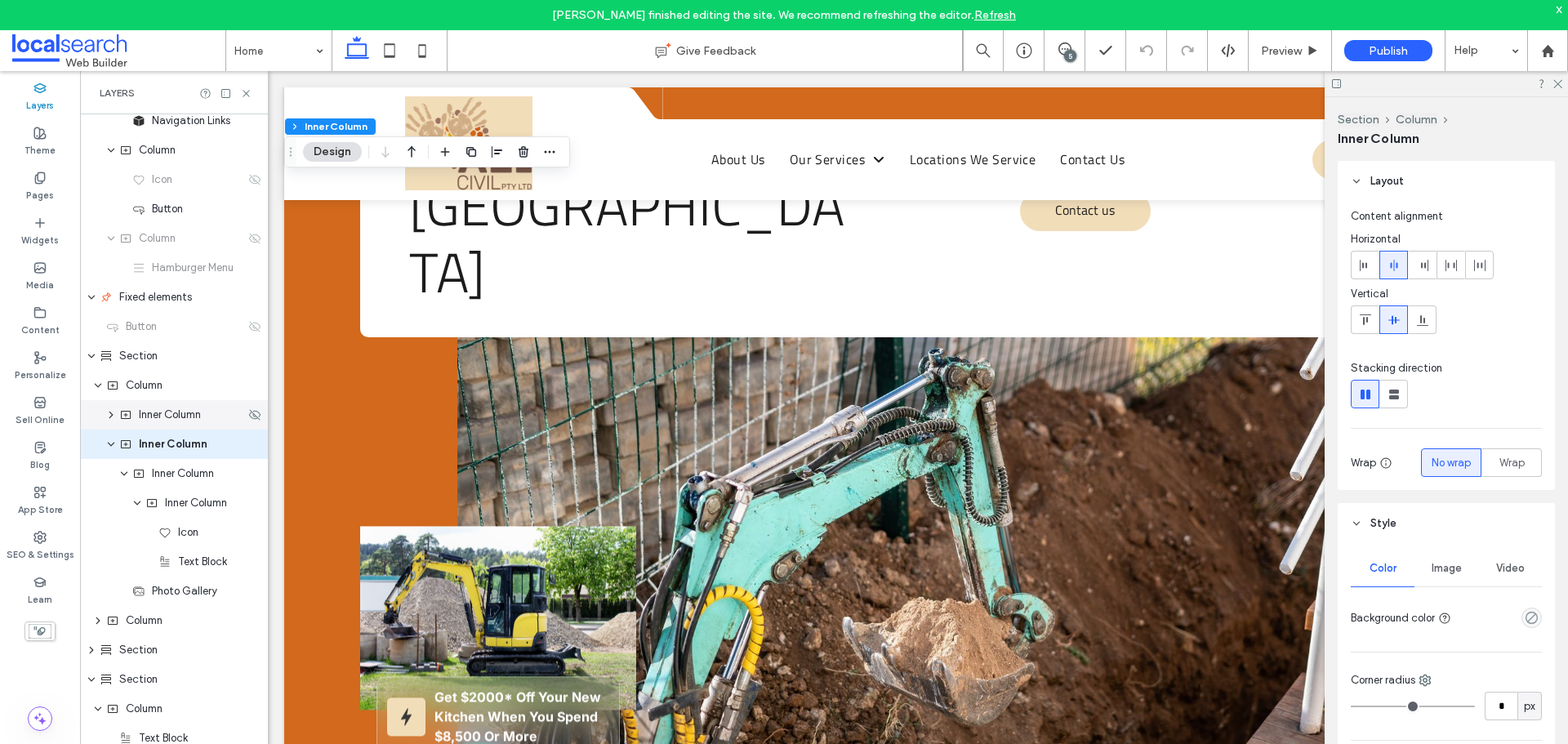
click at [190, 423] on span "Inner Column" at bounding box center [170, 415] width 62 height 16
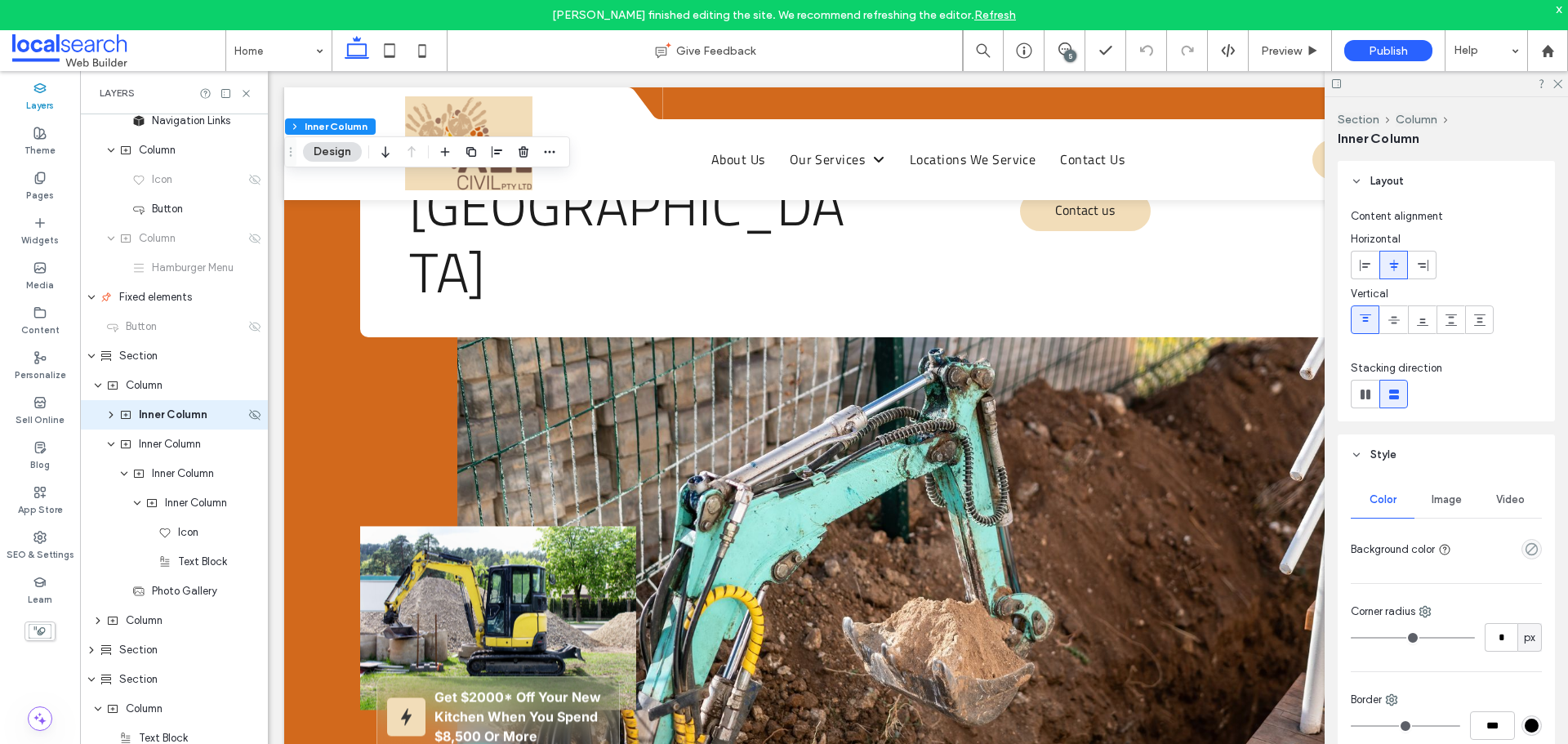
scroll to position [332, 0]
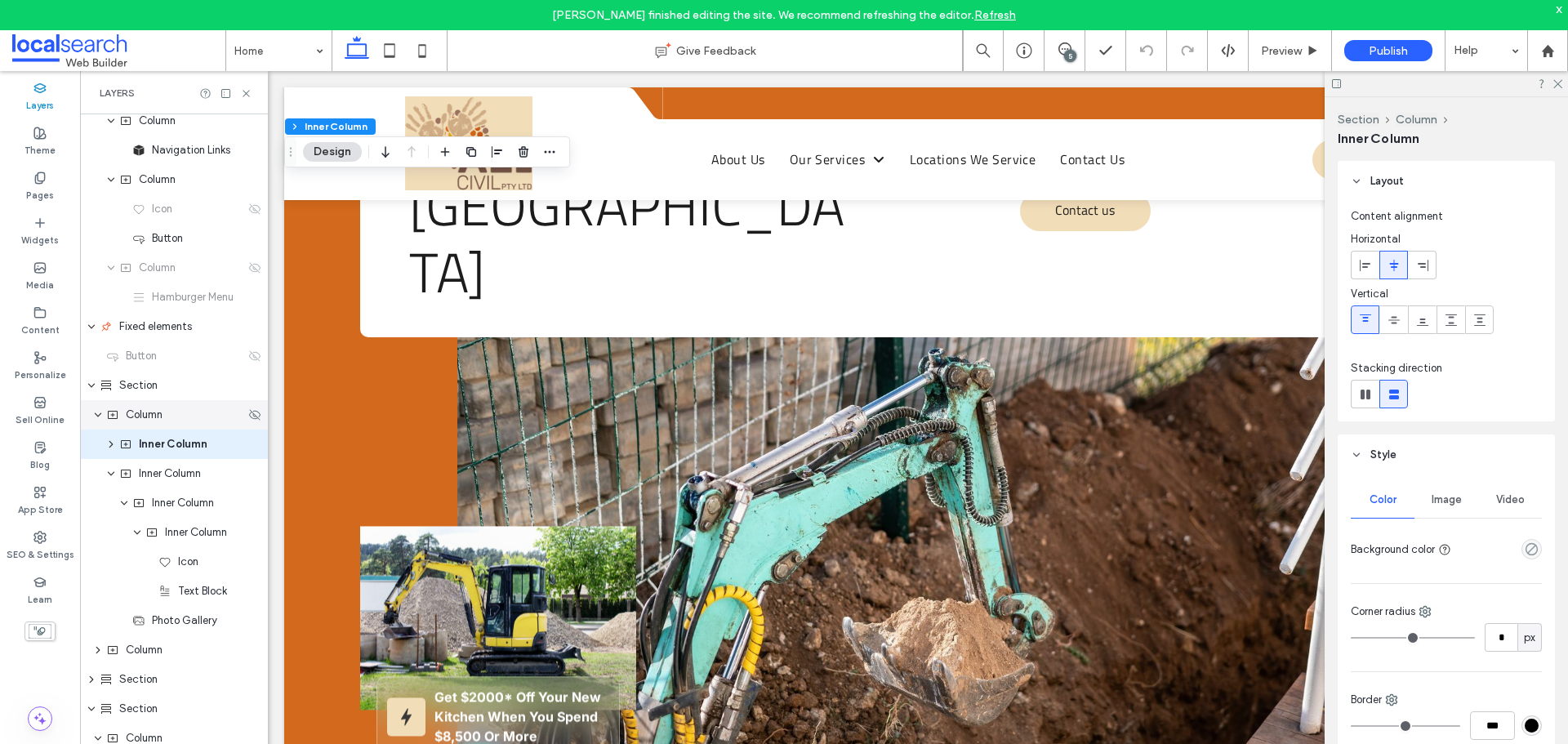
click at [184, 417] on div "Column" at bounding box center [175, 415] width 139 height 16
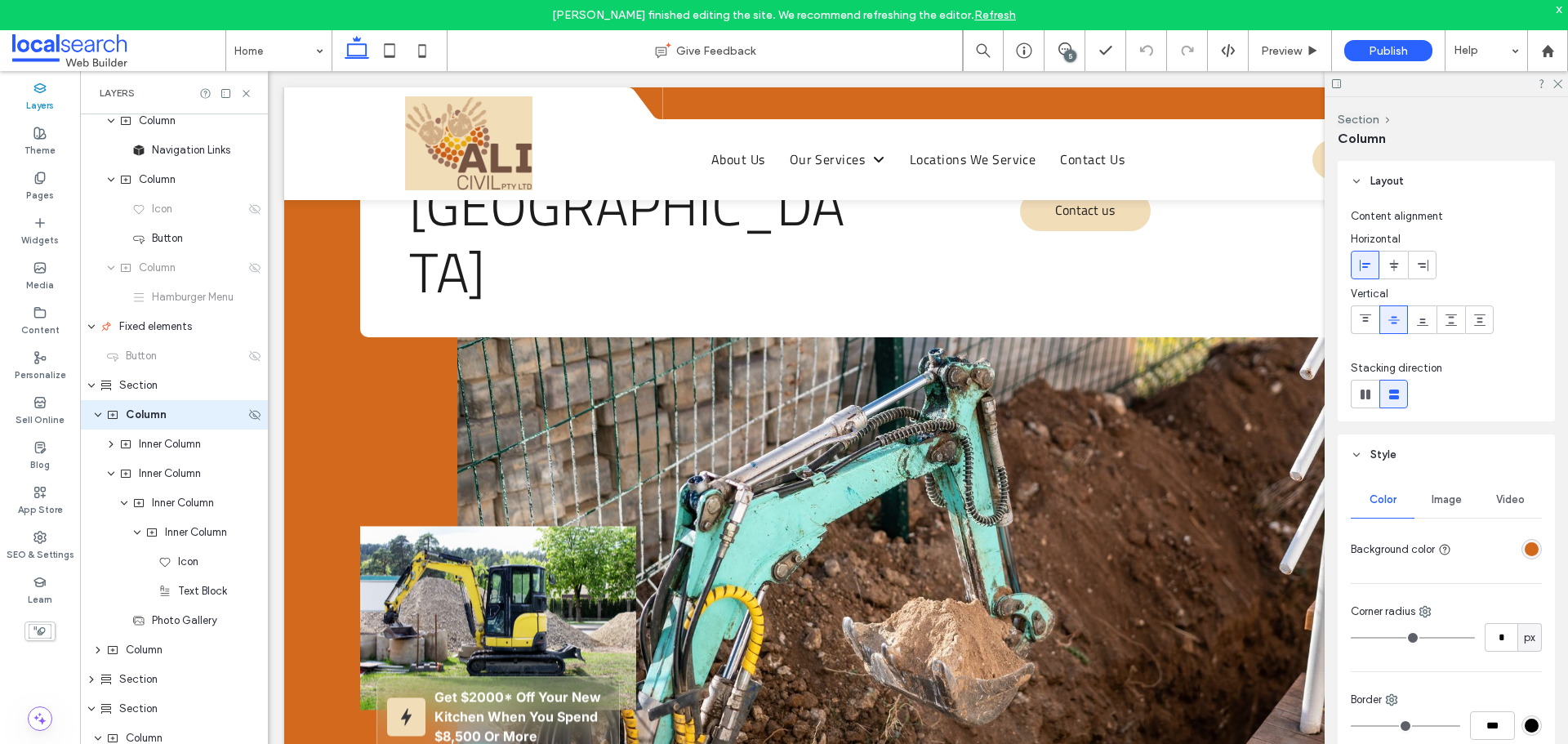
scroll to position [302, 0]
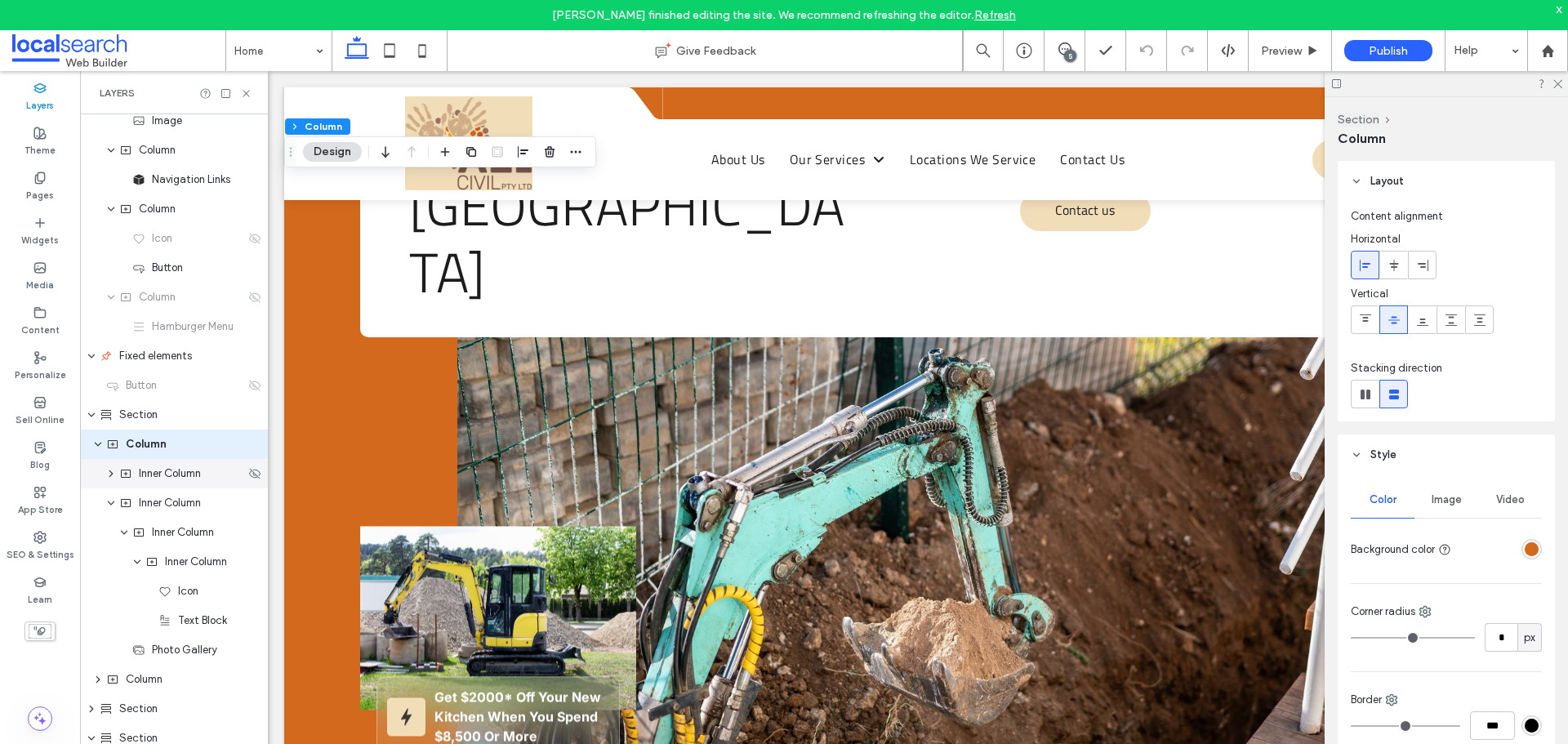
click at [186, 475] on span "Inner Column" at bounding box center [170, 473] width 62 height 16
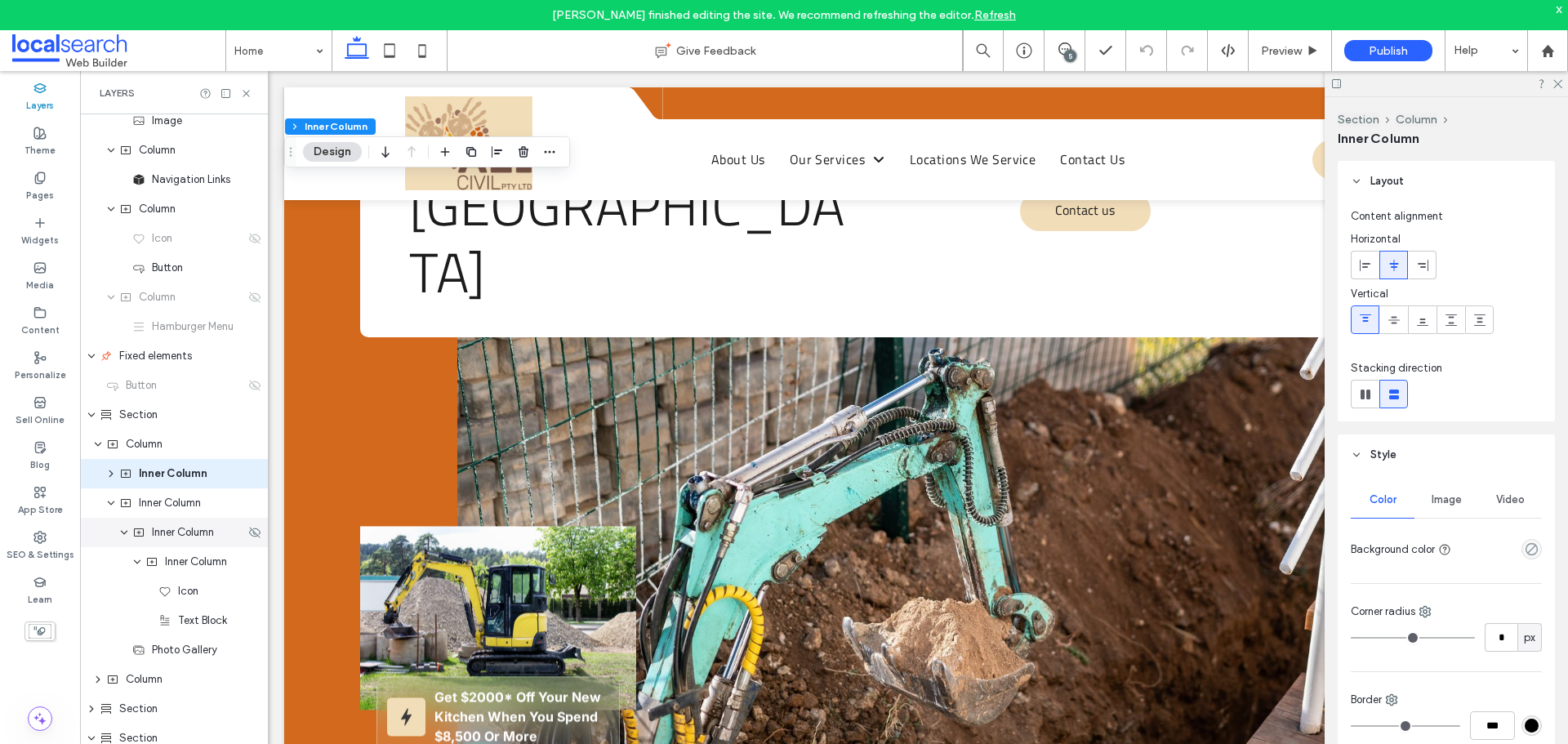
scroll to position [332, 0]
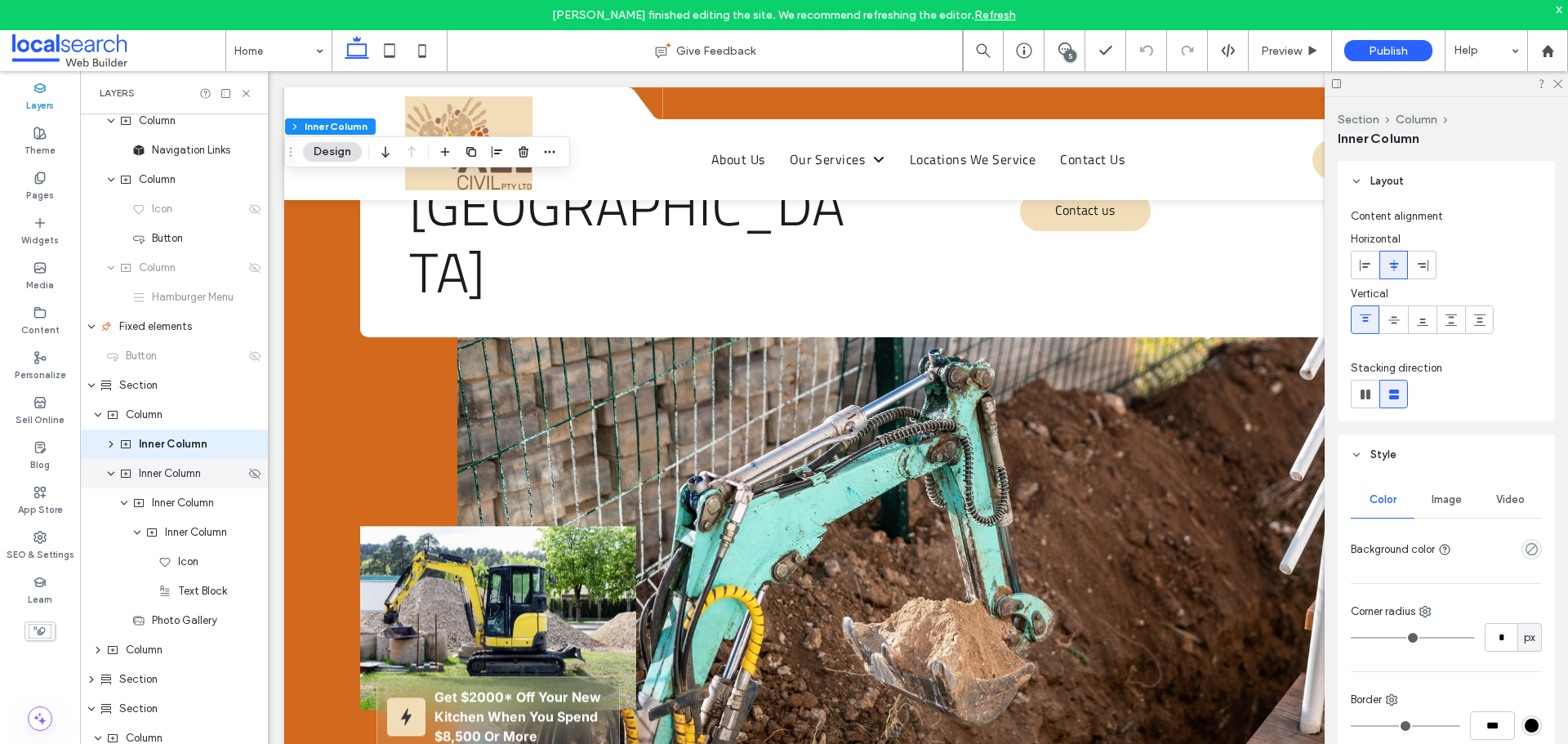
click at [207, 482] on div "Inner Column" at bounding box center [174, 474] width 187 height 30
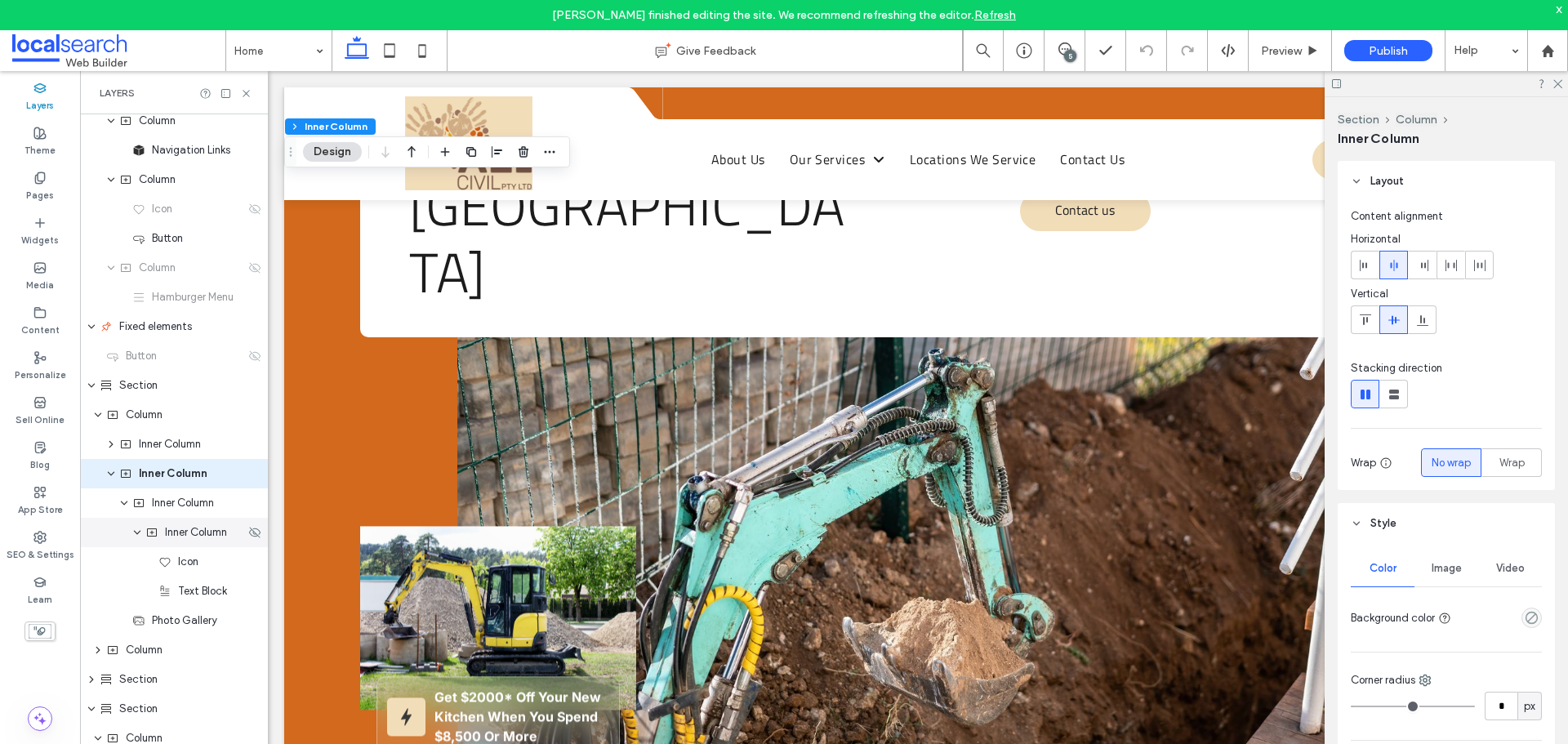
scroll to position [361, 0]
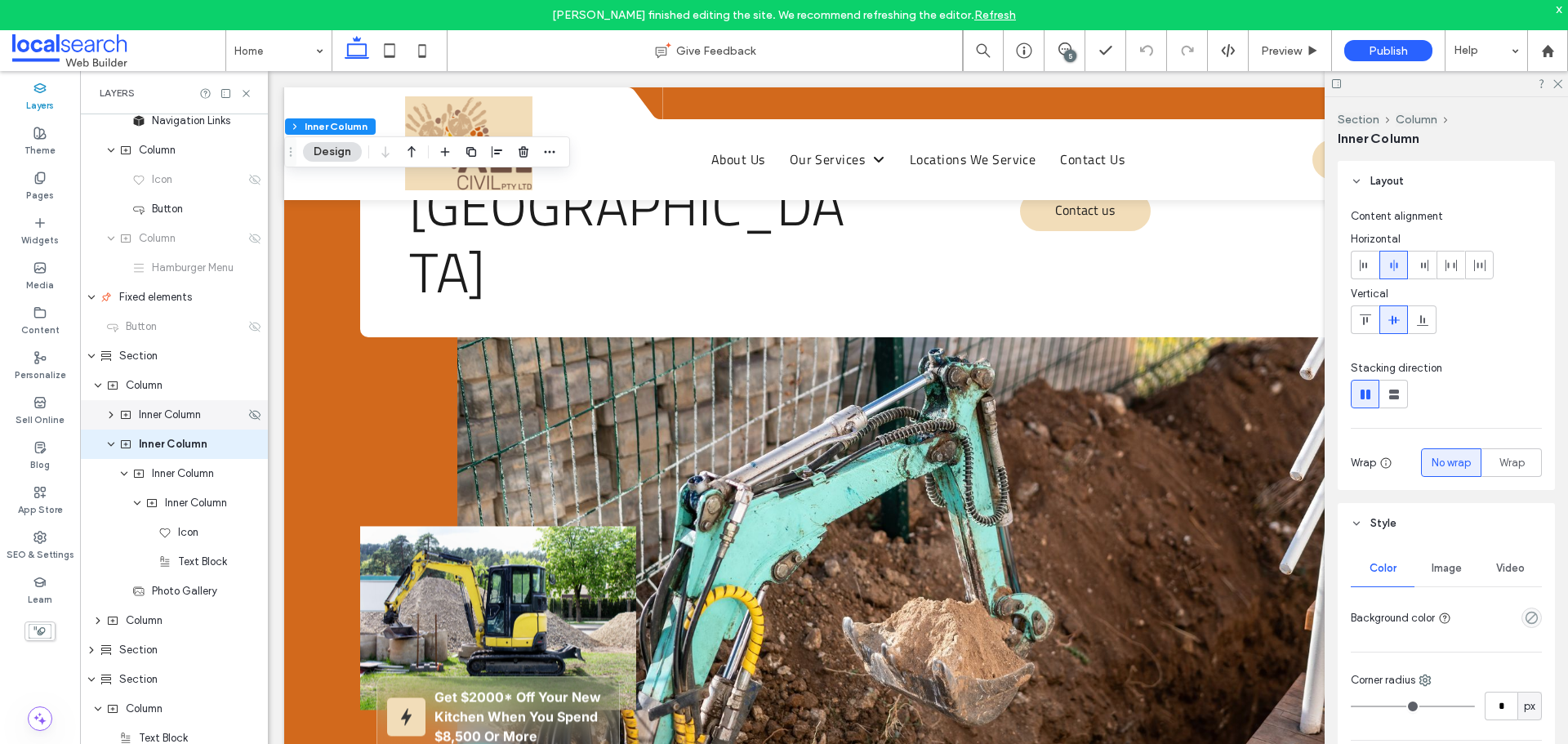
click at [192, 418] on span "Inner Column" at bounding box center [170, 415] width 62 height 16
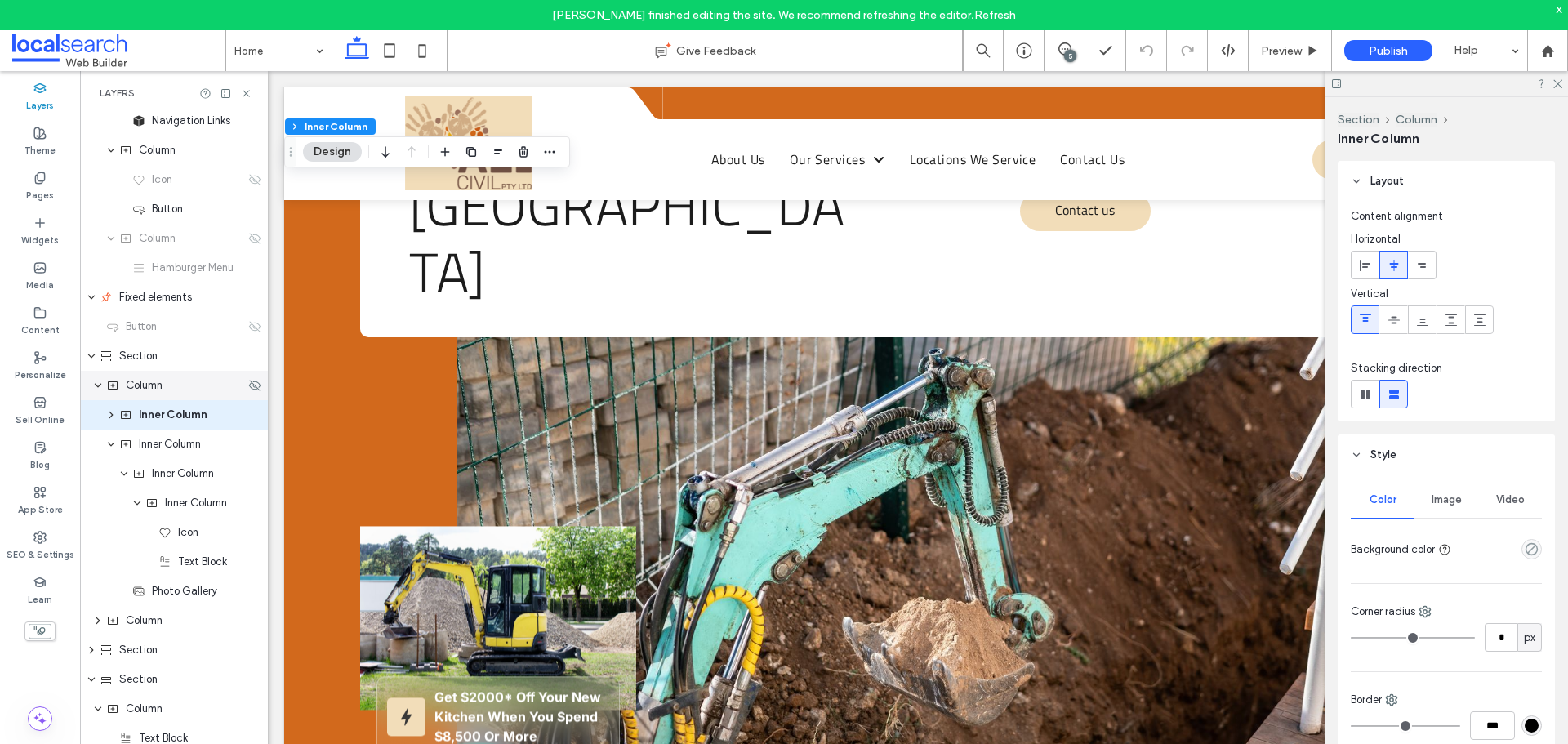
scroll to position [332, 0]
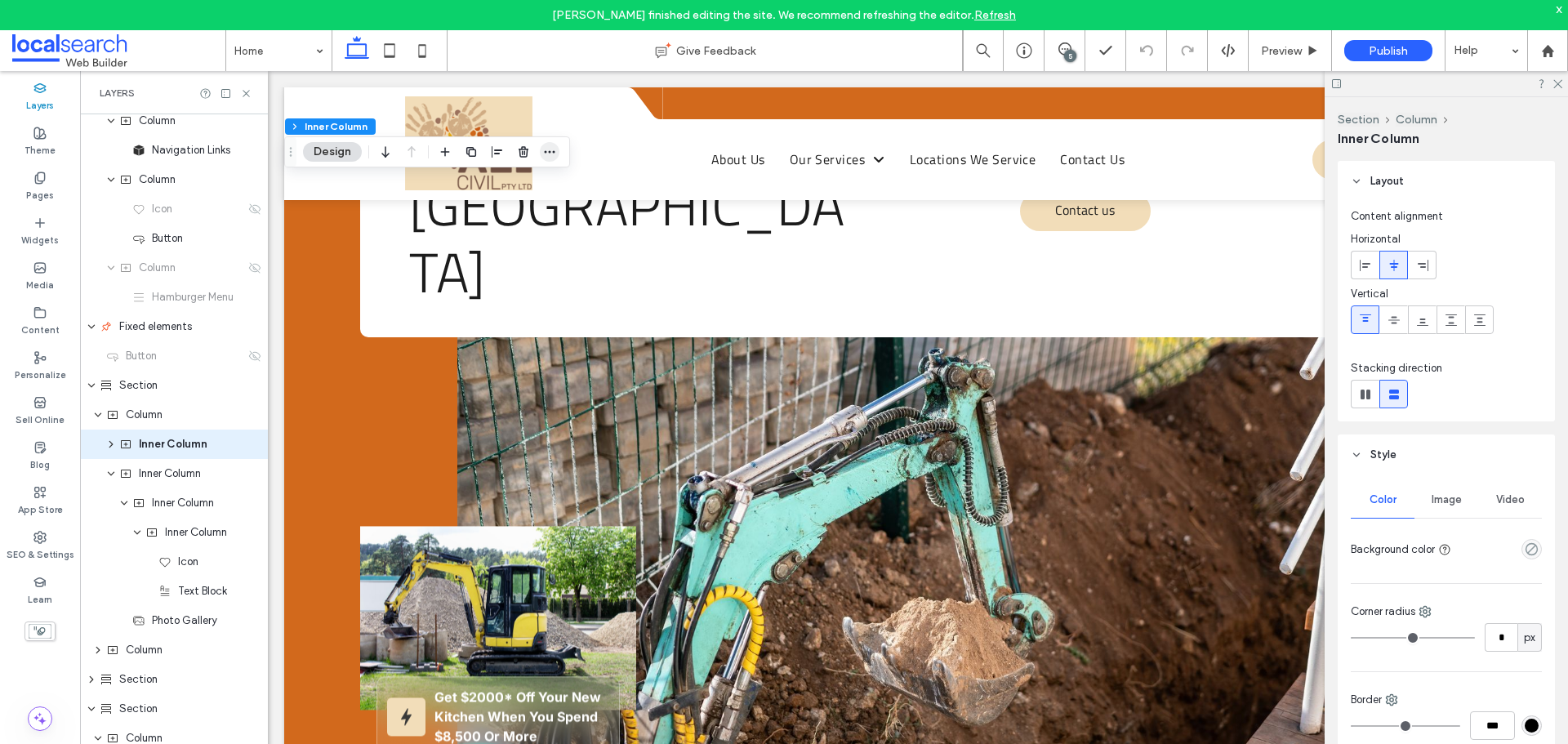
click at [553, 157] on icon "button" at bounding box center [549, 152] width 13 height 13
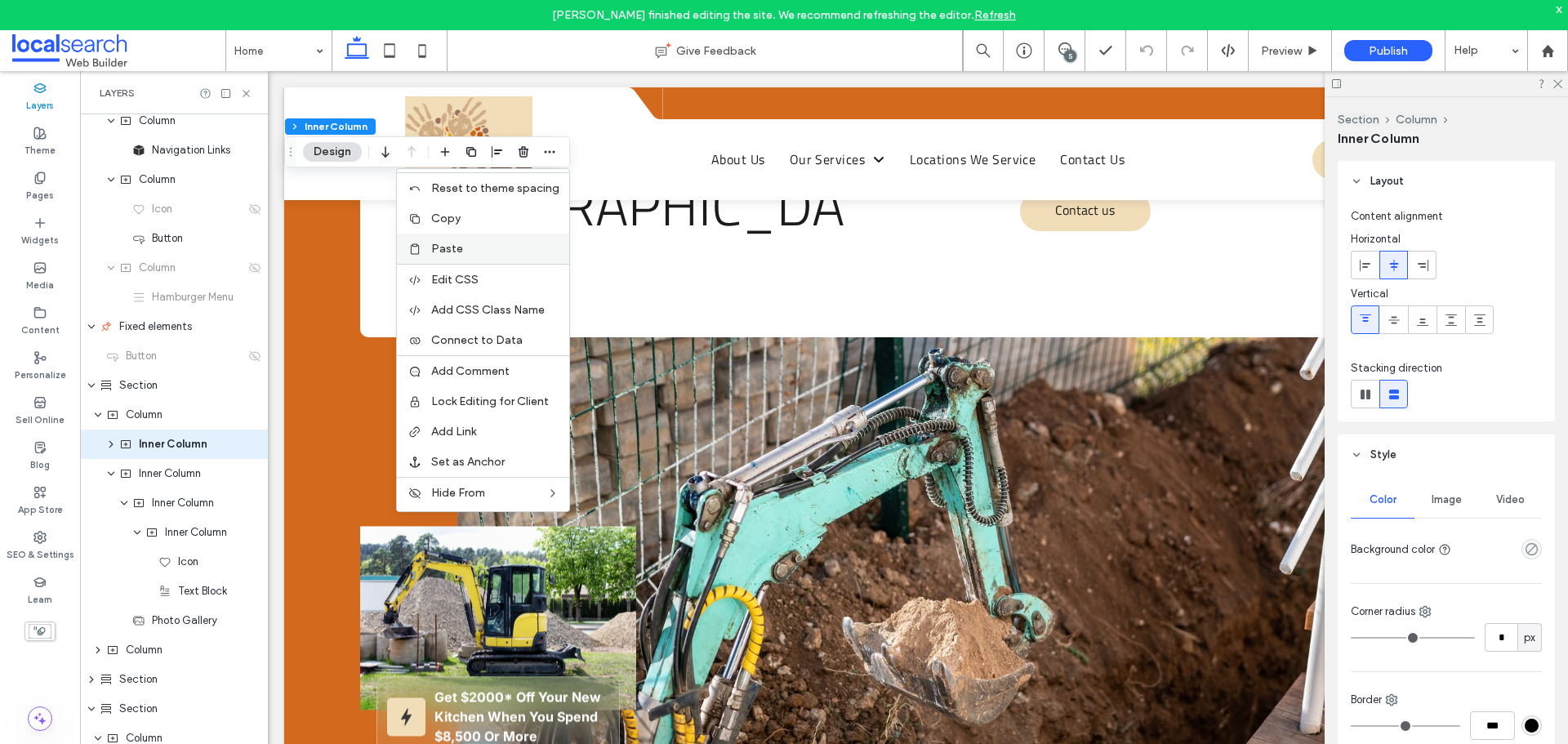
click at [469, 247] on label "Paste" at bounding box center [495, 249] width 128 height 14
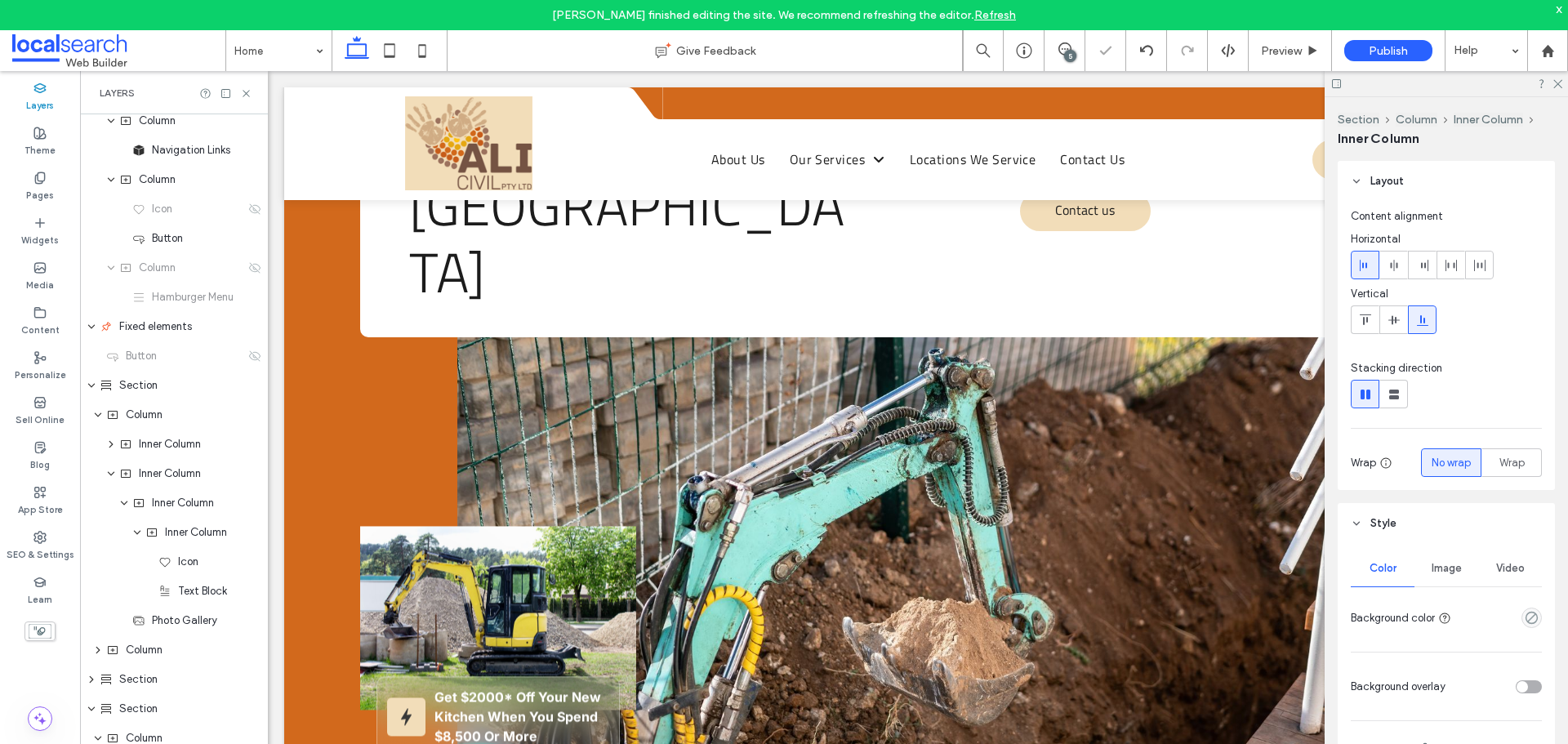
type input "**"
type input "****"
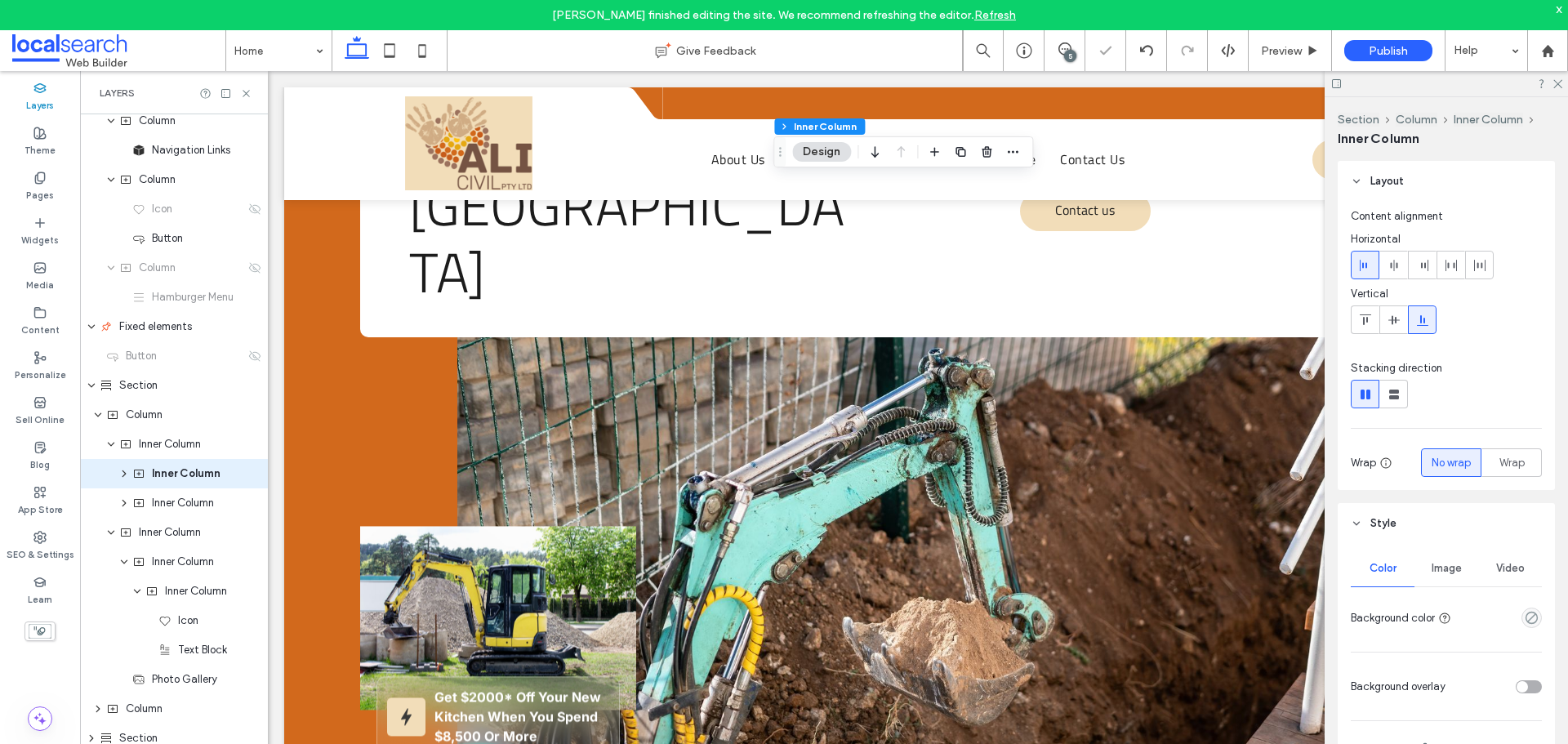
scroll to position [361, 0]
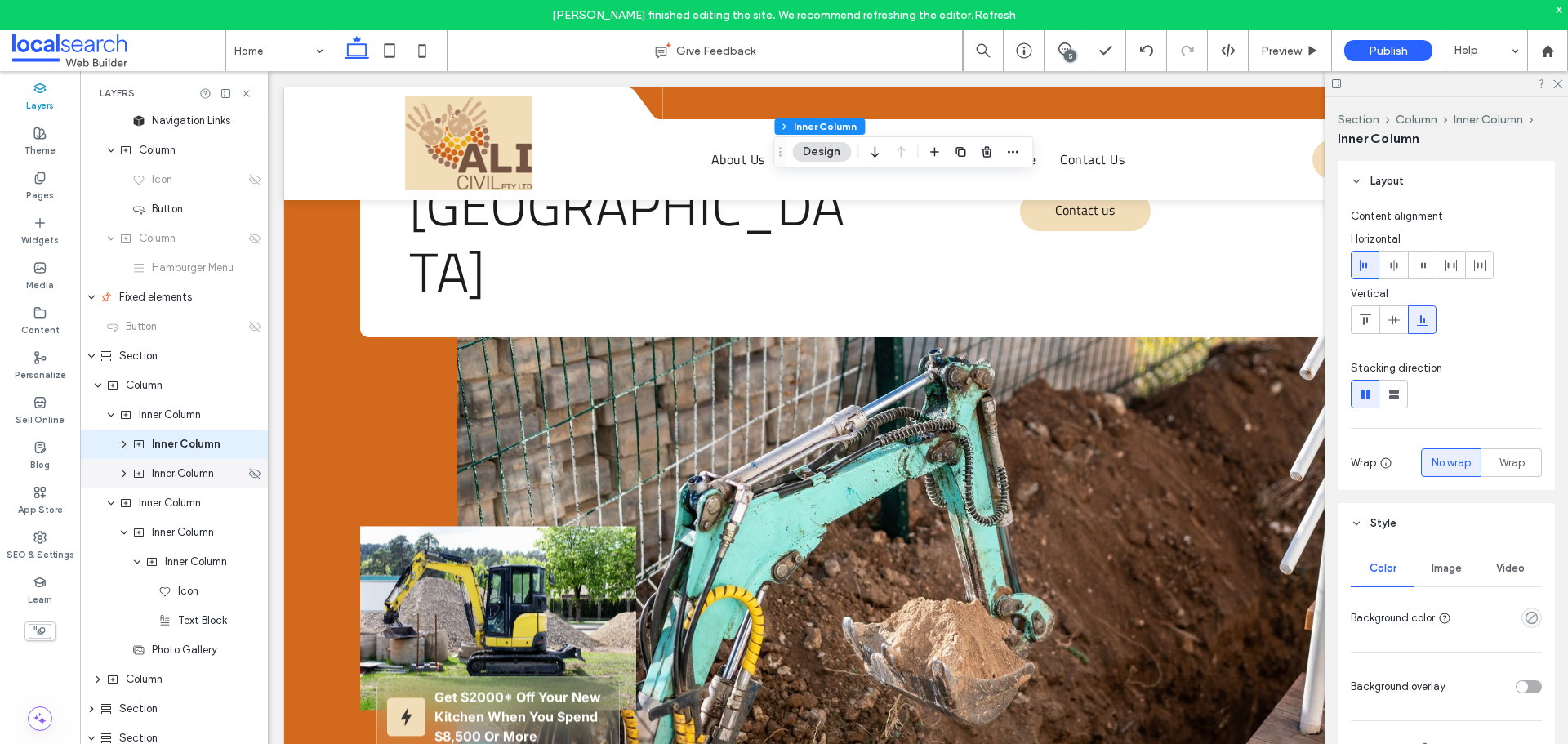
click at [220, 482] on div "Inner Column" at bounding box center [174, 474] width 187 height 30
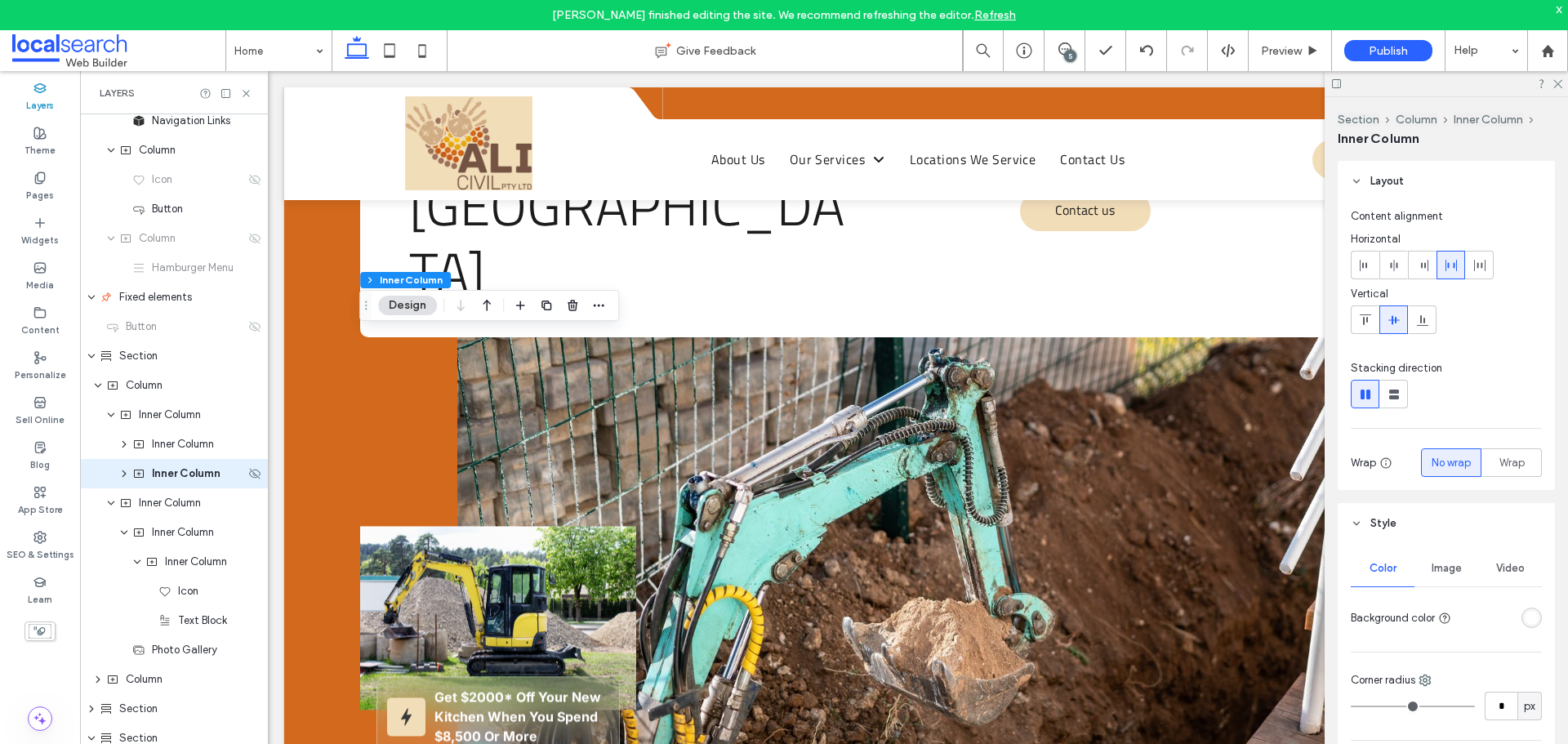
scroll to position [391, 0]
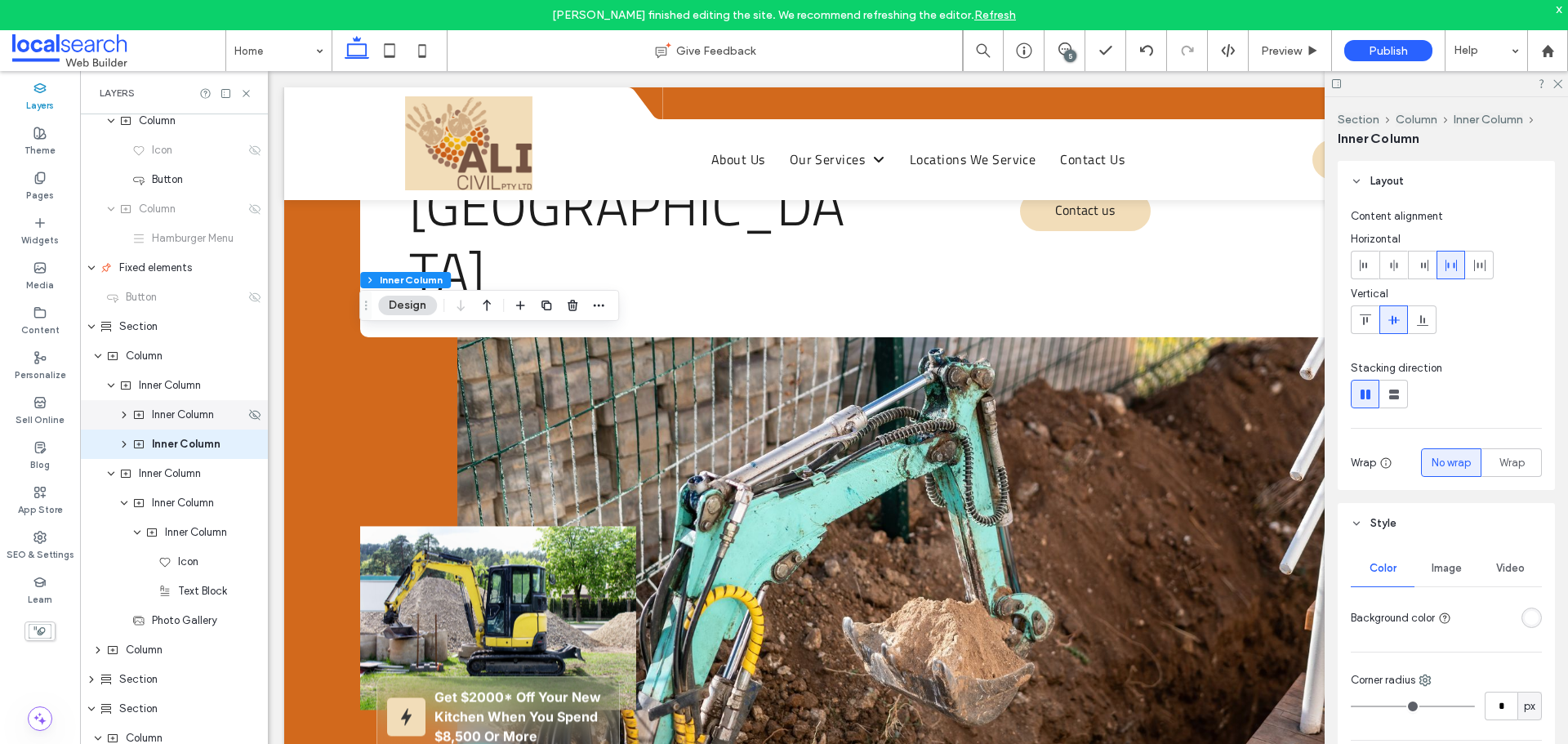
click at [220, 418] on div "Inner Column" at bounding box center [188, 415] width 113 height 16
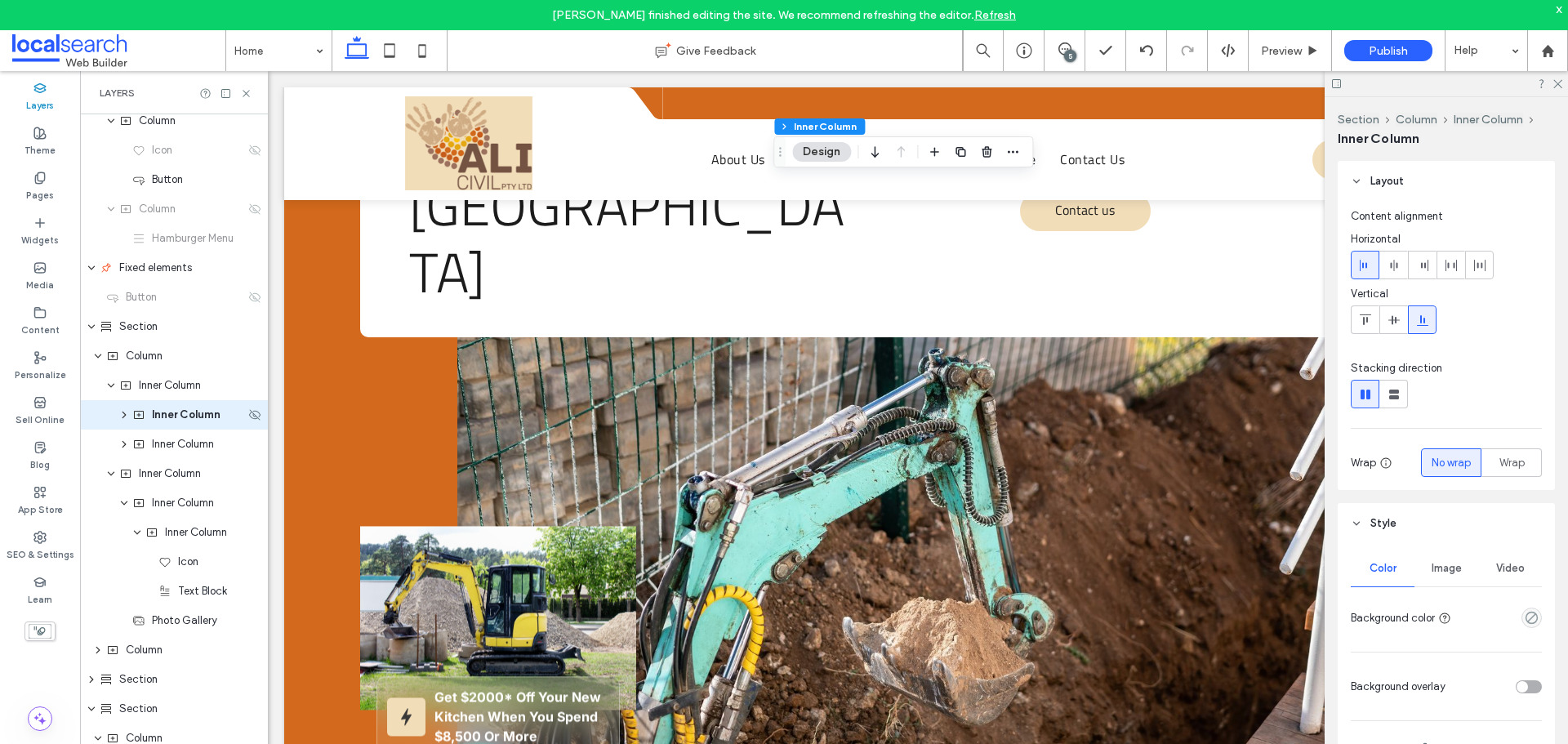
scroll to position [361, 0]
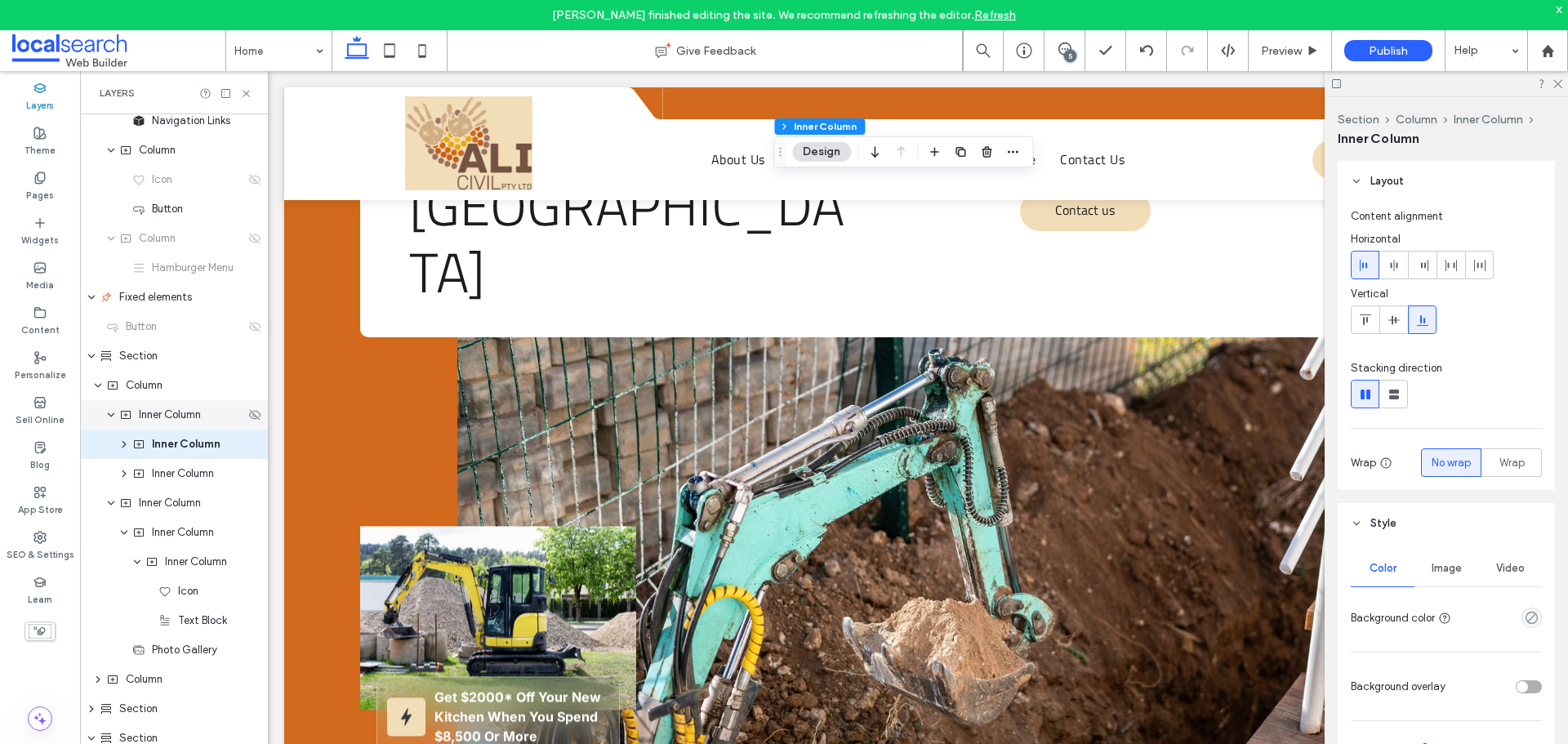
click at [214, 426] on div "Inner Column" at bounding box center [174, 415] width 187 height 30
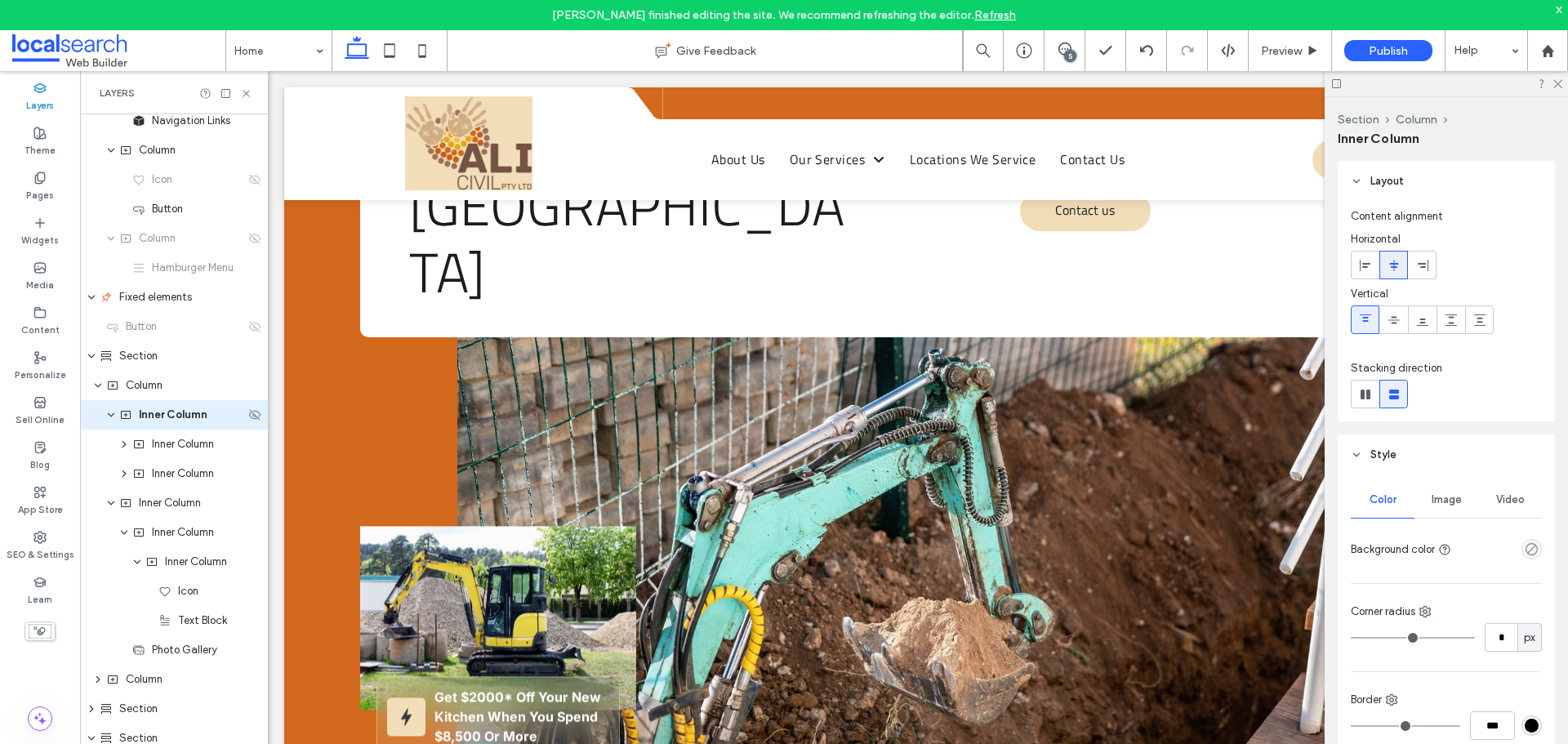
scroll to position [332, 0]
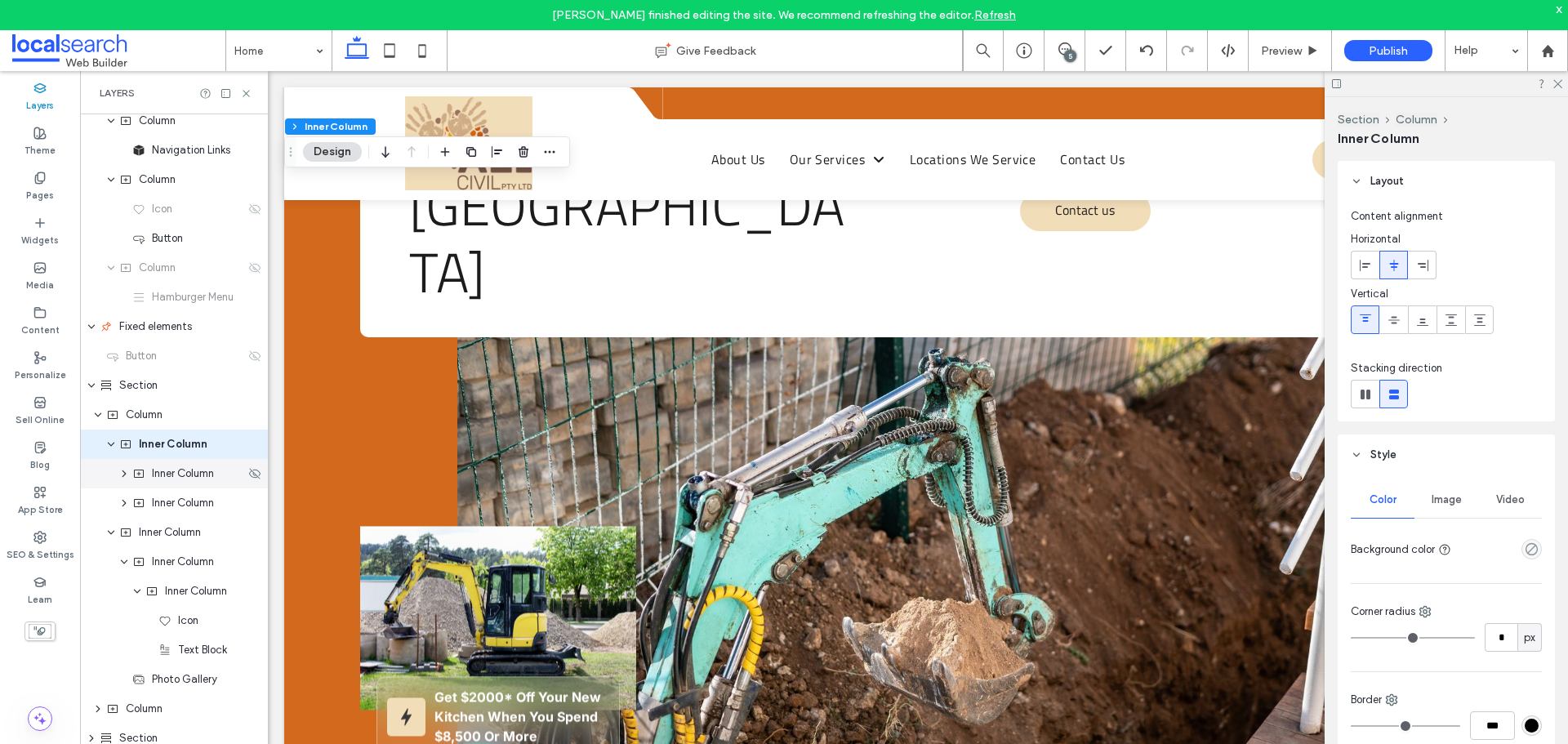
click at [200, 486] on div "Inner Column" at bounding box center [174, 474] width 187 height 30
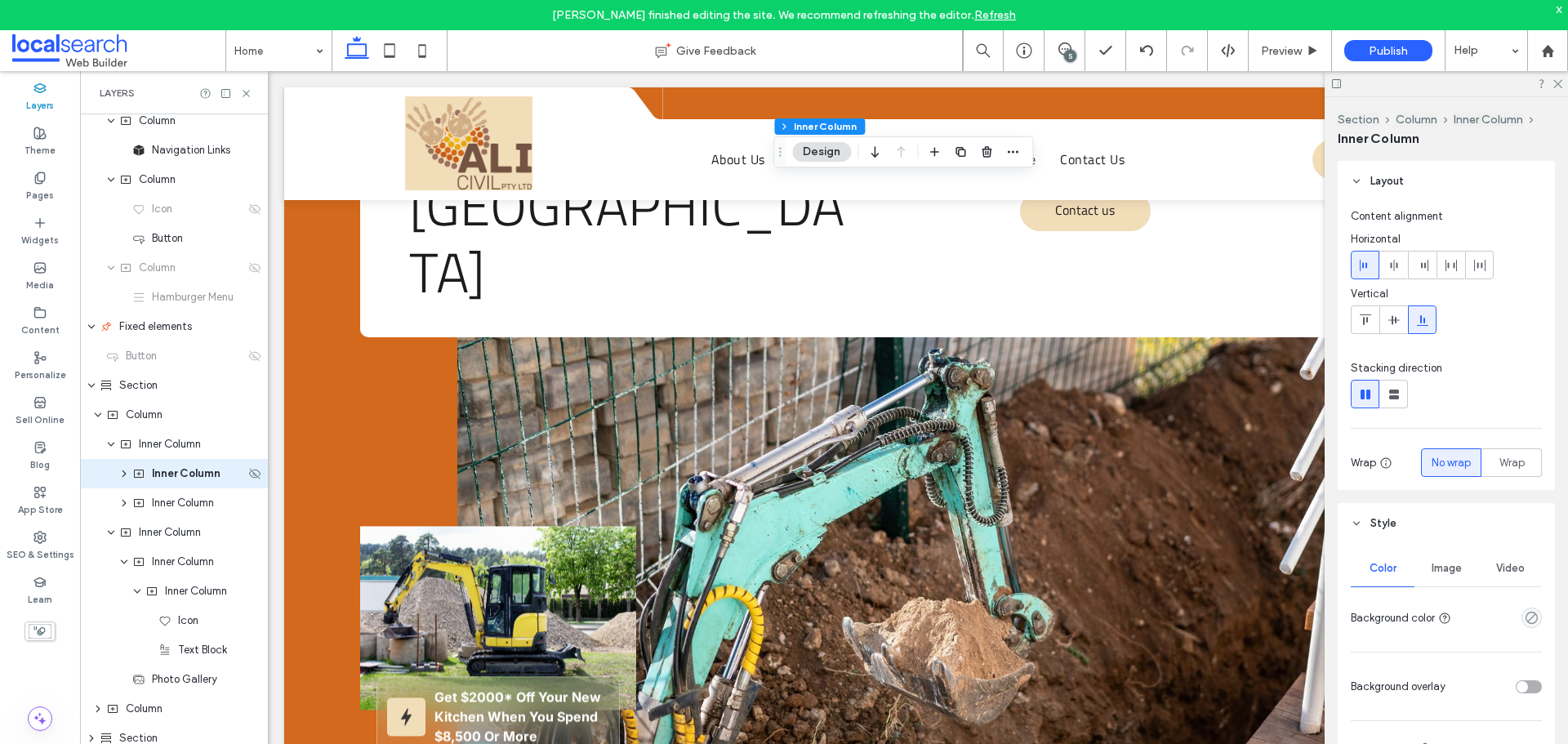
scroll to position [361, 0]
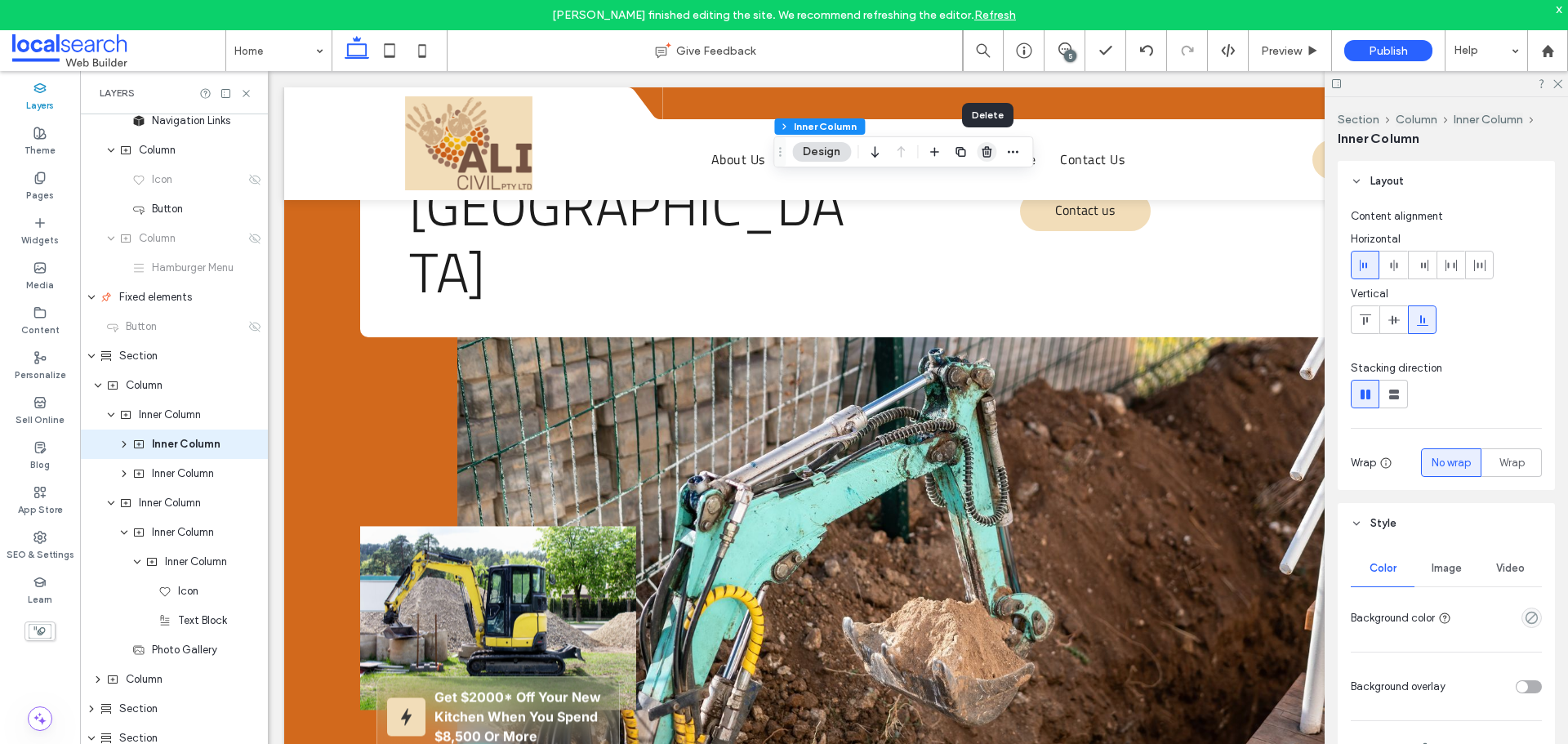
click at [981, 150] on icon "button" at bounding box center [986, 152] width 13 height 13
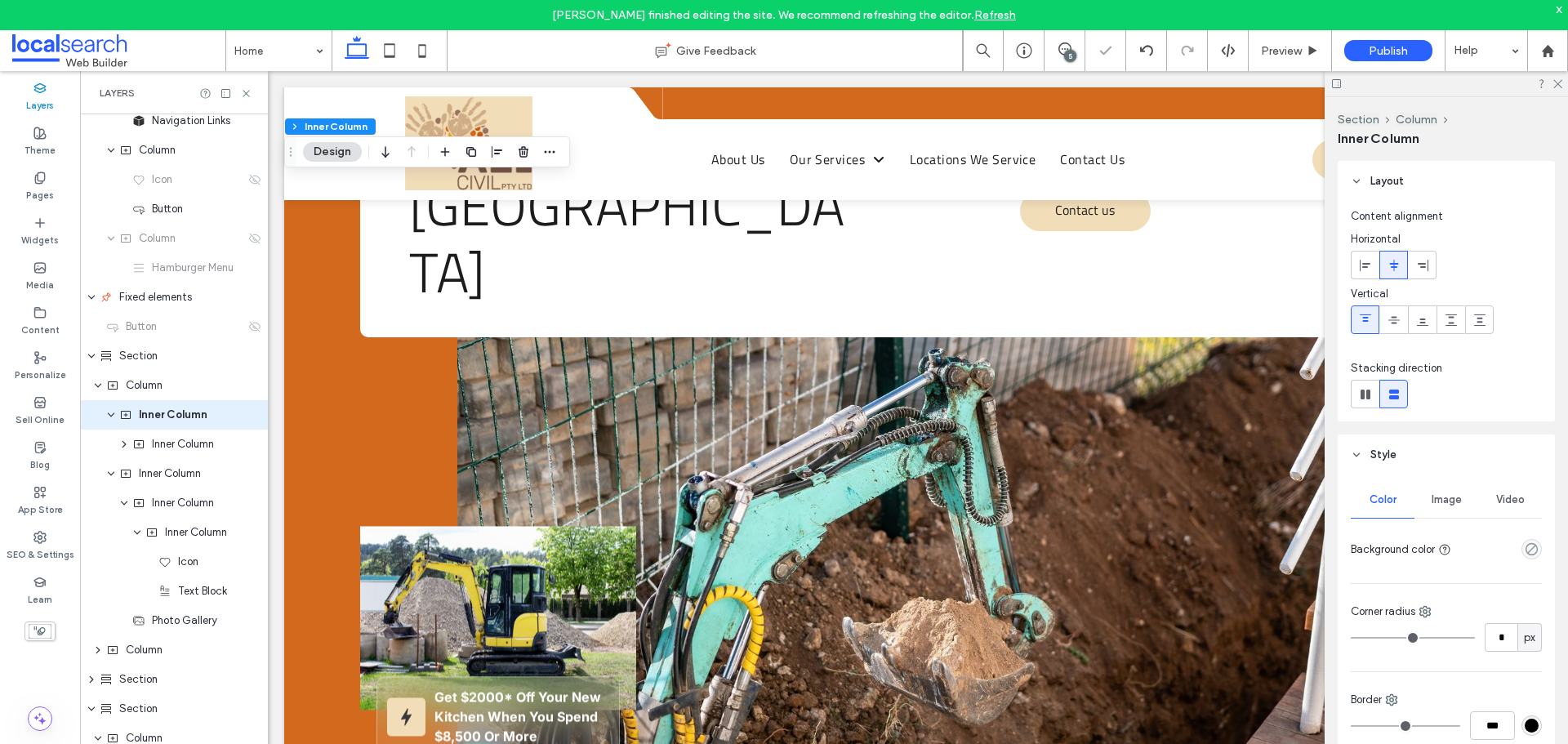
scroll to position [332, 0]
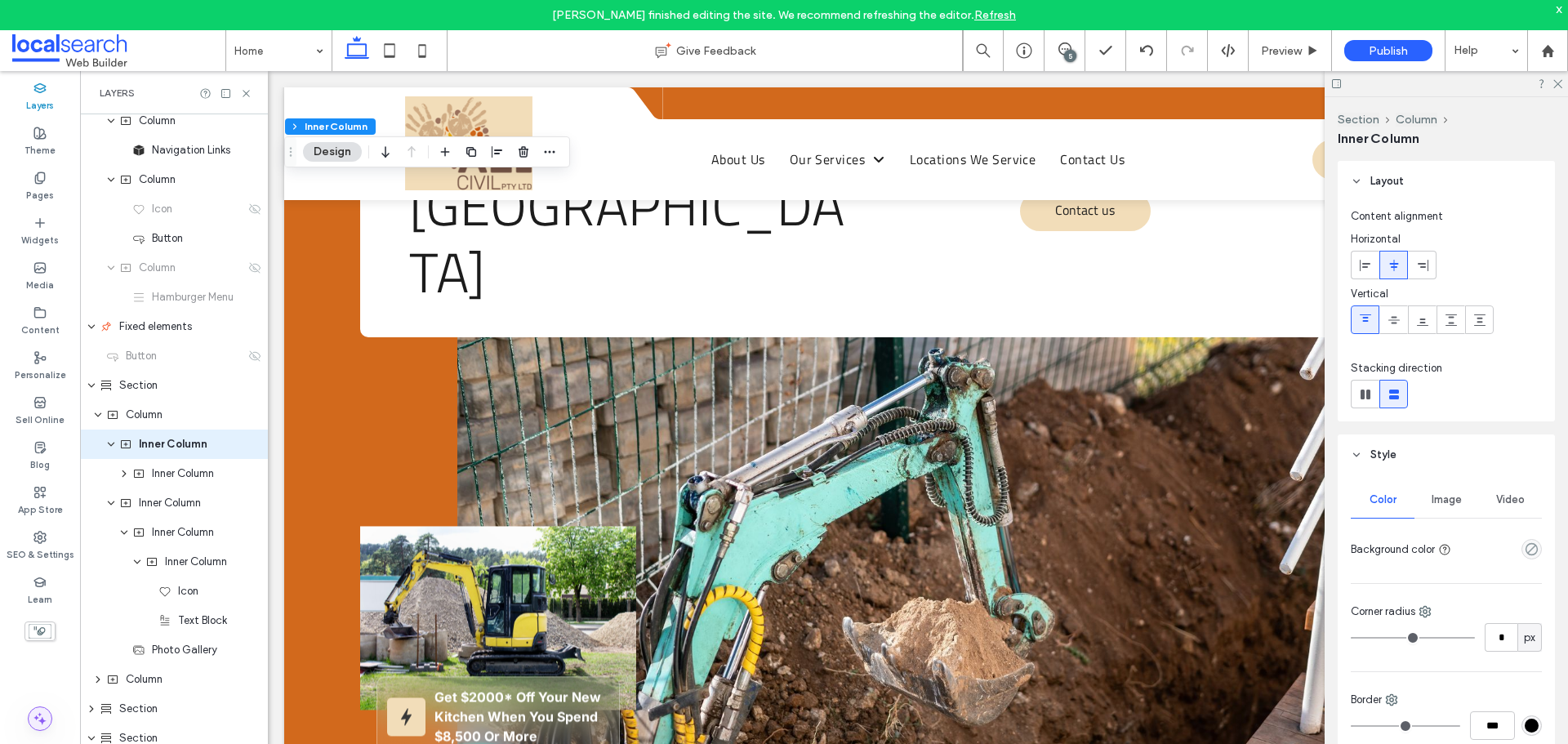
click at [44, 722] on icon at bounding box center [40, 719] width 16 height 16
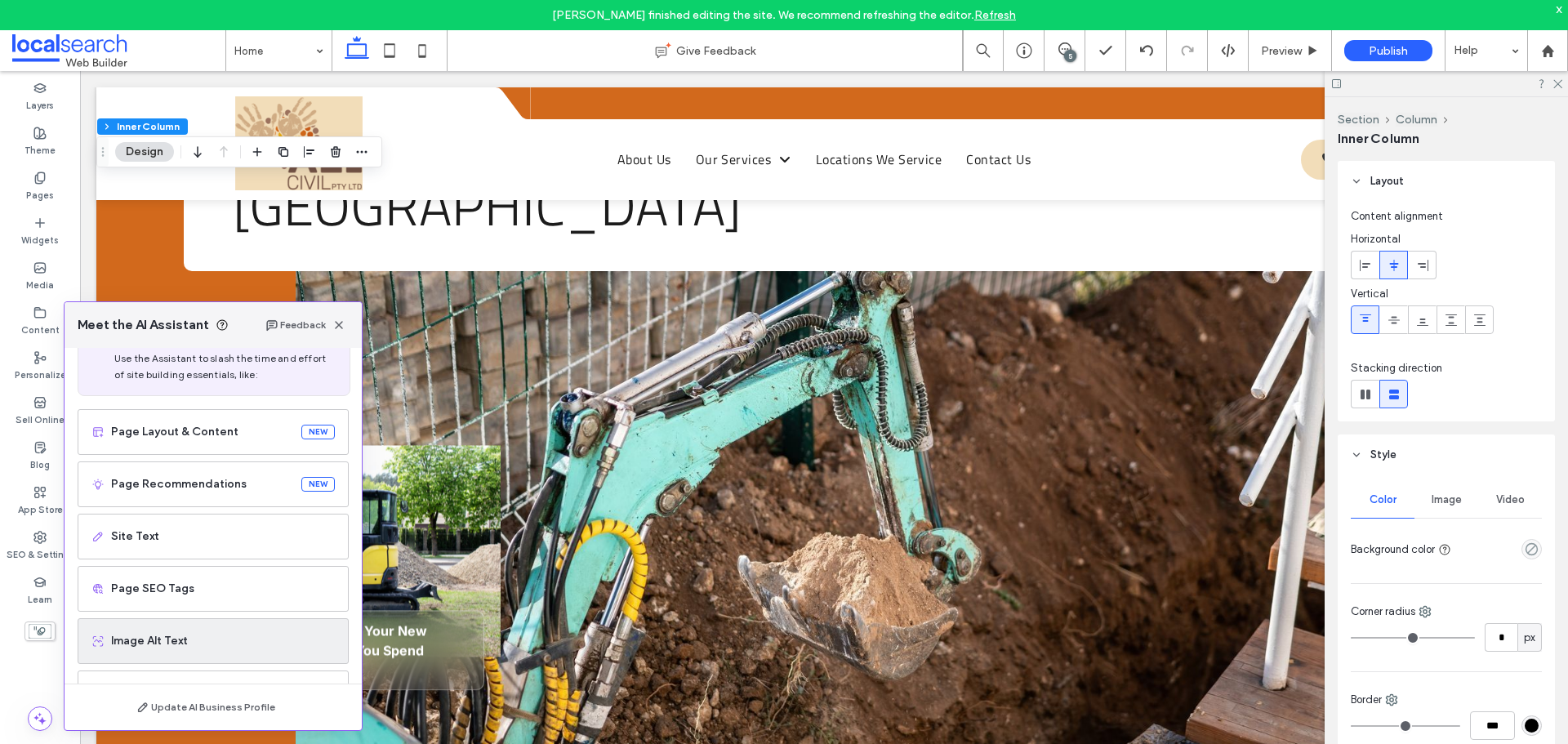
scroll to position [104, 0]
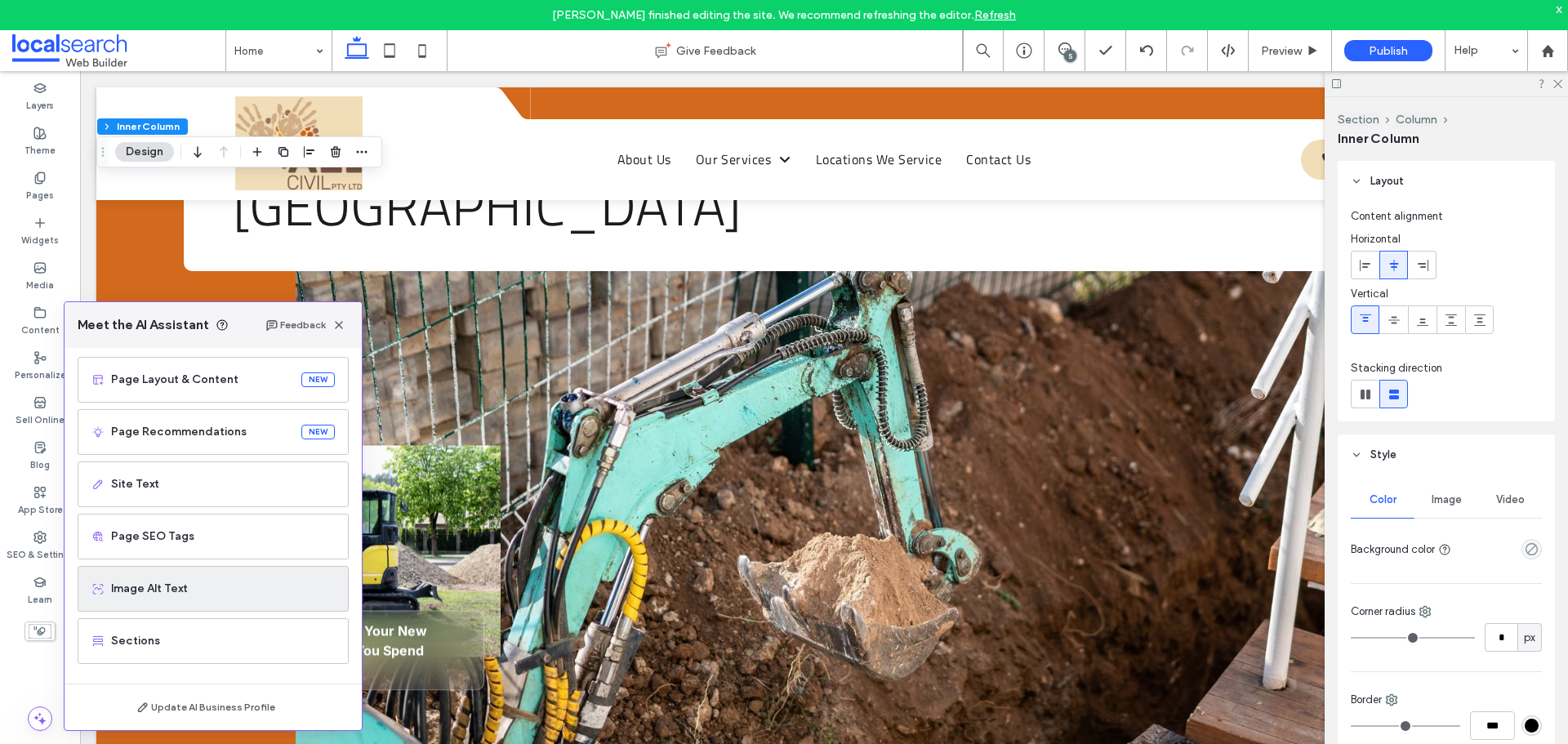
click at [217, 589] on span "Image Alt Text" at bounding box center [223, 589] width 224 height 16
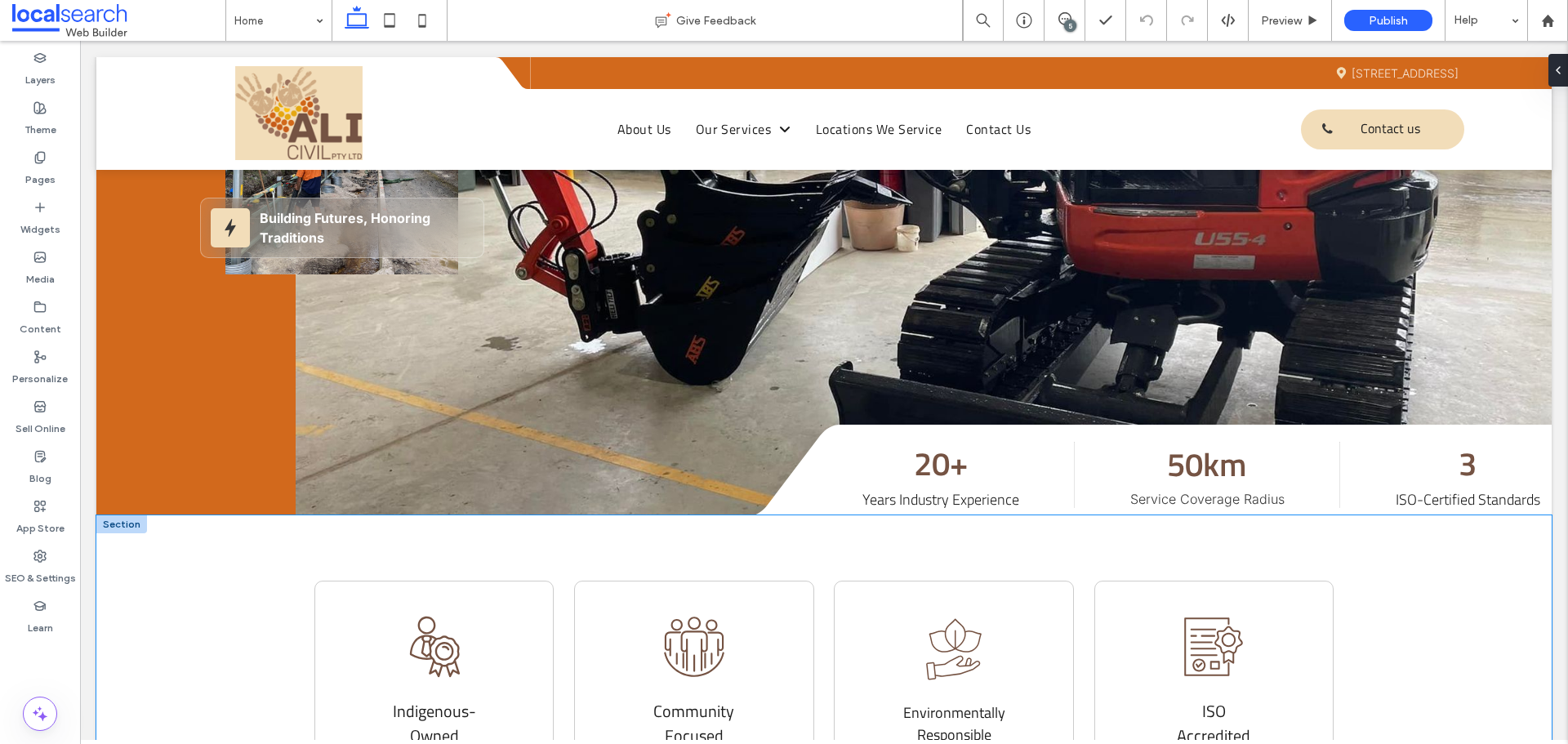
scroll to position [163, 0]
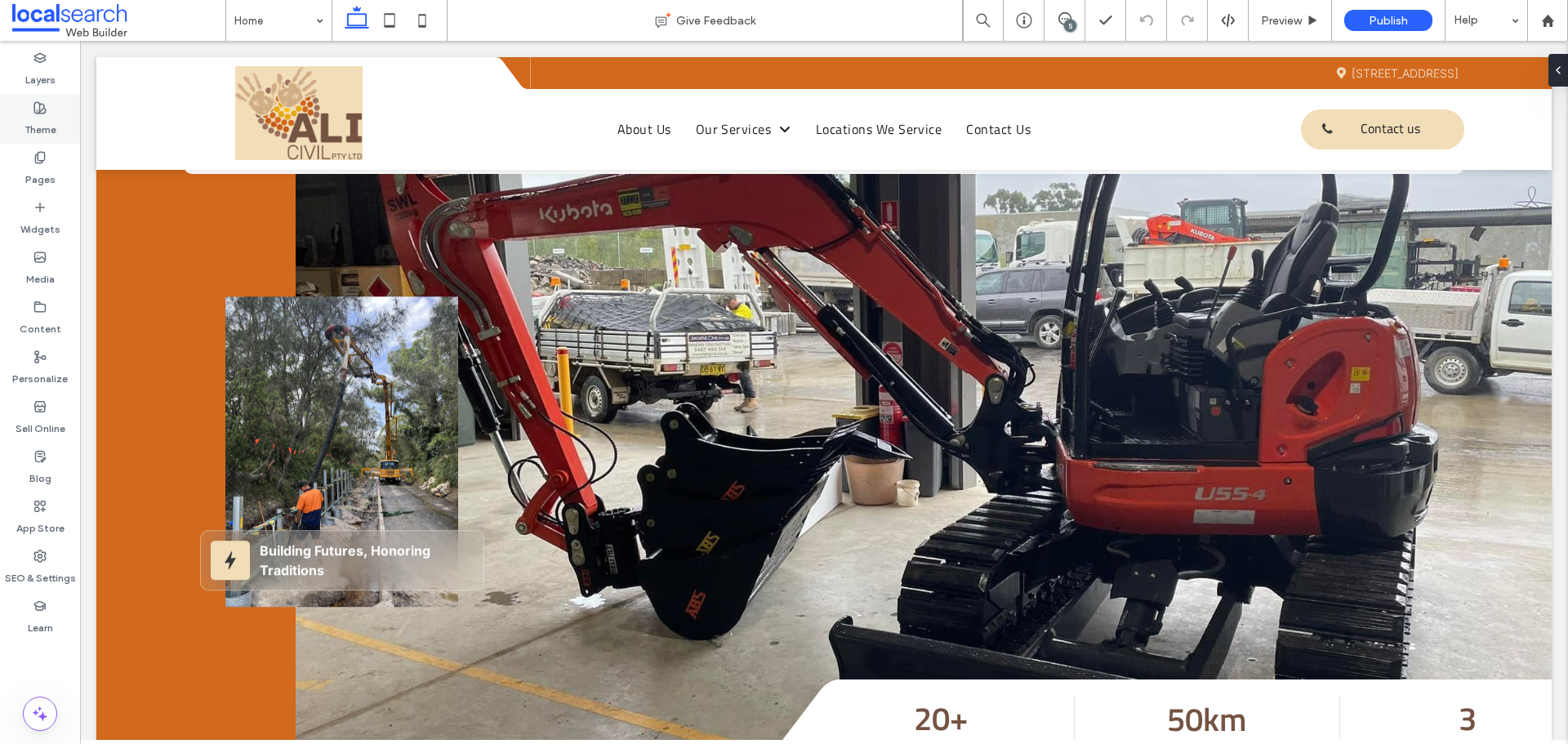
click at [36, 107] on icon at bounding box center [40, 108] width 13 height 13
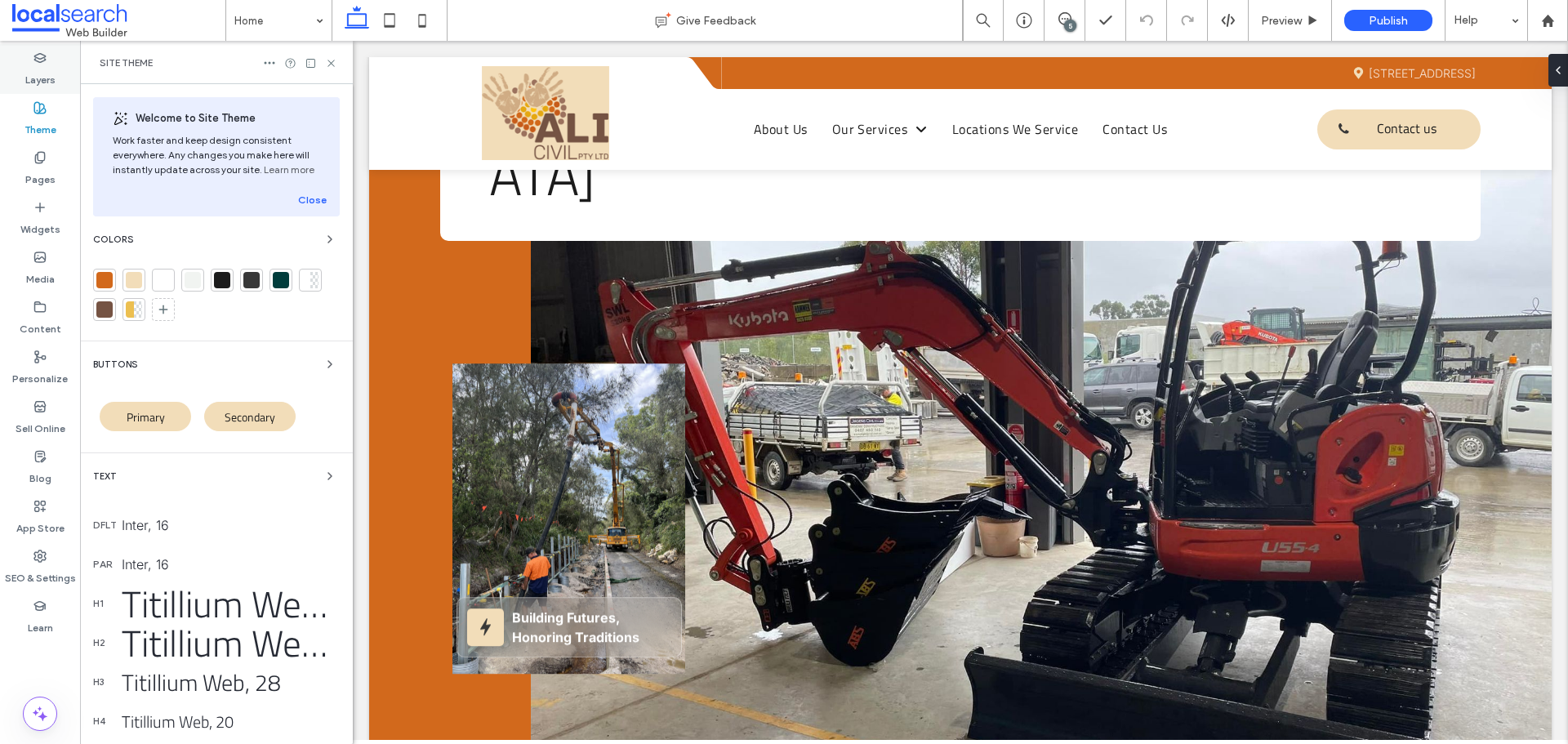
click at [43, 69] on label "Layers" at bounding box center [40, 76] width 30 height 23
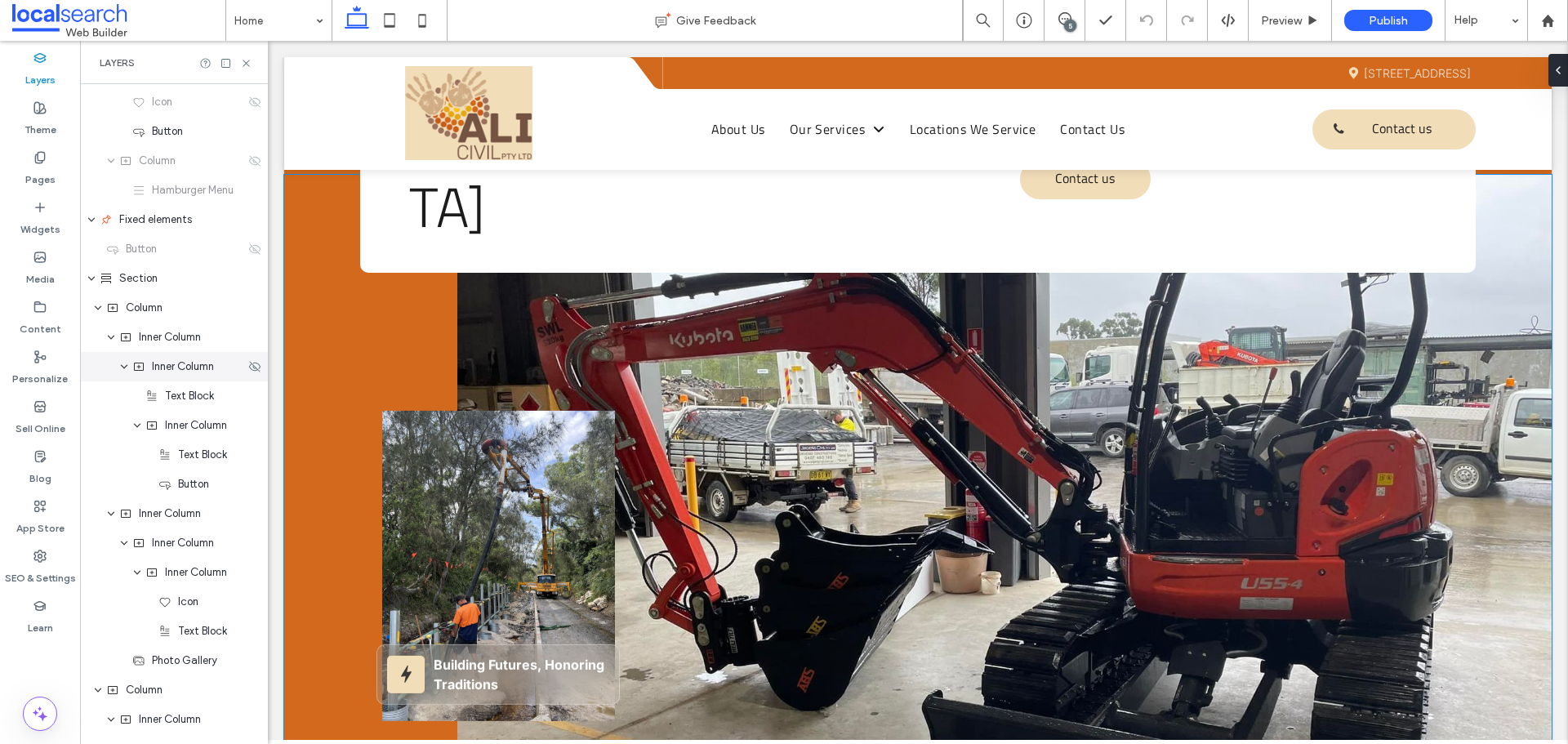
scroll to position [491, 0]
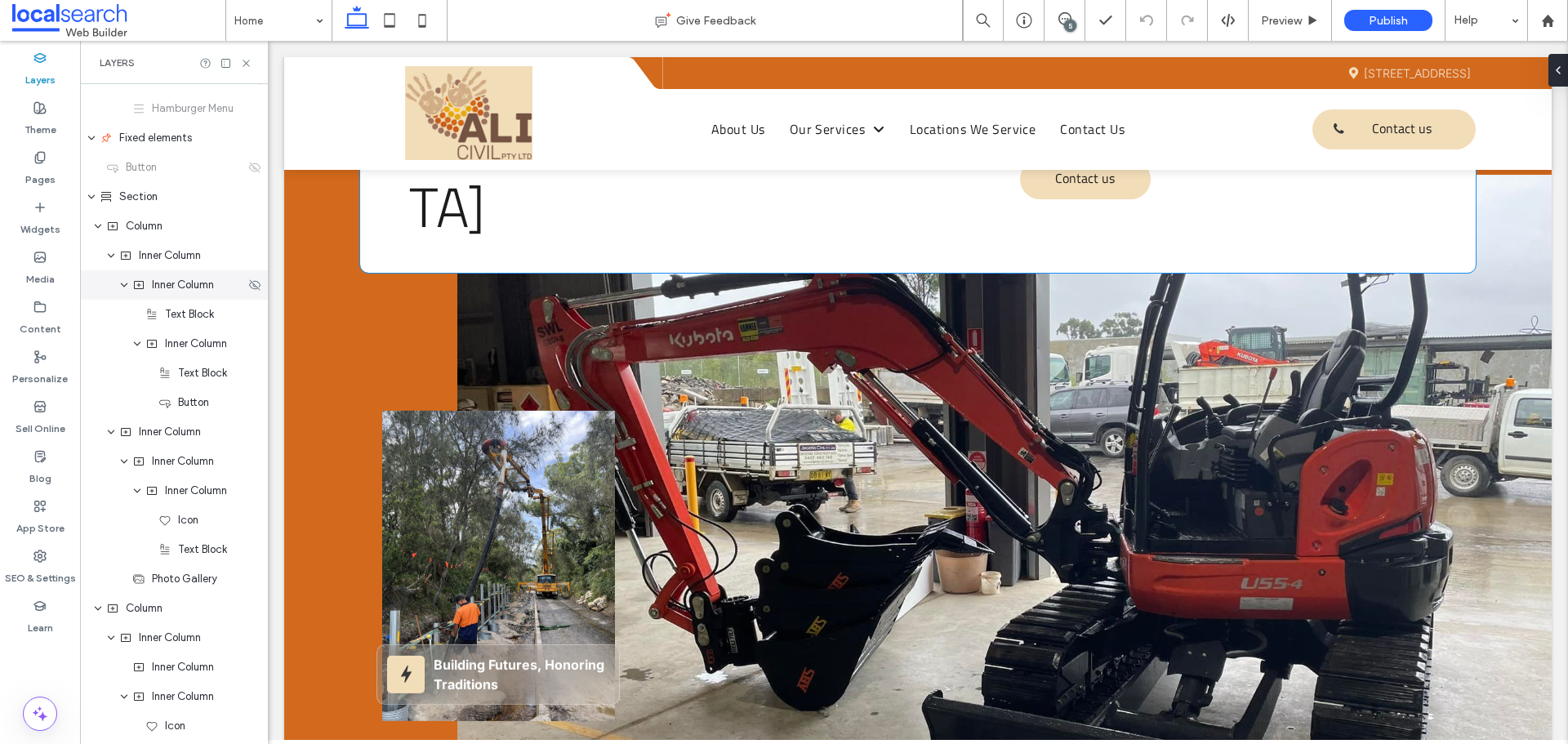
click at [201, 280] on span "Inner Column" at bounding box center [183, 285] width 62 height 16
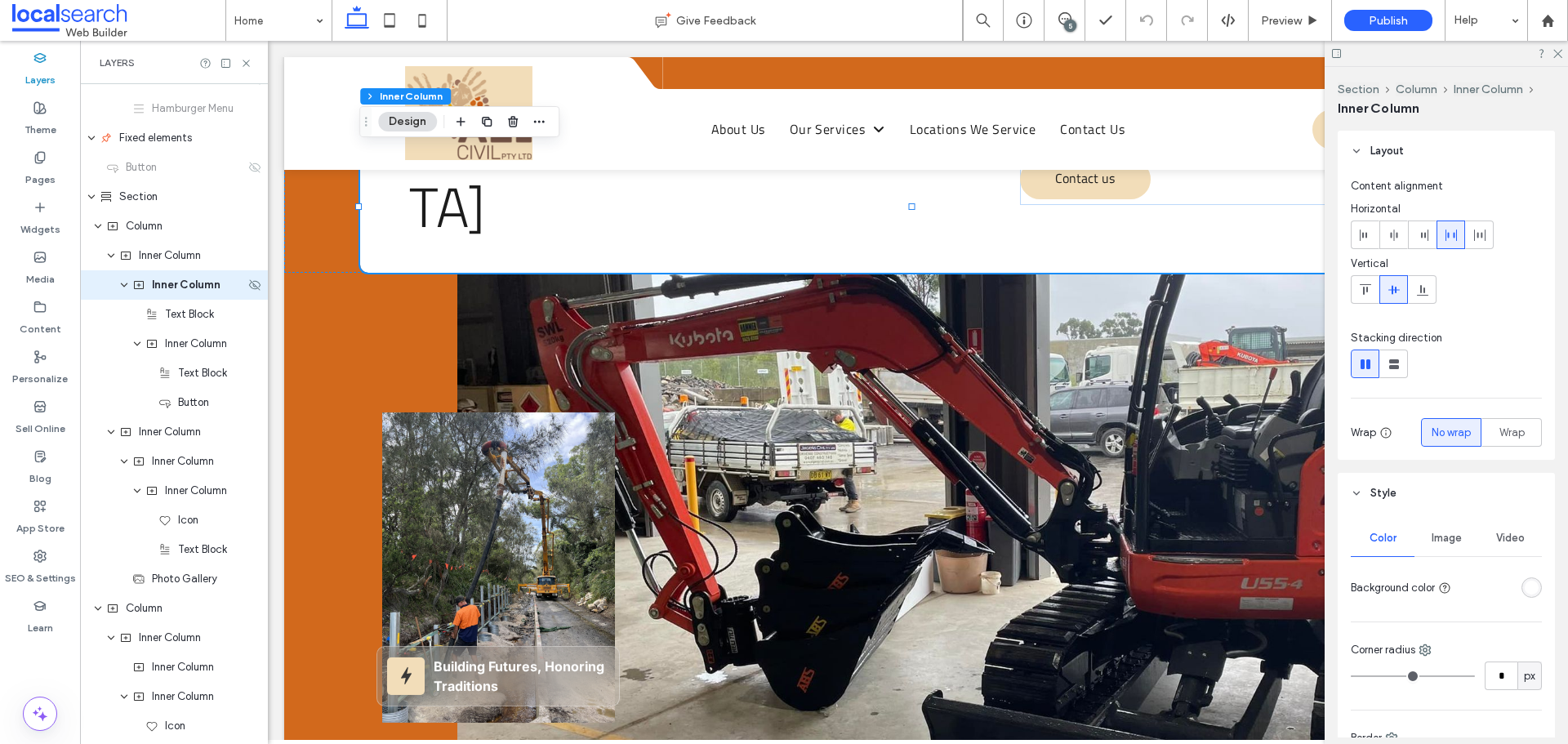
scroll to position [361, 0]
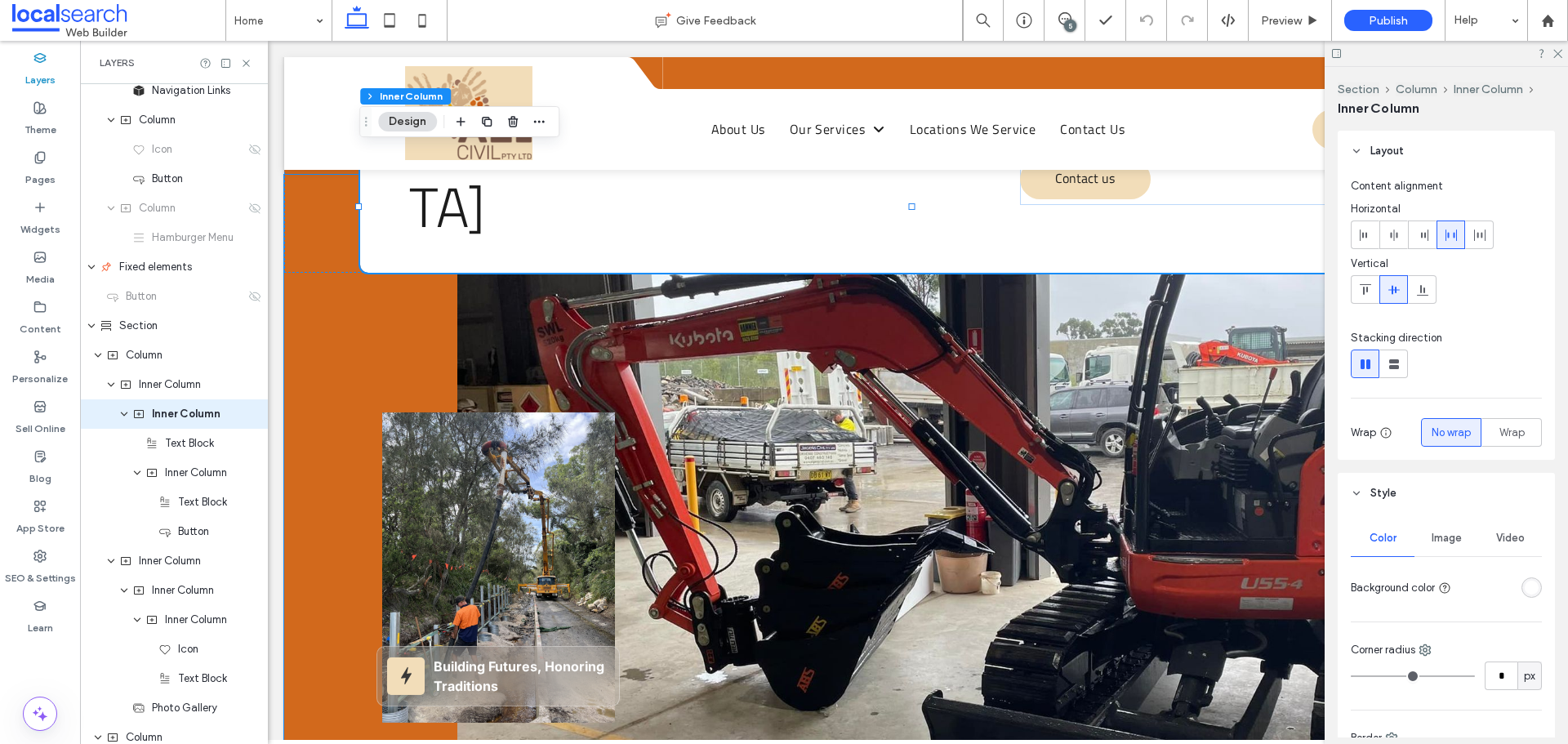
click at [404, 412] on div "Building Futures, Honoring Traditions" at bounding box center [498, 568] width 276 height 311
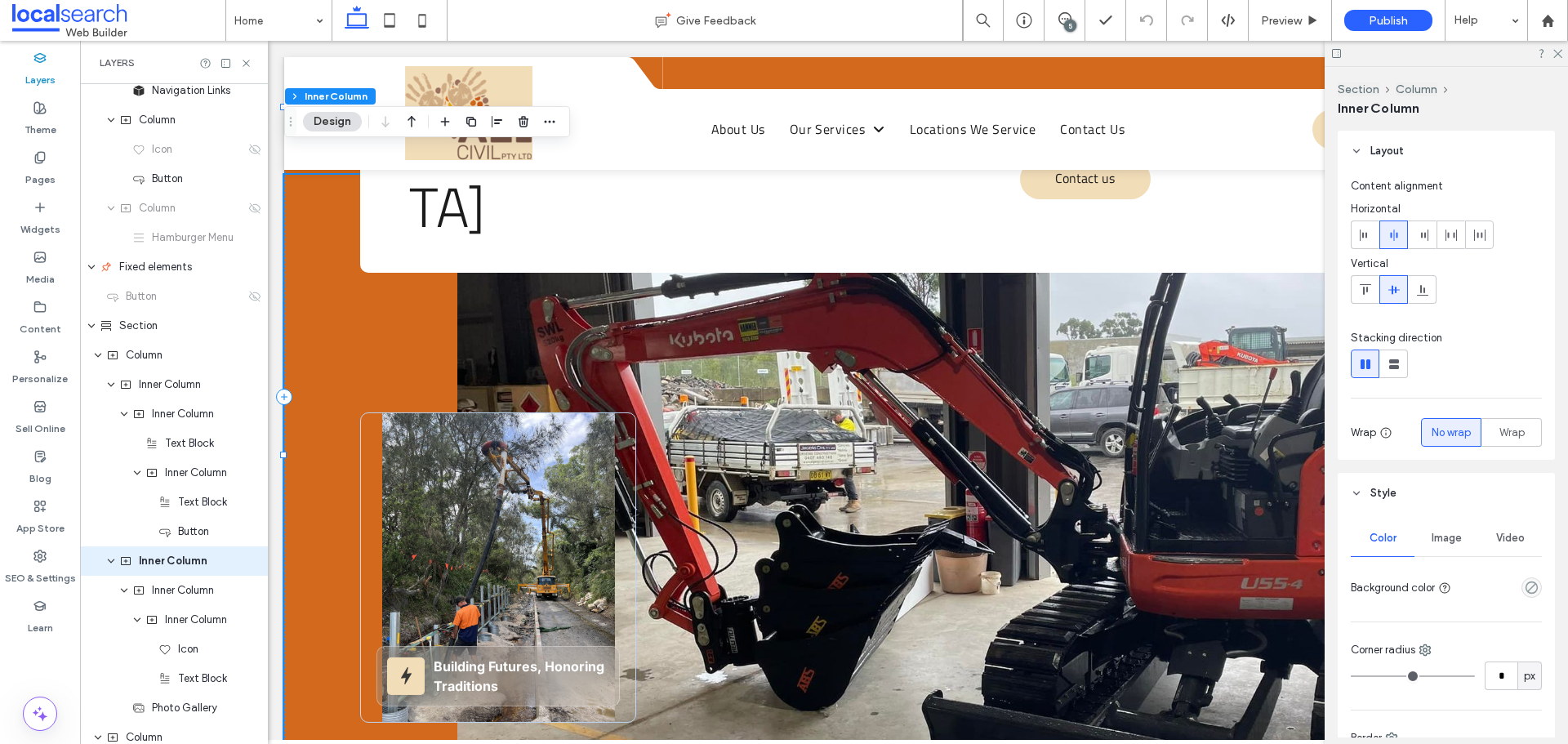
scroll to position [508, 0]
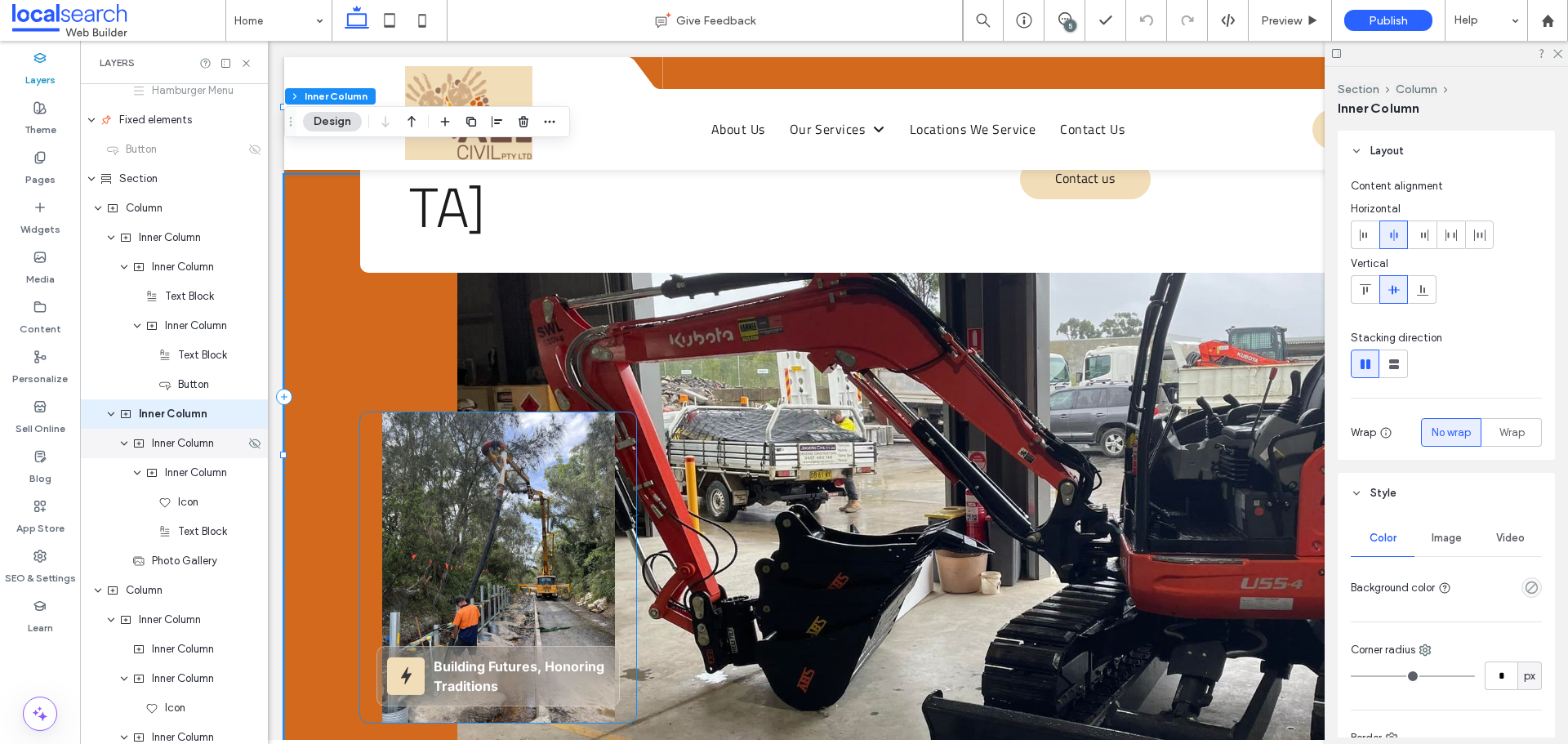
click at [192, 449] on span "Inner Column" at bounding box center [183, 444] width 62 height 16
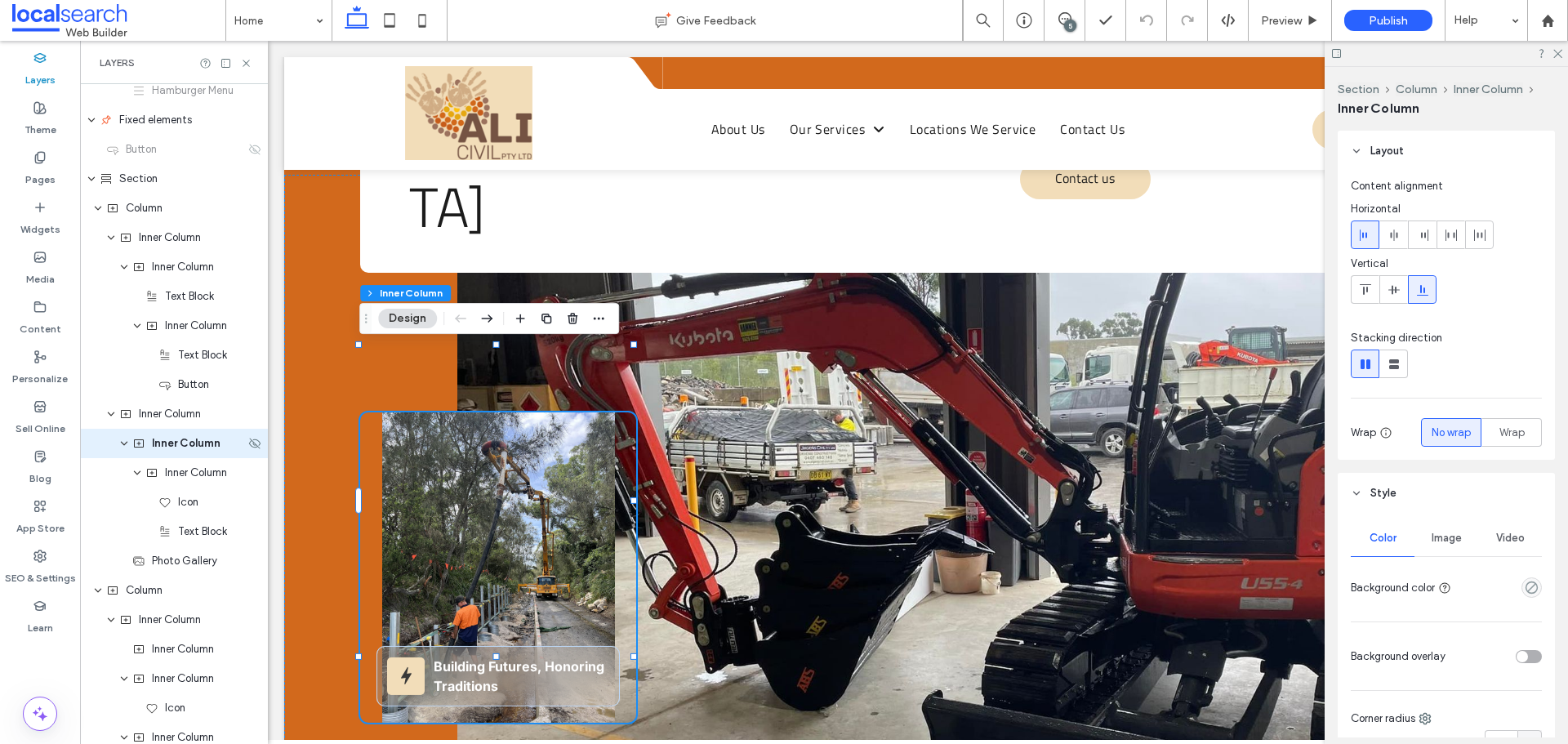
scroll to position [537, 0]
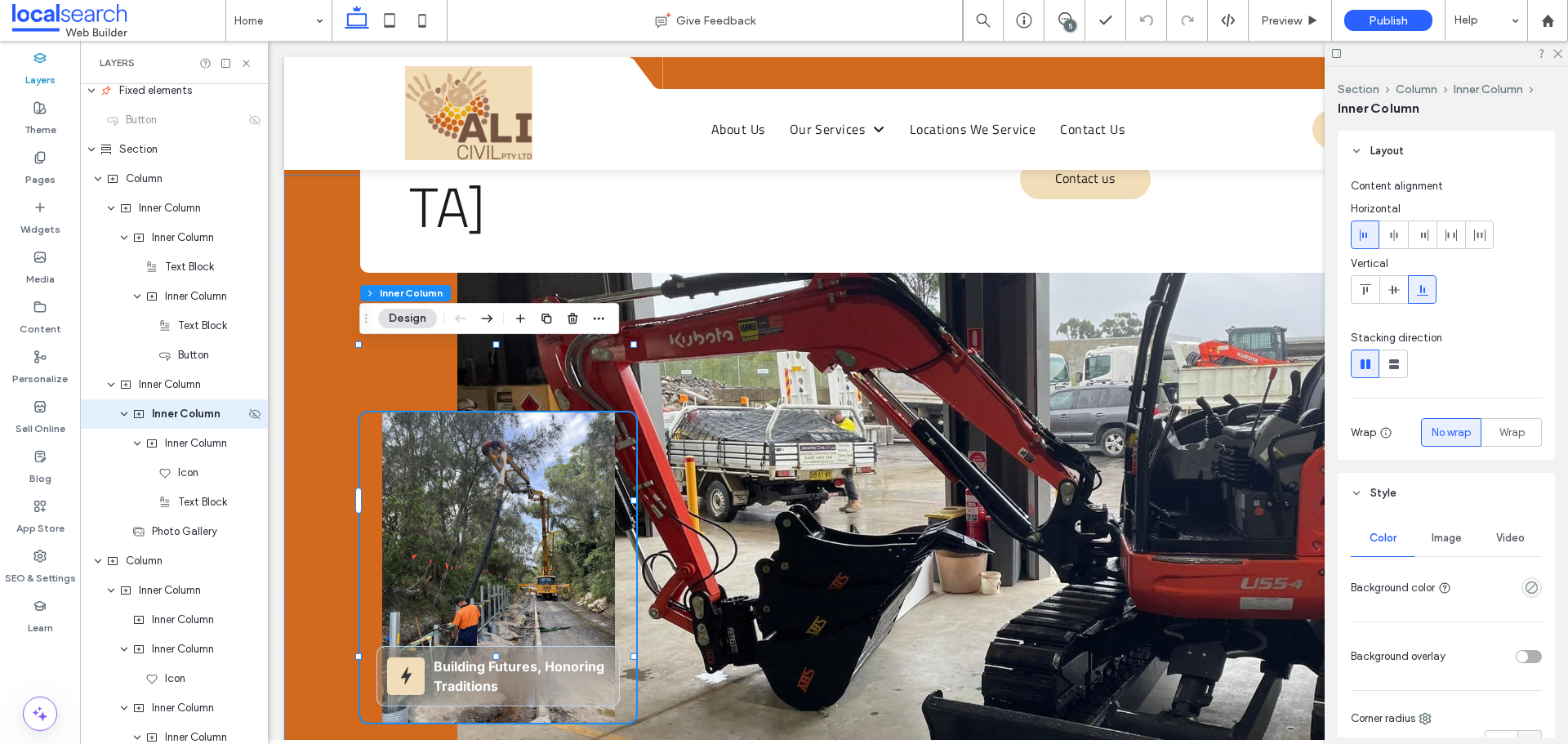
click at [194, 423] on div "Inner Column" at bounding box center [174, 414] width 187 height 30
click at [201, 451] on div "Inner Column" at bounding box center [174, 444] width 187 height 30
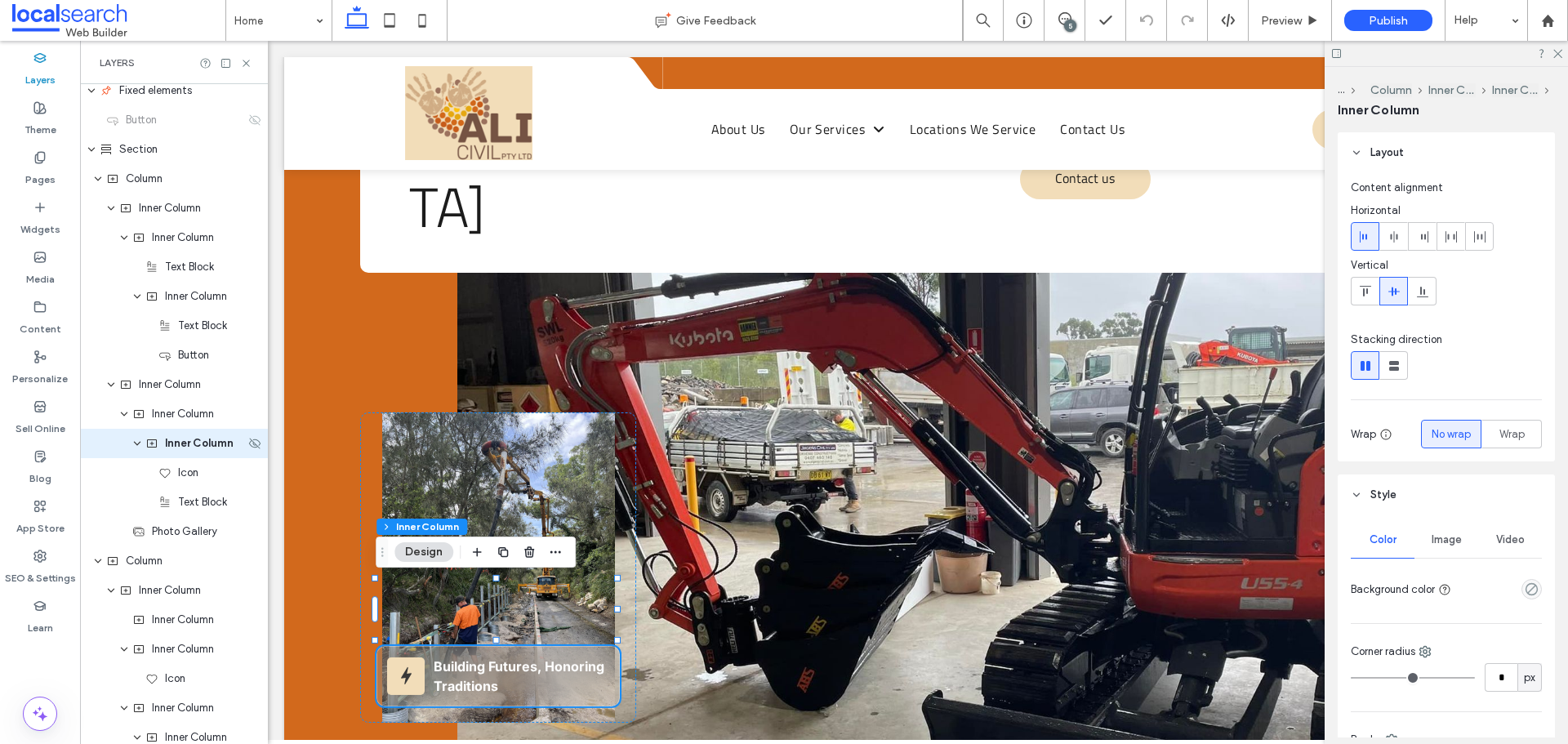
scroll to position [567, 0]
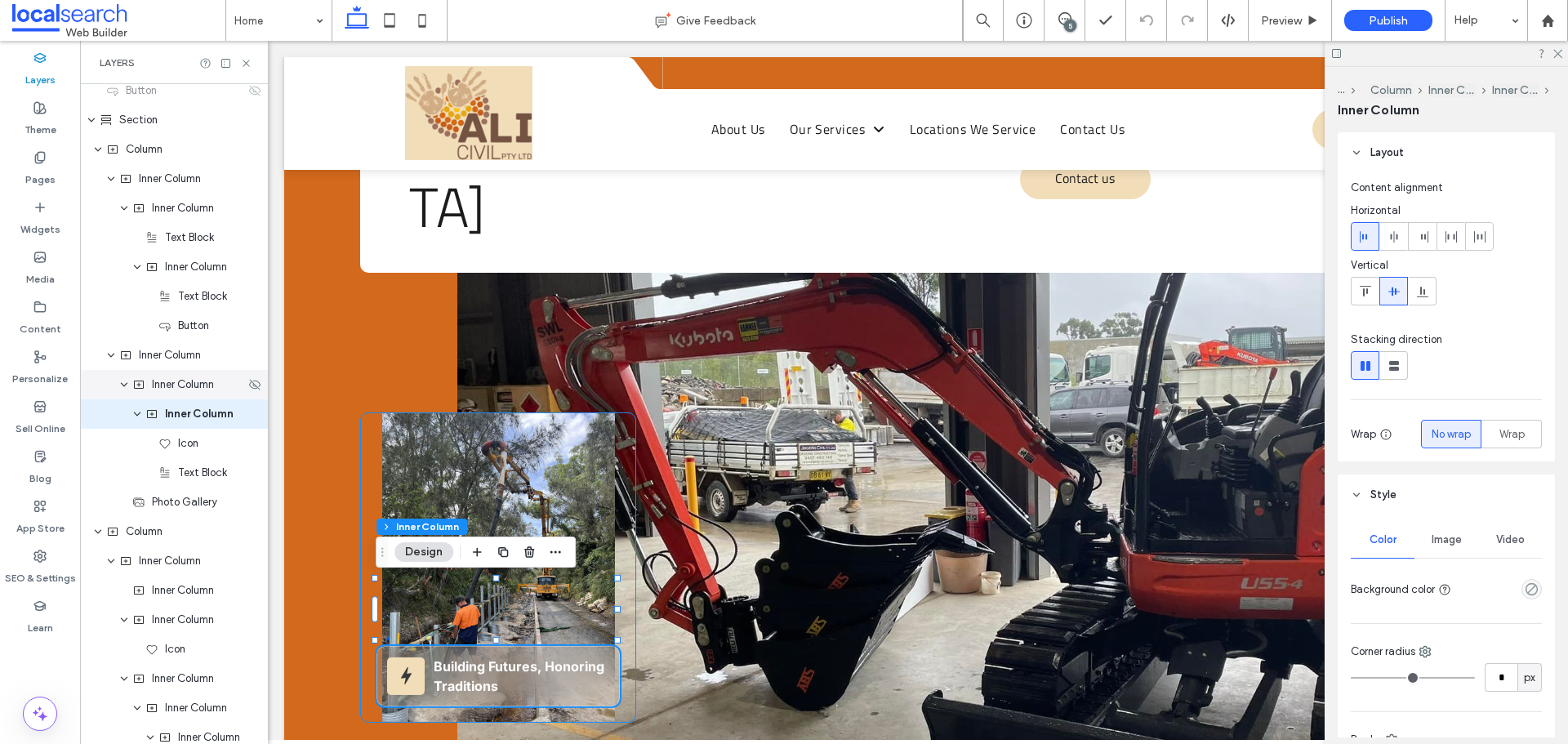
click at [203, 398] on div "Inner Column" at bounding box center [174, 385] width 187 height 30
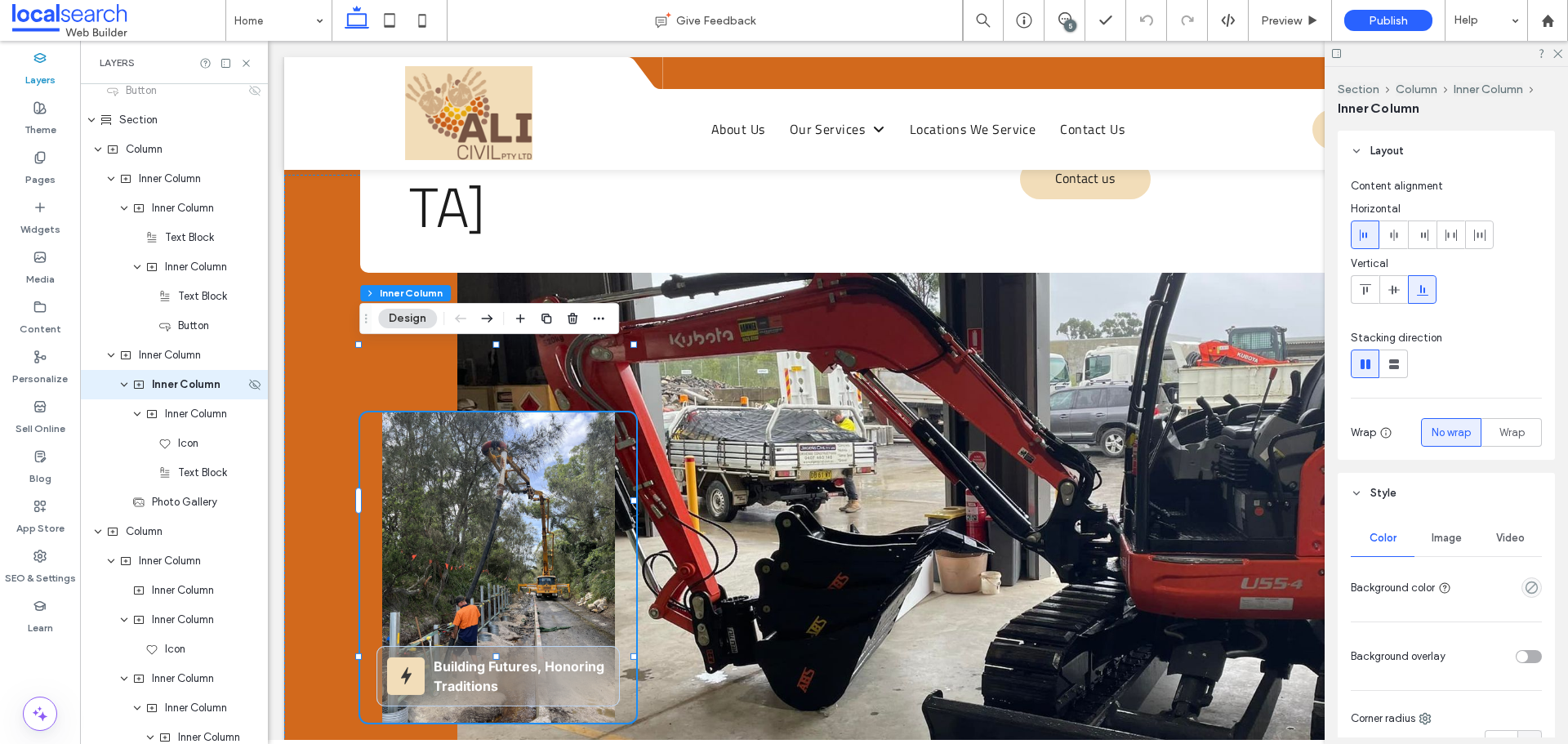
scroll to position [537, 0]
